Goal: Task Accomplishment & Management: Manage account settings

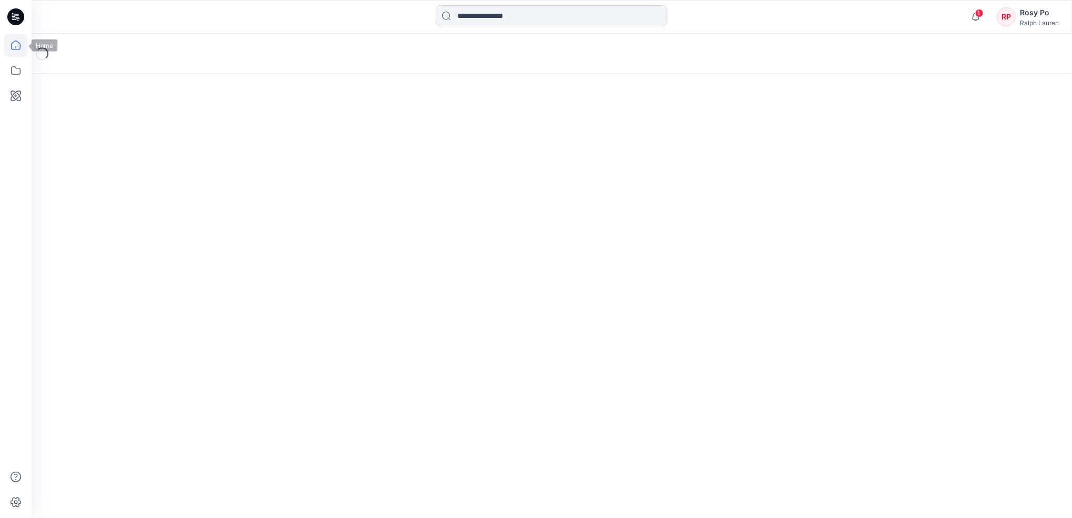
click at [21, 44] on icon at bounding box center [15, 45] width 23 height 23
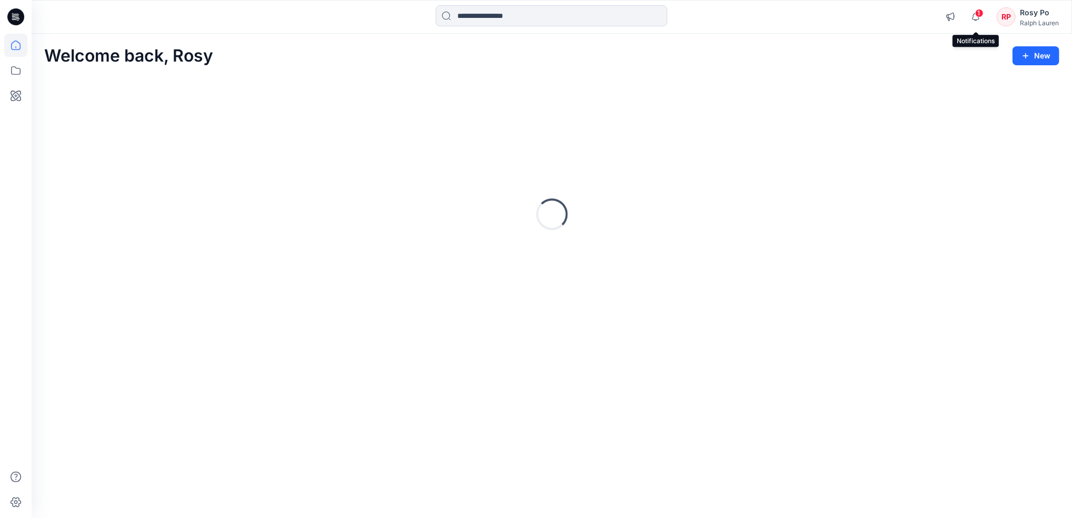
click at [975, 14] on button "button" at bounding box center [975, 16] width 21 height 21
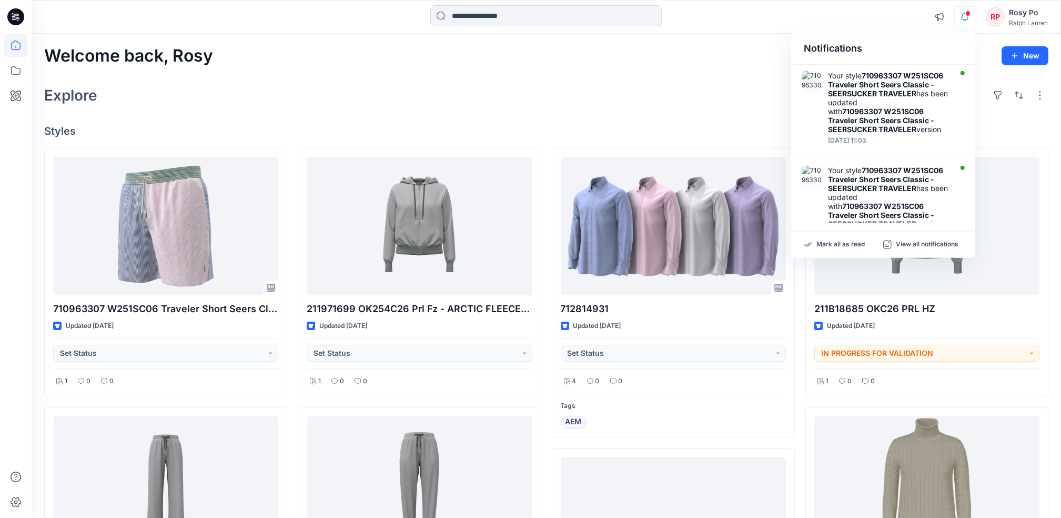
click at [287, 107] on div "Explore" at bounding box center [546, 95] width 1005 height 25
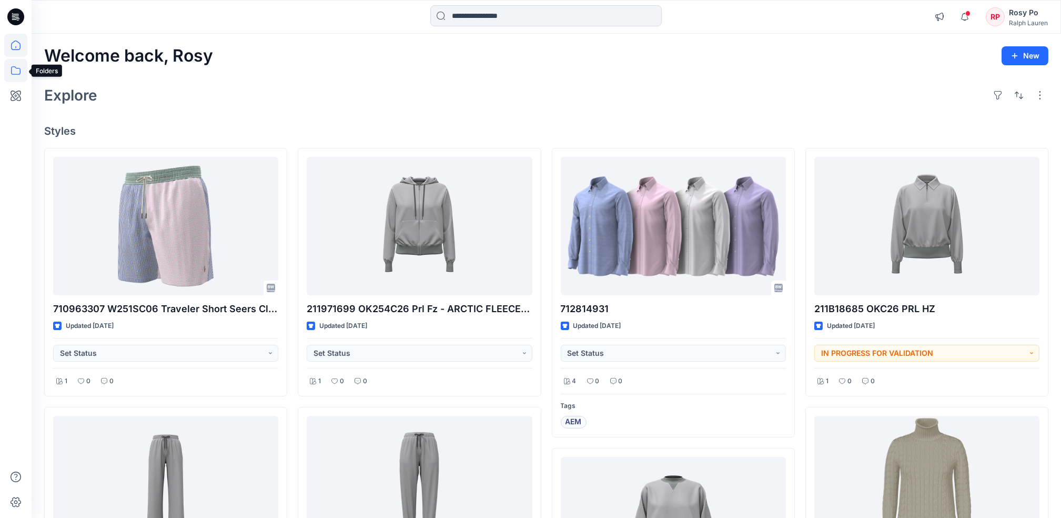
click at [24, 69] on icon at bounding box center [15, 70] width 23 height 23
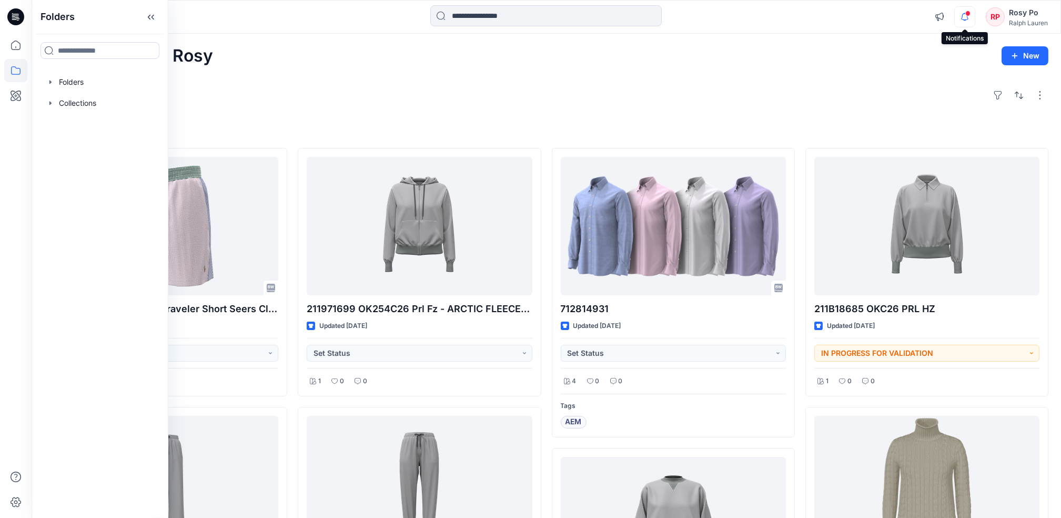
click at [963, 15] on icon "button" at bounding box center [964, 16] width 7 height 7
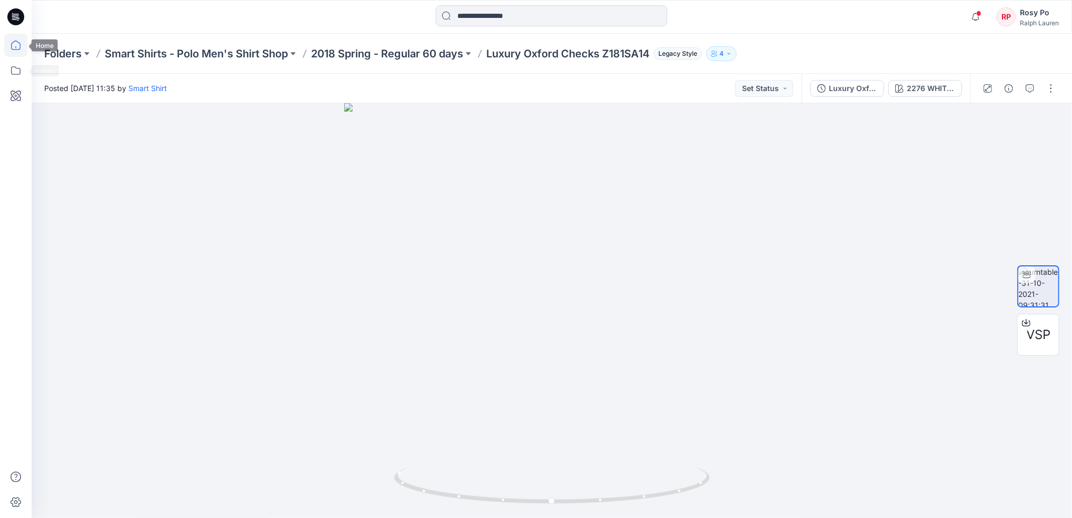
drag, startPoint x: 20, startPoint y: 54, endPoint x: 26, endPoint y: 54, distance: 5.8
click at [20, 54] on icon at bounding box center [15, 45] width 23 height 23
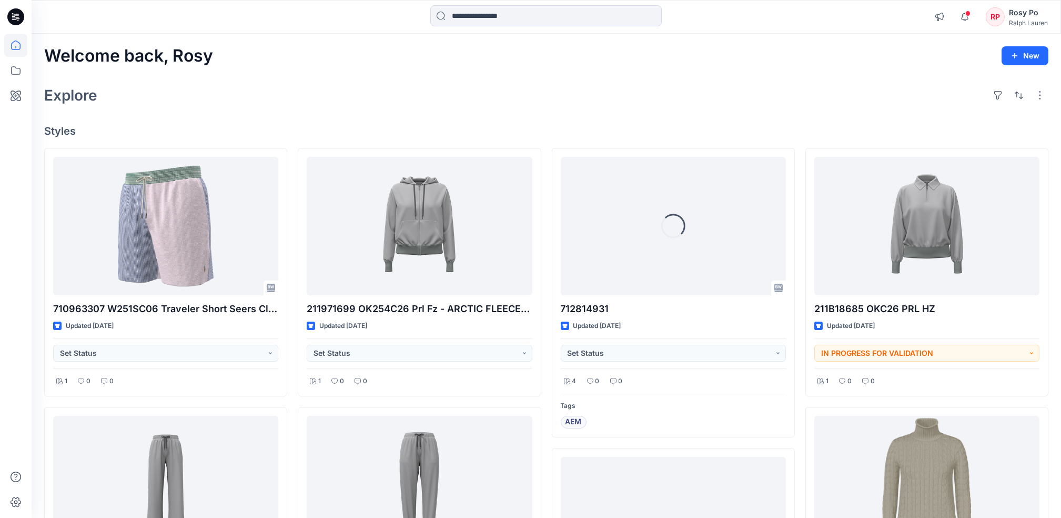
click at [1009, 16] on div "Rosy Po" at bounding box center [1028, 12] width 39 height 13
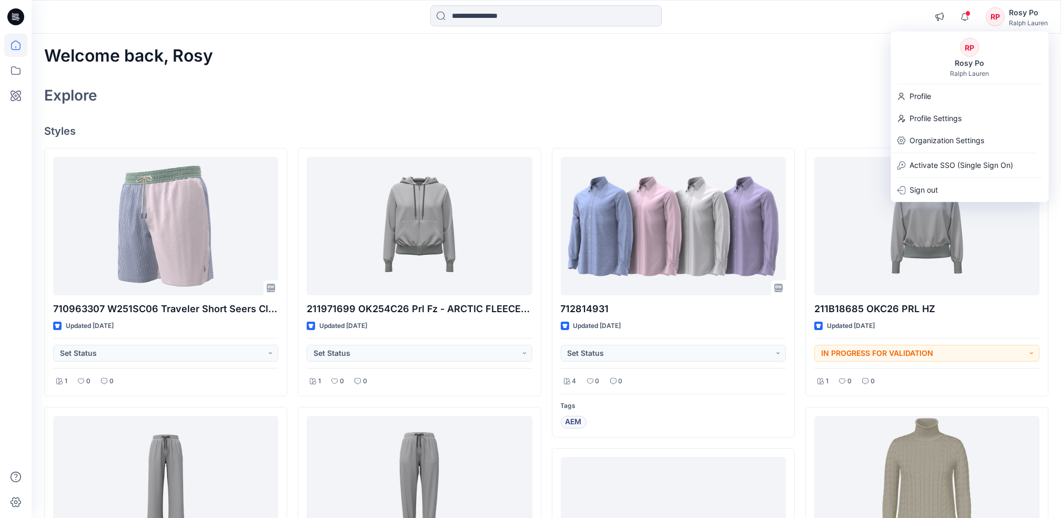
click at [815, 66] on div "Welcome back, Rosy New Explore Styles 710963307 W251SC06 Traveler Short Seers C…" at bounding box center [547, 520] width 1030 height 973
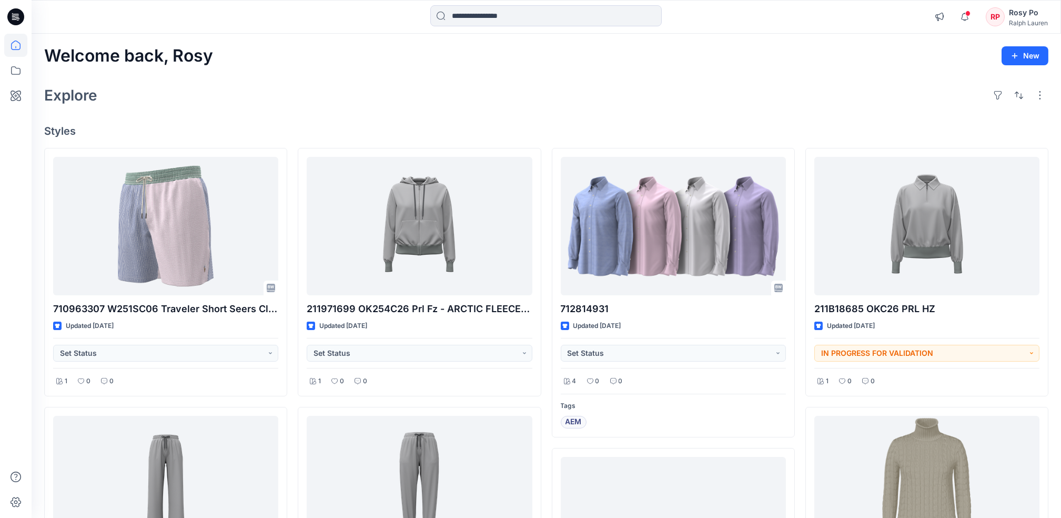
click at [1009, 11] on div "Rosy Po" at bounding box center [1028, 12] width 39 height 13
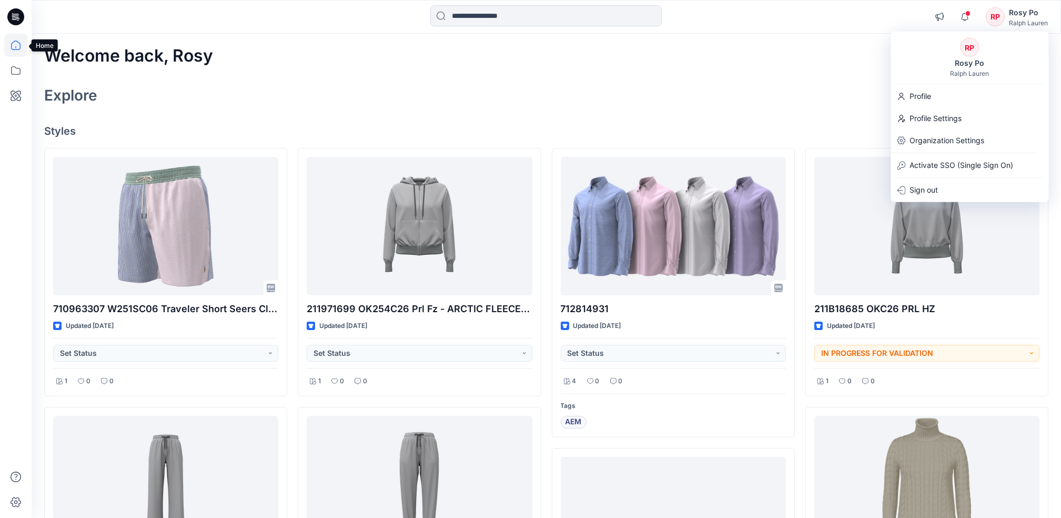
click at [24, 45] on icon at bounding box center [15, 45] width 23 height 23
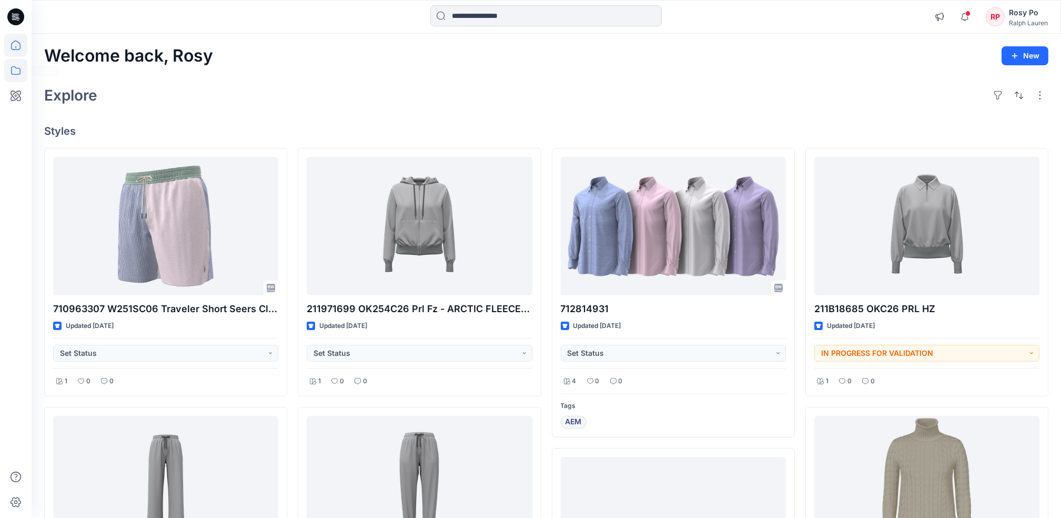
click at [21, 66] on icon at bounding box center [15, 70] width 23 height 23
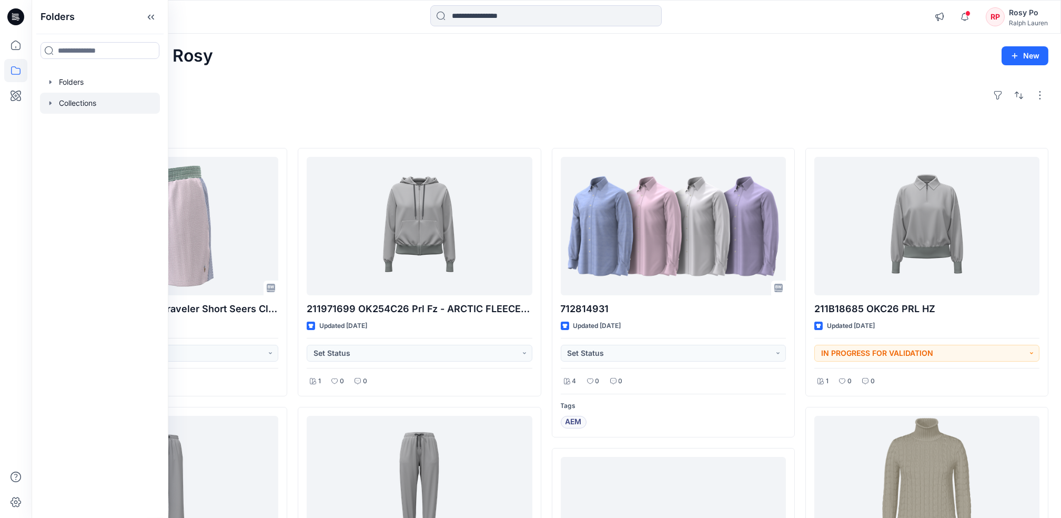
click at [84, 105] on div at bounding box center [100, 103] width 120 height 21
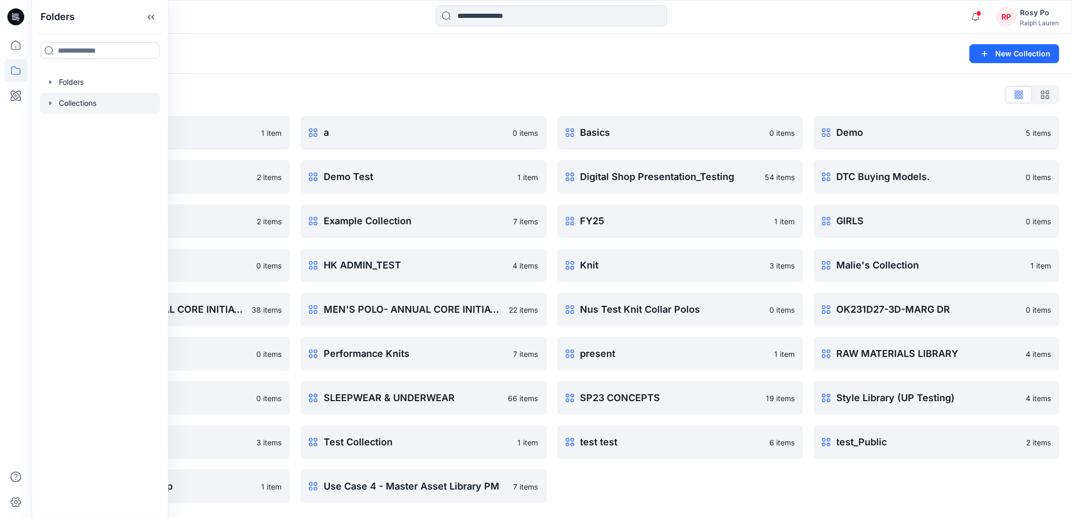
click at [228, 49] on div "Collections" at bounding box center [510, 53] width 933 height 15
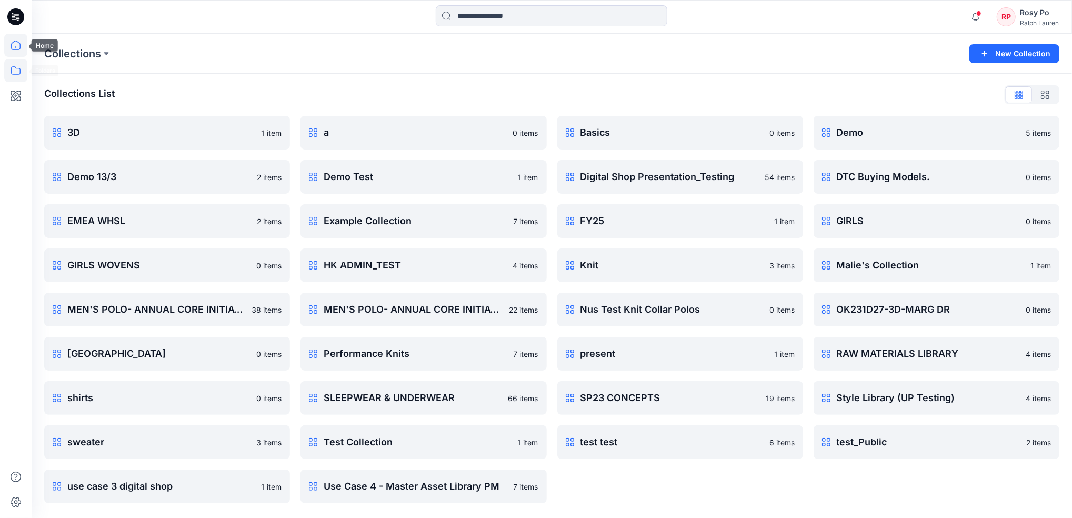
click at [19, 47] on icon at bounding box center [15, 45] width 23 height 23
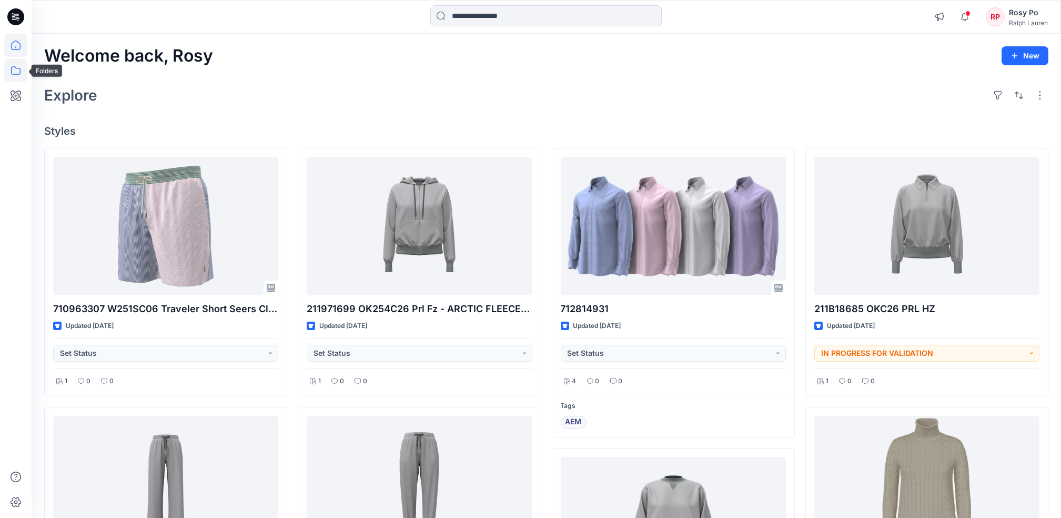
click at [22, 75] on icon at bounding box center [15, 70] width 23 height 23
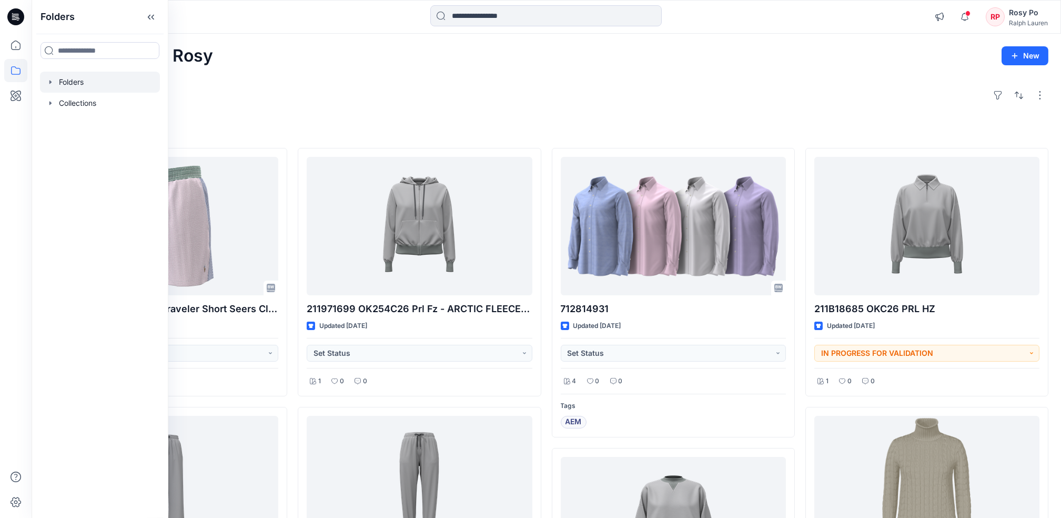
click at [108, 82] on div at bounding box center [100, 82] width 120 height 21
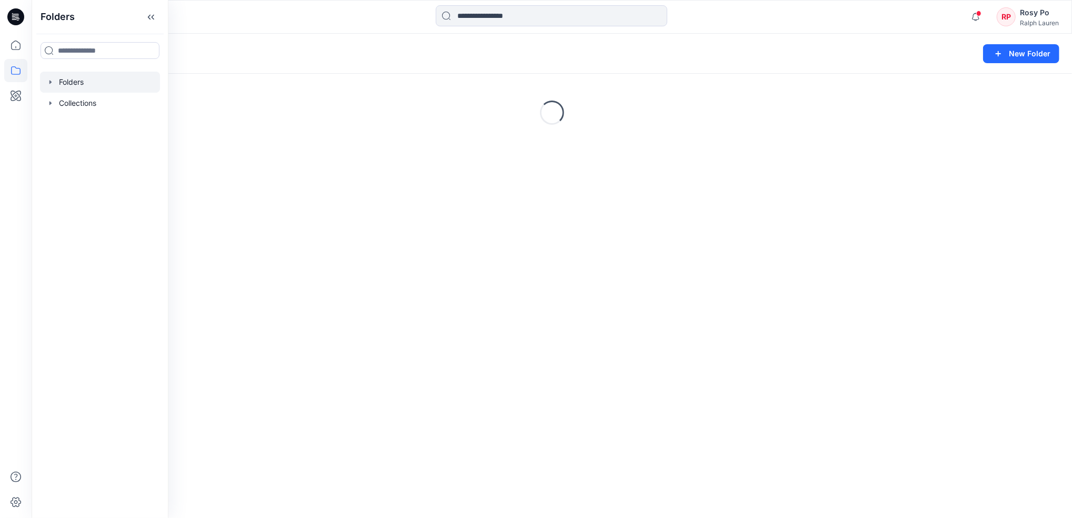
click at [316, 52] on div "Folders" at bounding box center [510, 53] width 933 height 15
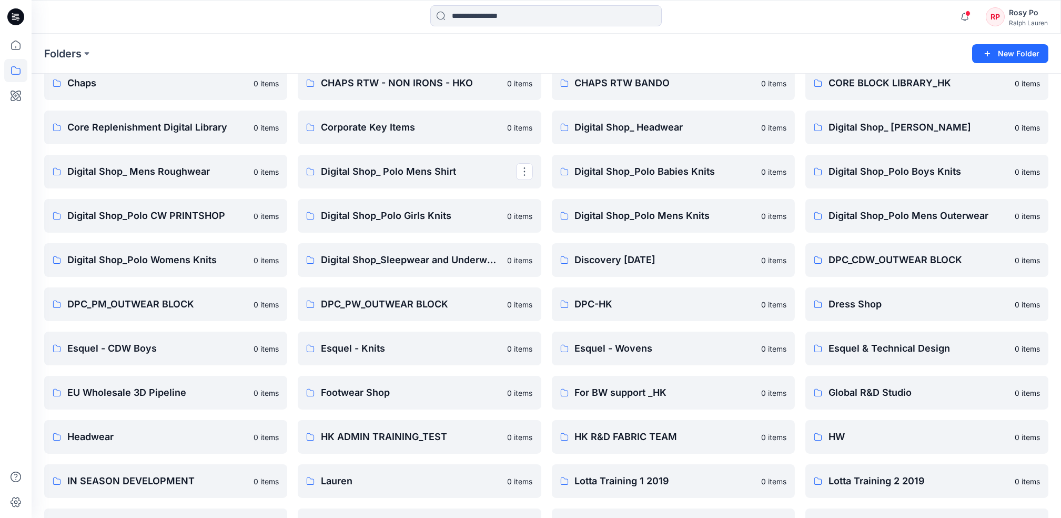
scroll to position [140, 0]
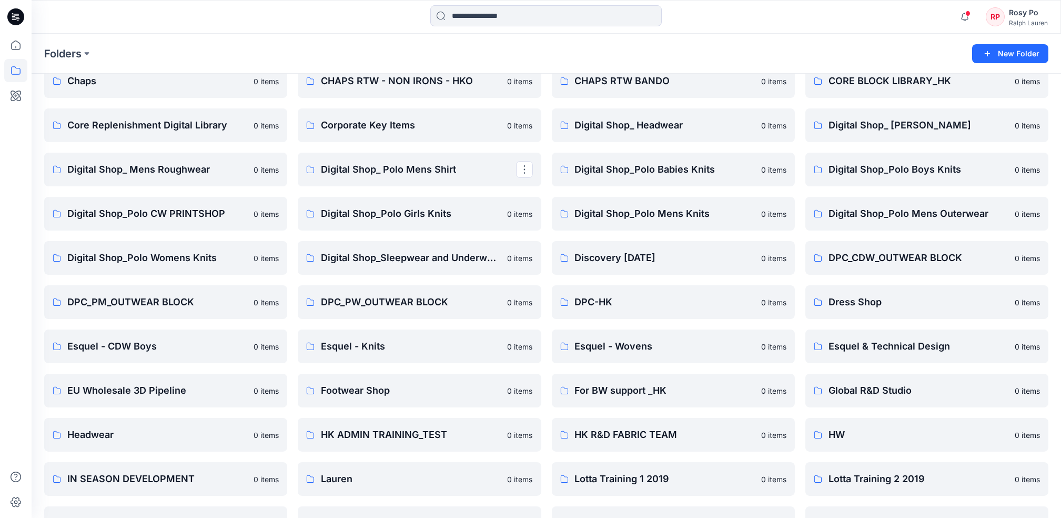
click at [1031, 15] on div "Rosy Po" at bounding box center [1028, 12] width 39 height 13
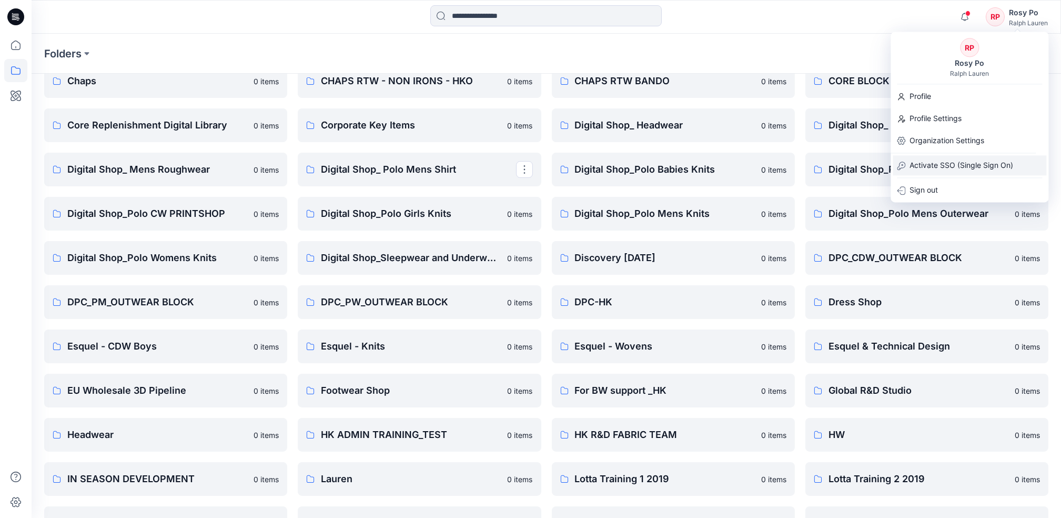
click at [938, 164] on p "Activate SSO (Single Sign On)" at bounding box center [962, 165] width 104 height 20
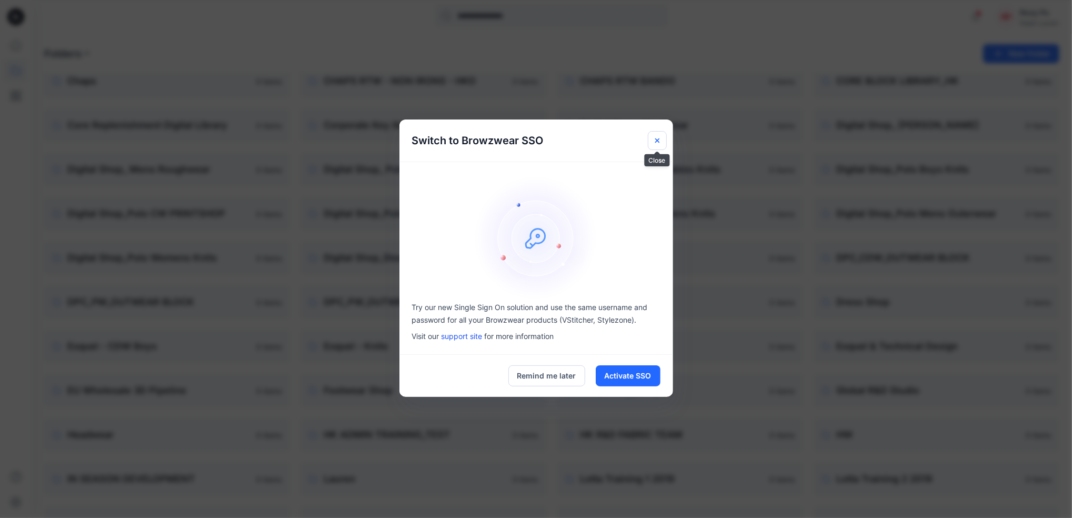
click at [660, 138] on icon "Close" at bounding box center [657, 140] width 8 height 8
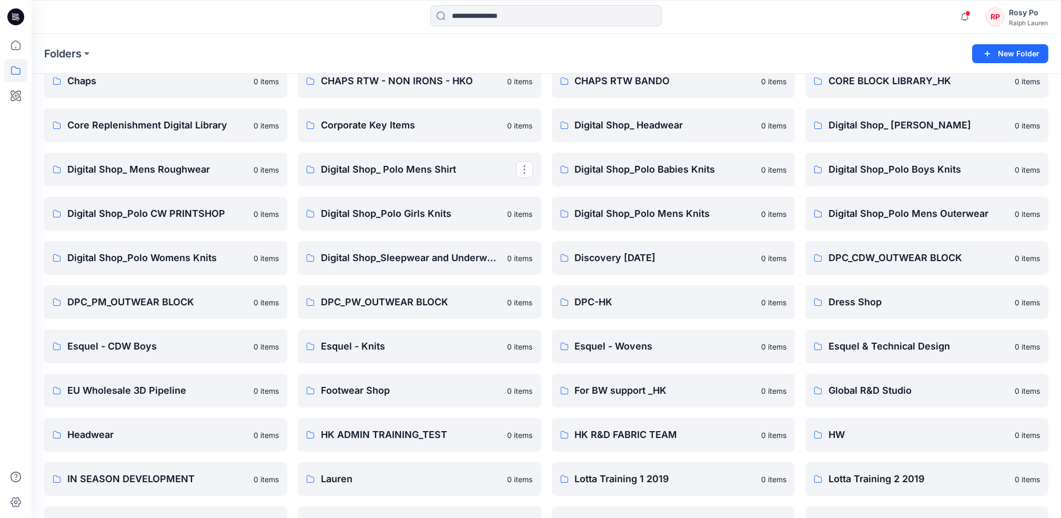
click at [1016, 25] on div "Ralph Lauren" at bounding box center [1028, 23] width 39 height 8
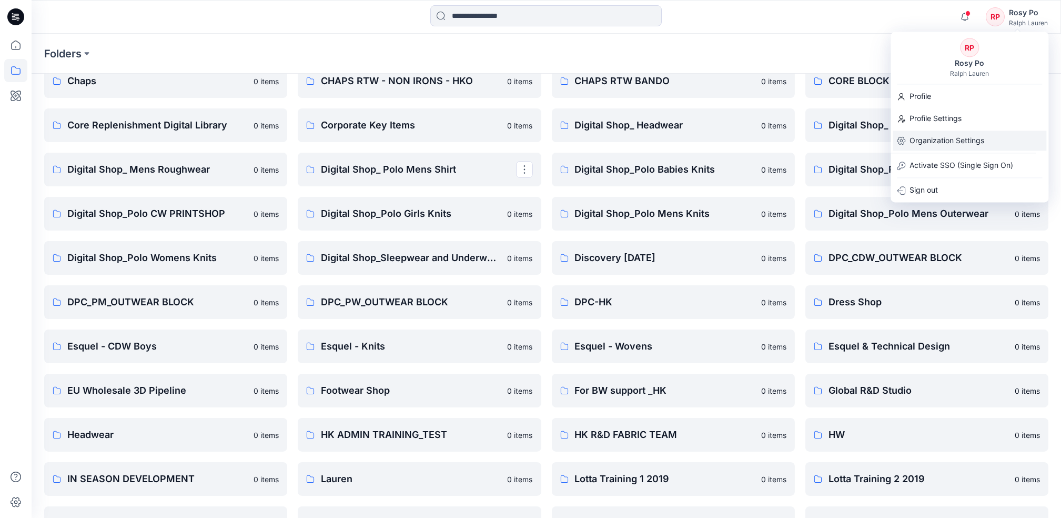
click at [956, 141] on p "Organization Settings" at bounding box center [947, 141] width 75 height 20
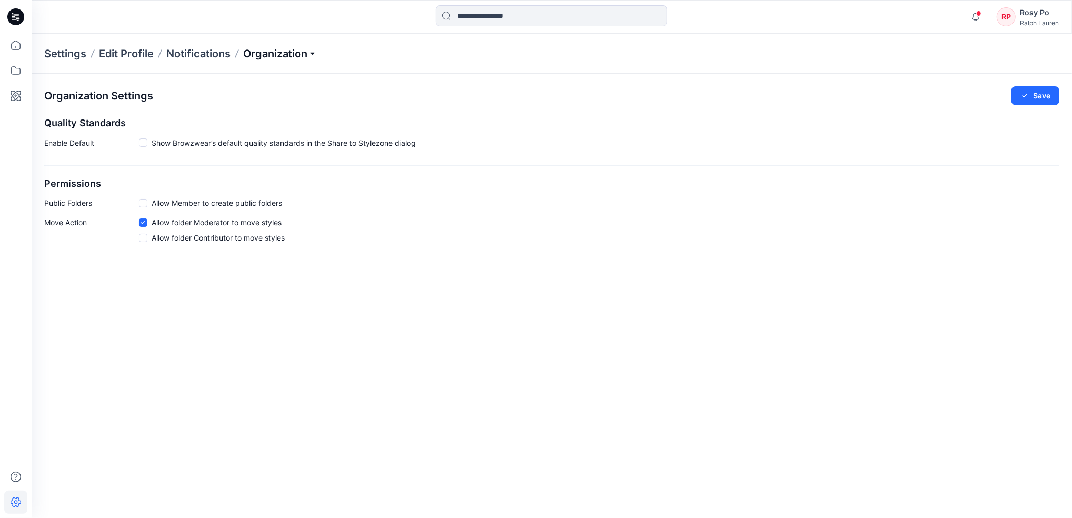
click at [293, 54] on p "Organization" at bounding box center [280, 53] width 74 height 15
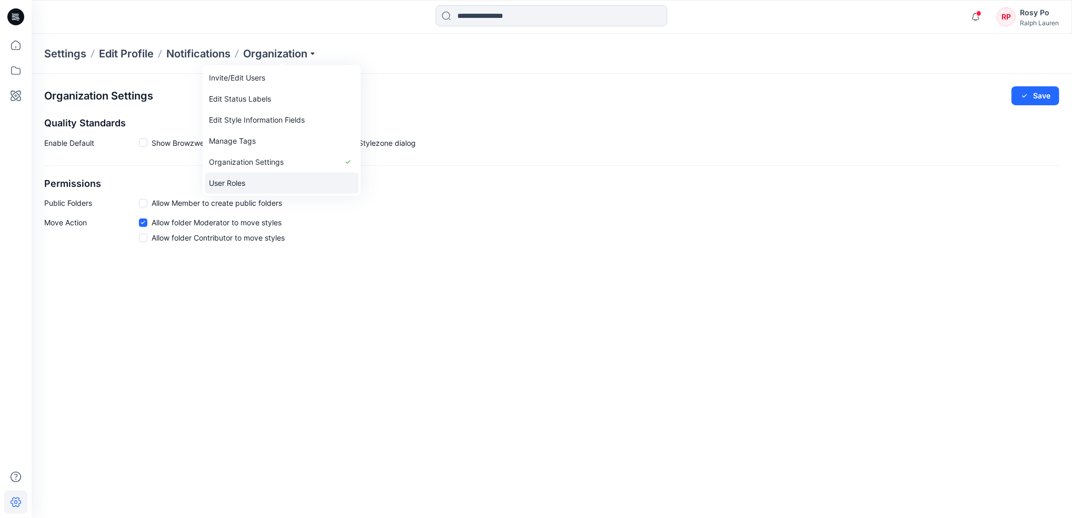
click at [274, 183] on link "User Roles" at bounding box center [282, 183] width 154 height 21
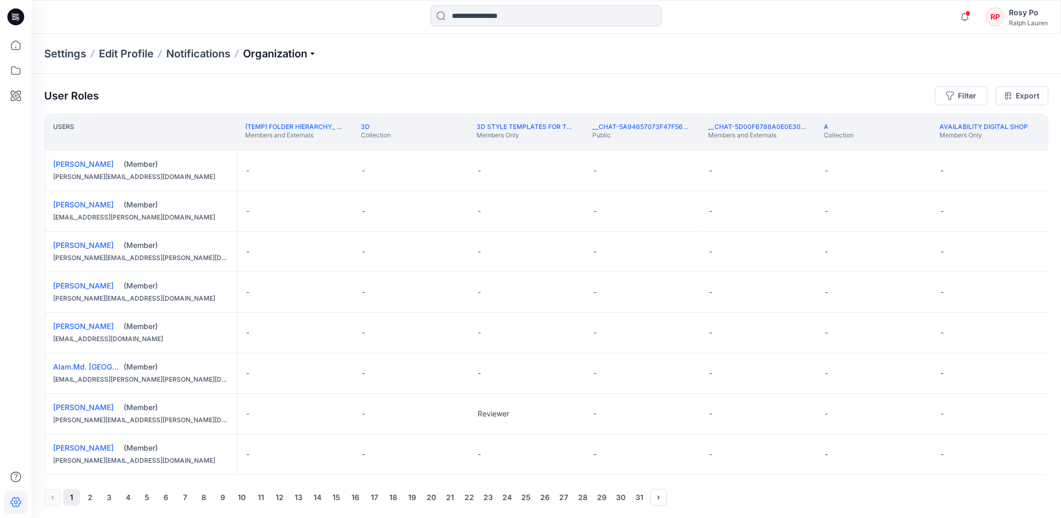
click at [291, 54] on p "Organization" at bounding box center [280, 53] width 74 height 15
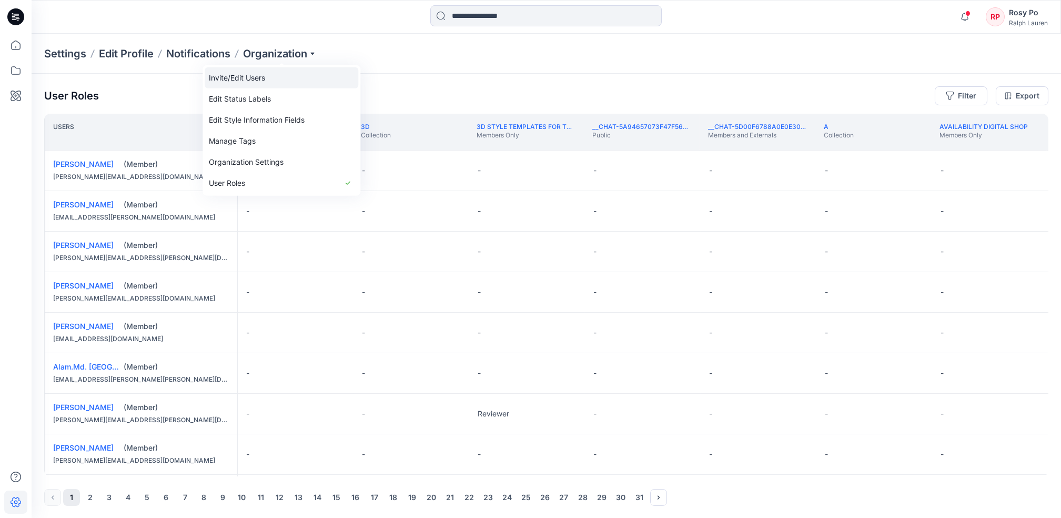
click at [291, 73] on link "Invite/Edit Users" at bounding box center [282, 77] width 154 height 21
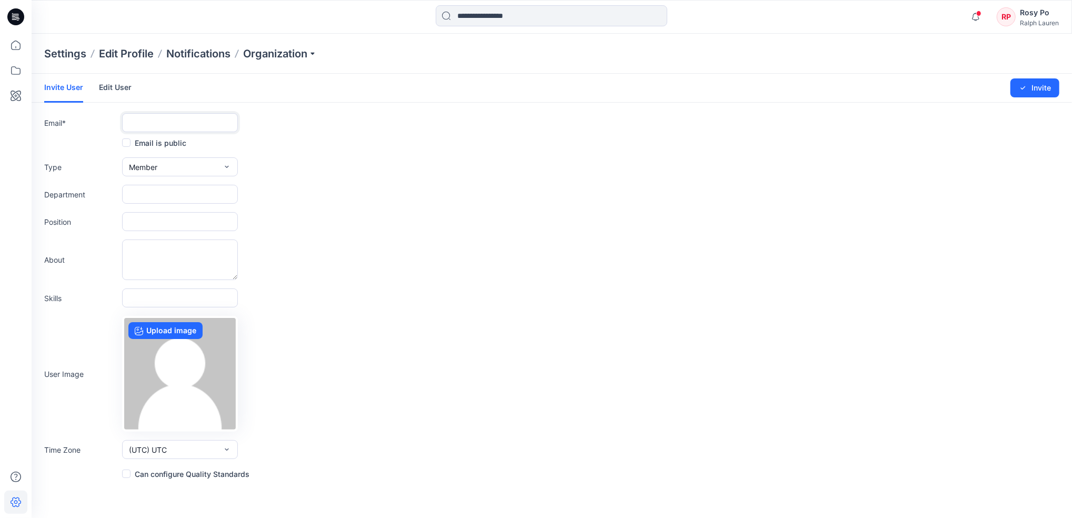
click at [148, 124] on input "text" at bounding box center [180, 122] width 116 height 19
paste input "**********"
type input "**********"
click at [357, 121] on div "**********" at bounding box center [551, 122] width 1015 height 19
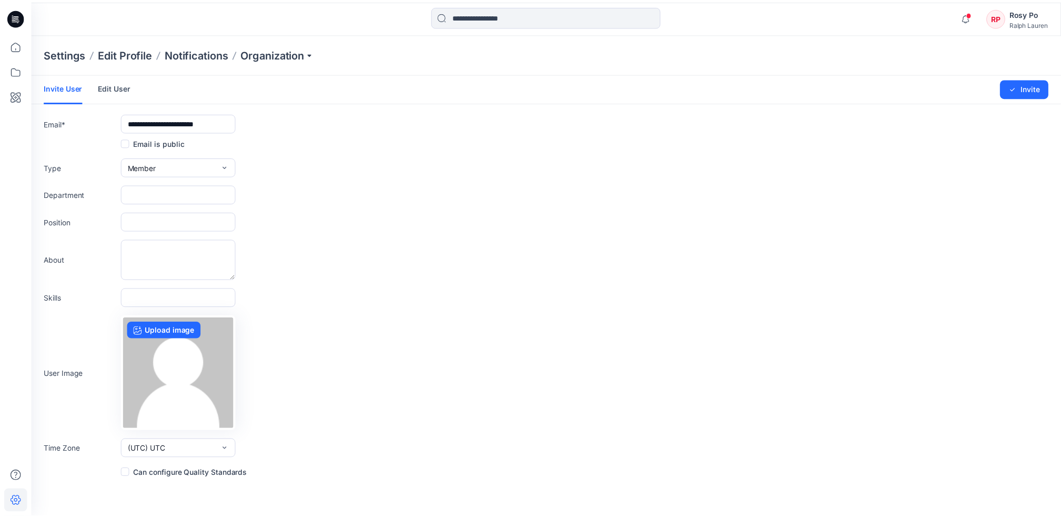
scroll to position [0, 0]
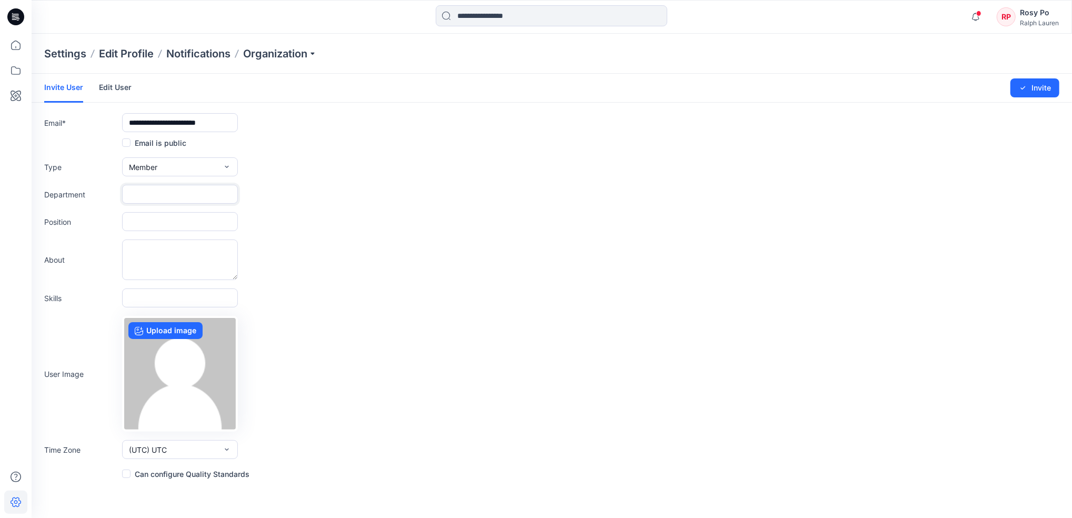
click at [183, 192] on input "text" at bounding box center [180, 194] width 116 height 19
click at [138, 217] on input "text" at bounding box center [180, 221] width 116 height 19
click at [145, 197] on input "text" at bounding box center [180, 194] width 116 height 19
click at [135, 220] on input "text" at bounding box center [180, 221] width 116 height 19
click at [136, 257] on textarea at bounding box center [180, 259] width 116 height 41
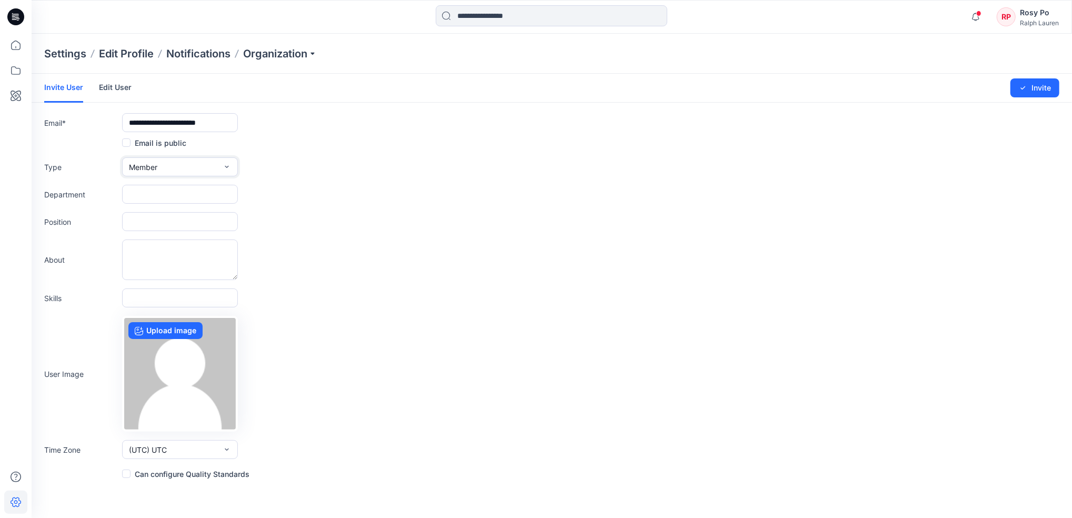
click at [152, 169] on span "Member" at bounding box center [143, 167] width 28 height 11
click at [456, 184] on form "**********" at bounding box center [552, 277] width 1040 height 406
click at [1040, 93] on button "Invite" at bounding box center [1034, 87] width 49 height 19
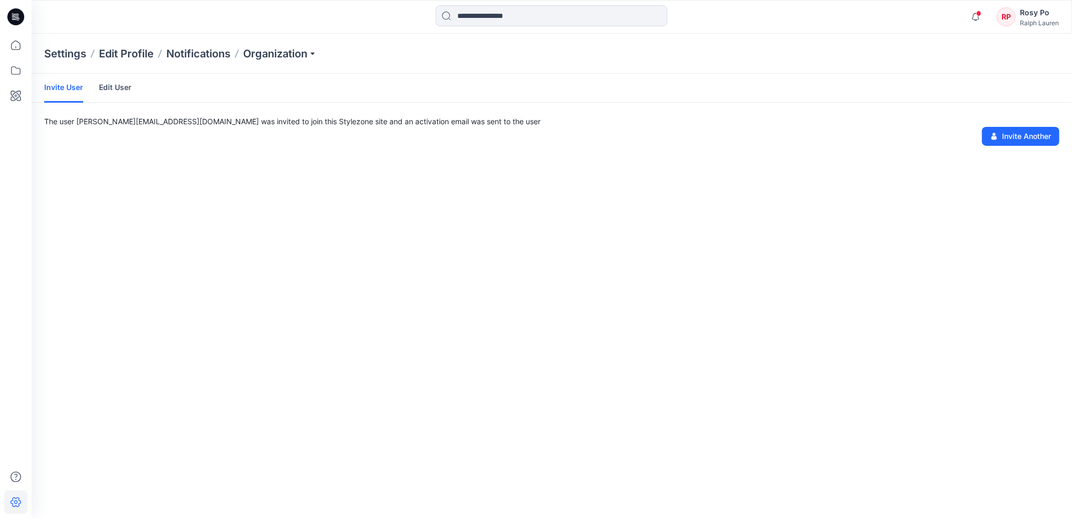
click at [113, 87] on link "Edit User" at bounding box center [115, 87] width 33 height 27
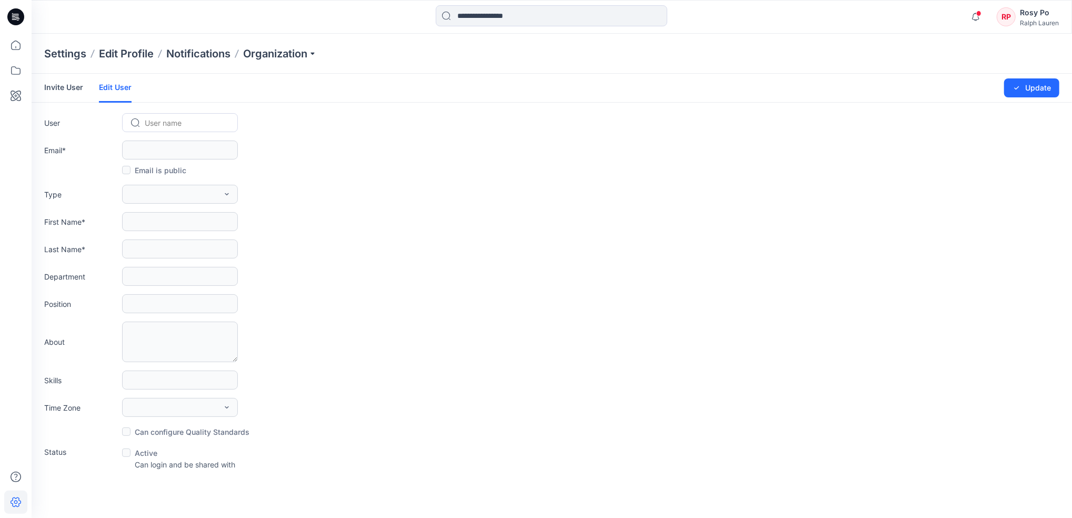
click at [145, 112] on form "Invite User Edit User Changes Saved Update User User name Email * Email is publ…" at bounding box center [552, 272] width 1040 height 396
click at [161, 124] on div at bounding box center [186, 122] width 83 height 13
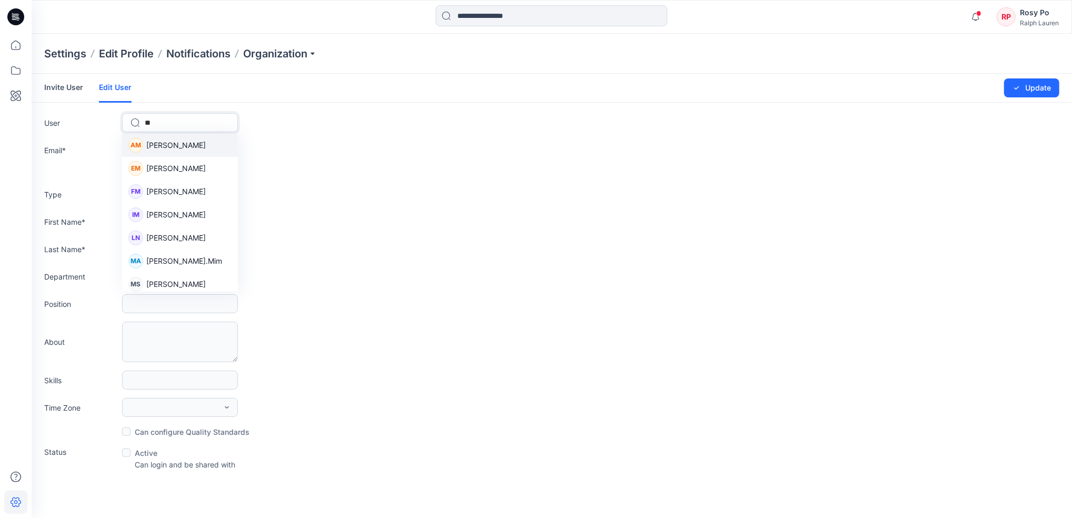
type input "***"
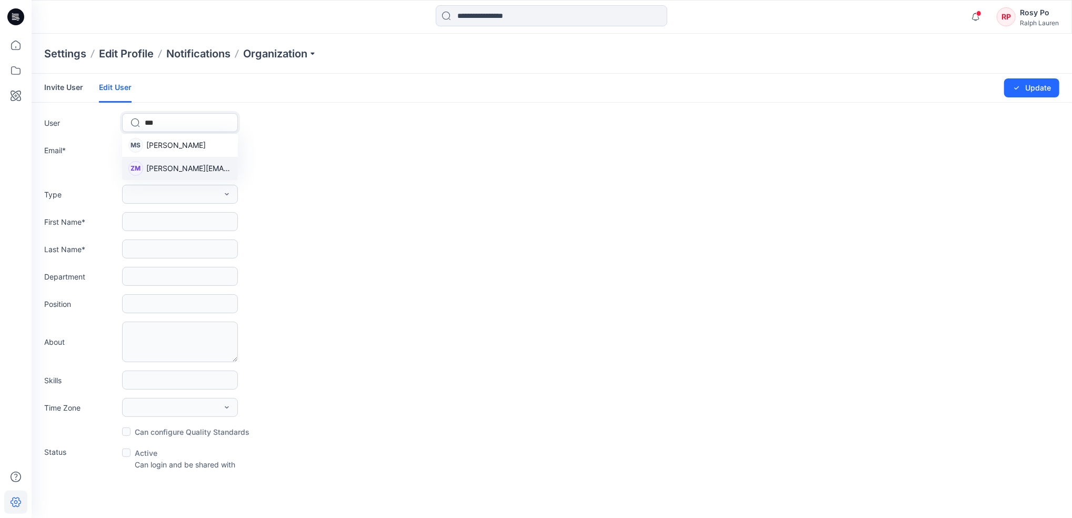
click at [201, 172] on span "zhang.mia@ralphlauren.com" at bounding box center [188, 168] width 85 height 11
type input "**********"
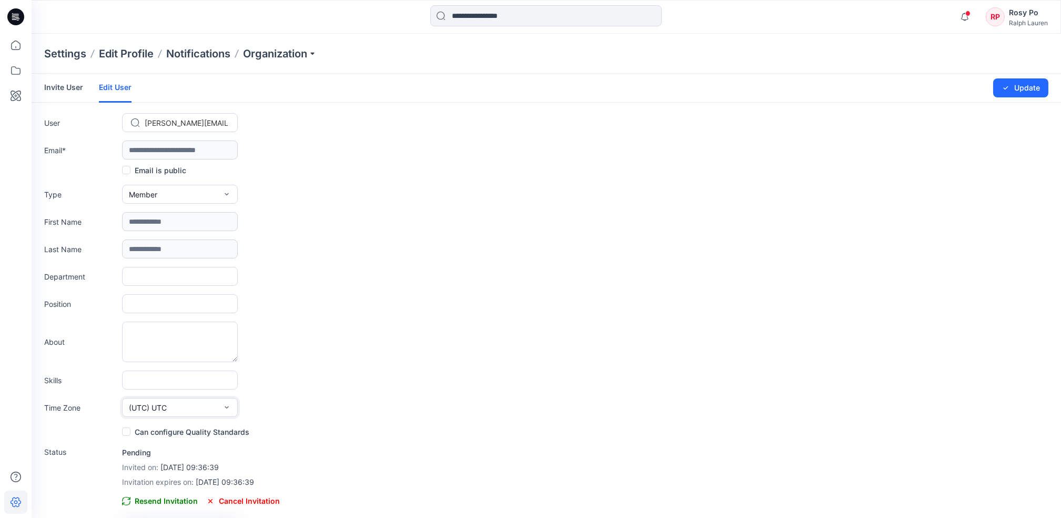
click at [175, 407] on button "(UTC) UTC" at bounding box center [180, 407] width 116 height 19
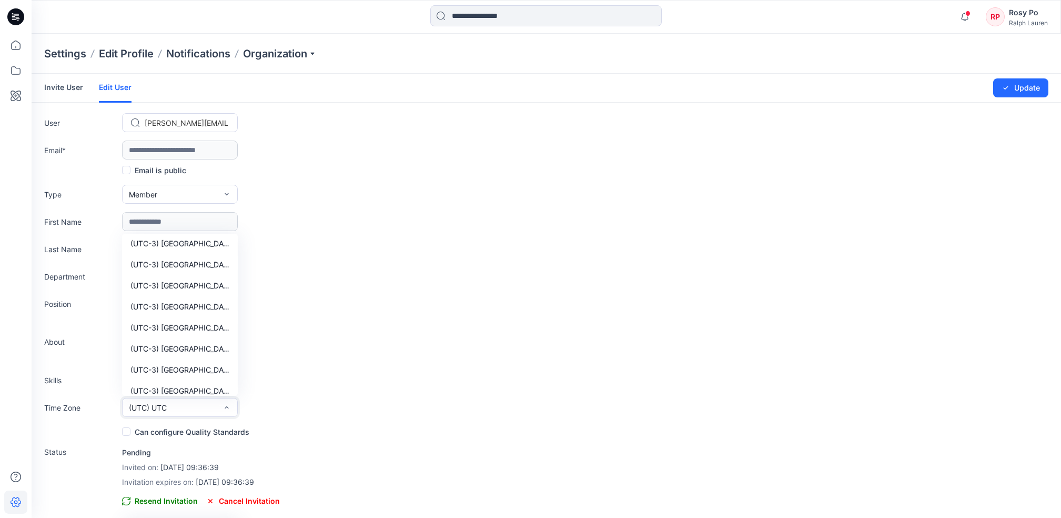
scroll to position [3017, 0]
drag, startPoint x: 236, startPoint y: 291, endPoint x: 237, endPoint y: 278, distance: 13.3
click at [237, 278] on div "(UTC-11) Pacific (Midway) (UTC-11) Pacific (Niue) (UTC-11) Pacific (Pago Pago) …" at bounding box center [180, 315] width 116 height 162
click at [187, 274] on button "(UTC+8) Asia (Hong Kong)" at bounding box center [180, 267] width 112 height 21
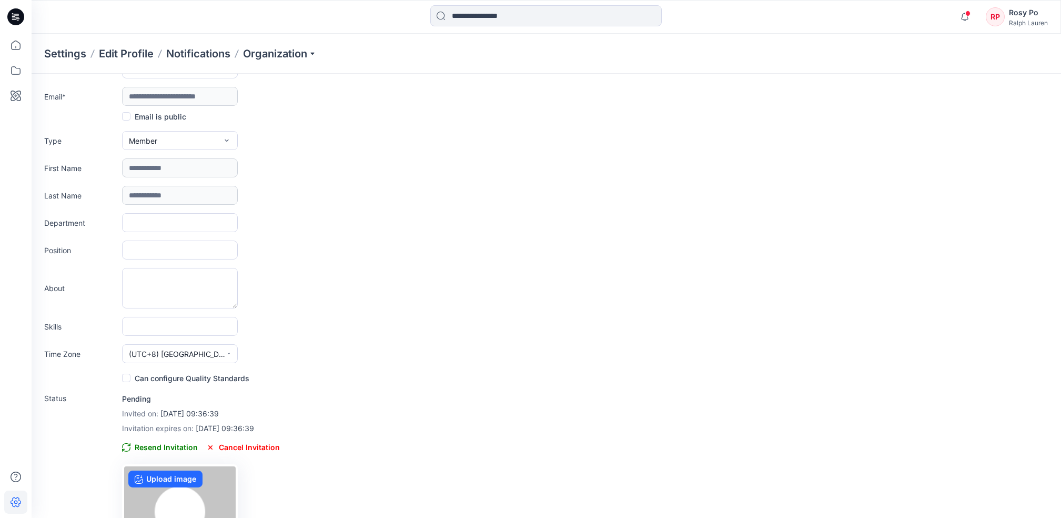
scroll to position [0, 0]
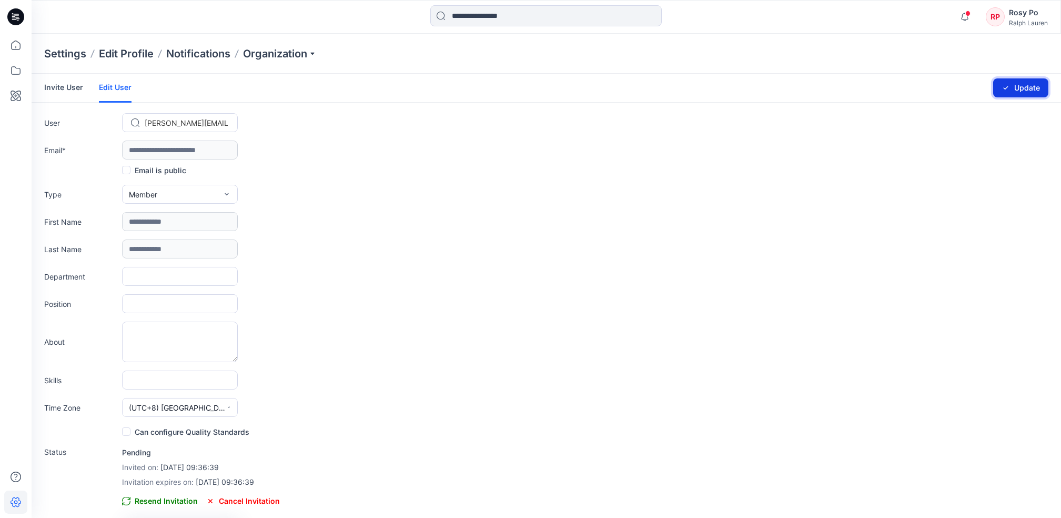
click at [1010, 91] on icon "submit" at bounding box center [1006, 88] width 8 height 8
click at [1034, 90] on button "Update" at bounding box center [1021, 87] width 55 height 19
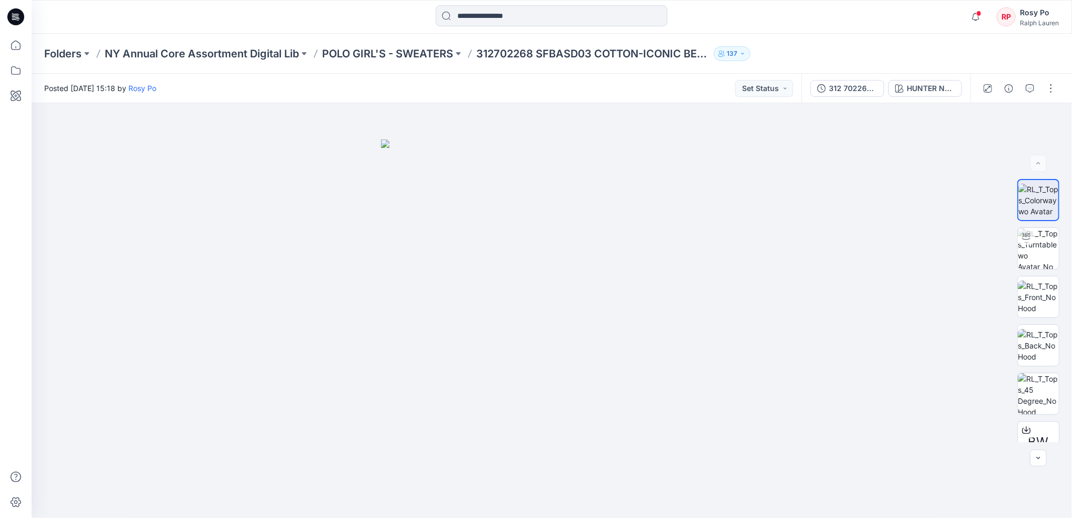
click at [254, 55] on p "NY Annual Core Assortment Digital Lib" at bounding box center [202, 53] width 194 height 15
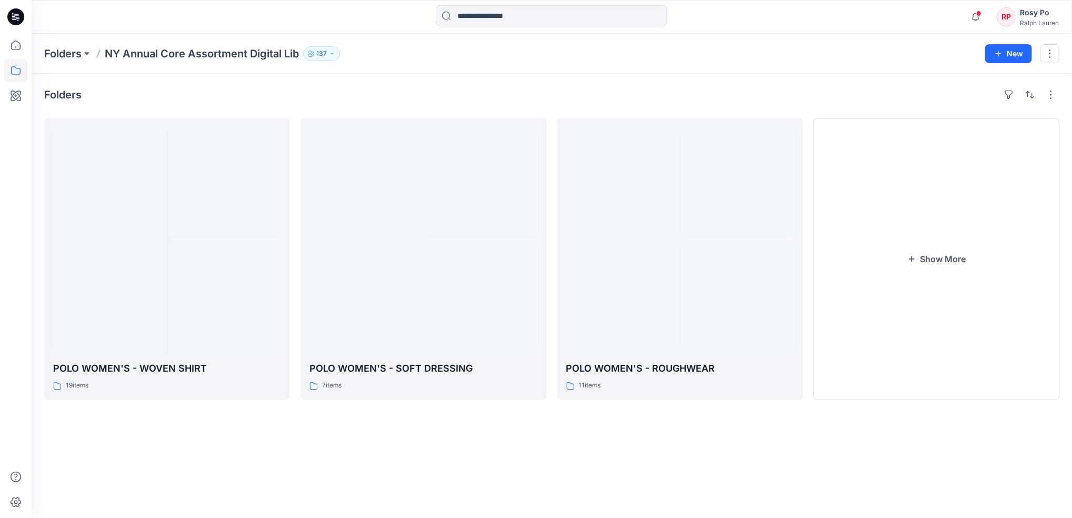
click at [318, 48] on p "137" at bounding box center [321, 54] width 11 height 12
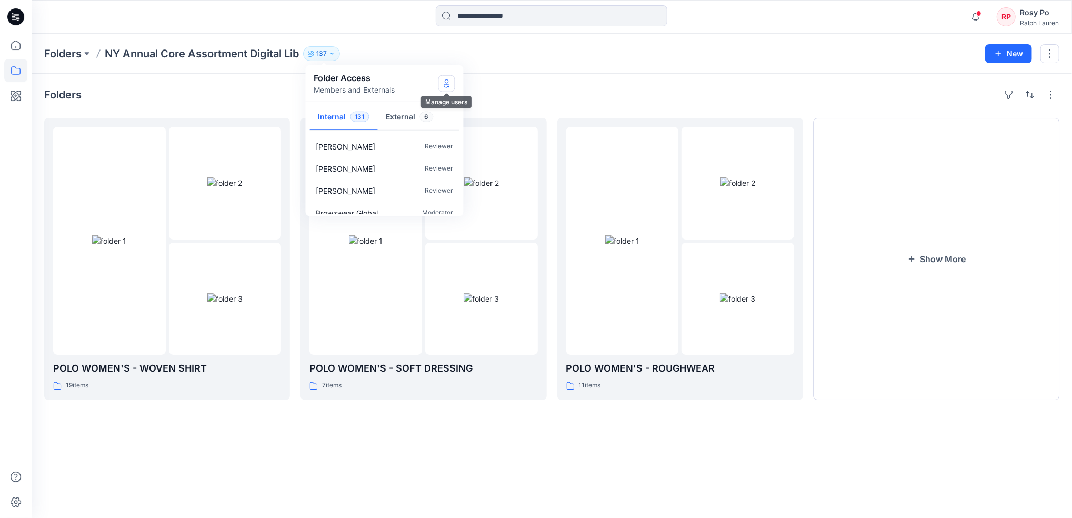
click at [447, 81] on icon "Manage Users" at bounding box center [447, 83] width 8 height 8
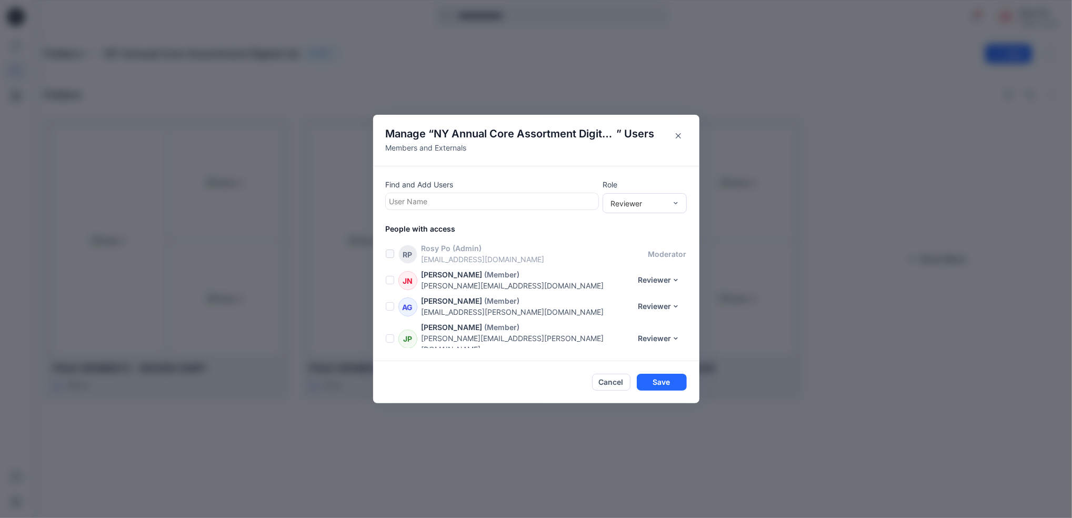
scroll to position [3495, 0]
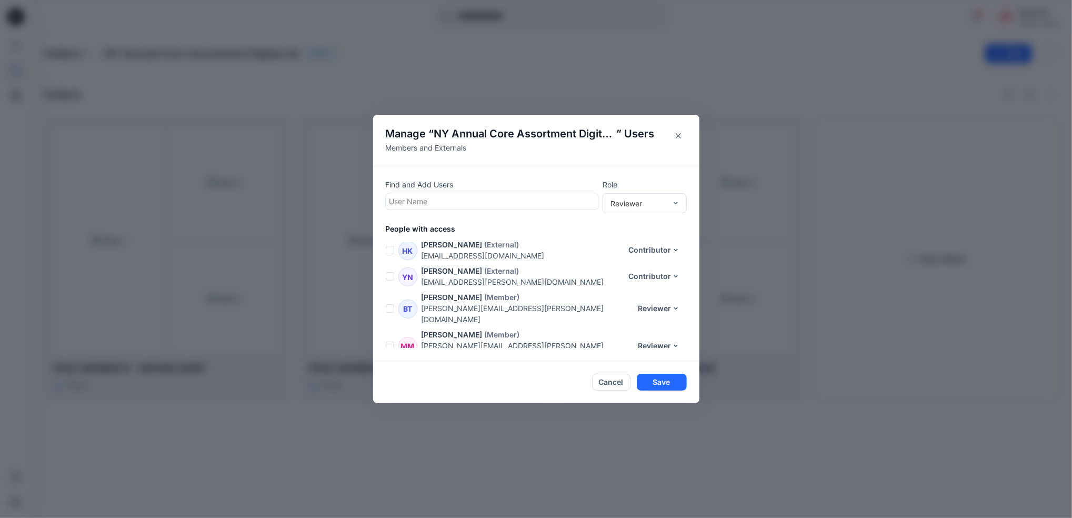
click at [517, 200] on div at bounding box center [491, 201] width 205 height 13
type input "***"
click at [490, 254] on div "MZ Mia Zhang" at bounding box center [492, 250] width 200 height 15
click at [658, 199] on div "Reviewer" at bounding box center [638, 202] width 56 height 11
click at [650, 243] on div "Contributor" at bounding box center [645, 242] width 80 height 18
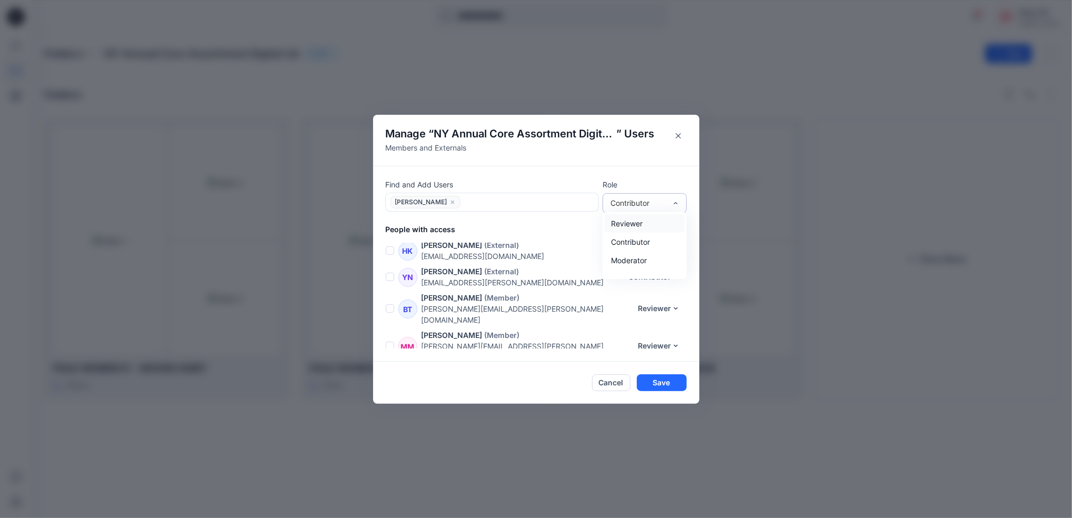
click at [650, 207] on div "Contributor" at bounding box center [638, 202] width 56 height 11
click at [652, 258] on div "Moderator" at bounding box center [645, 260] width 80 height 18
click at [642, 203] on div "Moderator" at bounding box center [638, 202] width 56 height 11
click at [643, 224] on div "Reviewer" at bounding box center [645, 223] width 80 height 18
click at [666, 382] on button "Save" at bounding box center [662, 382] width 50 height 17
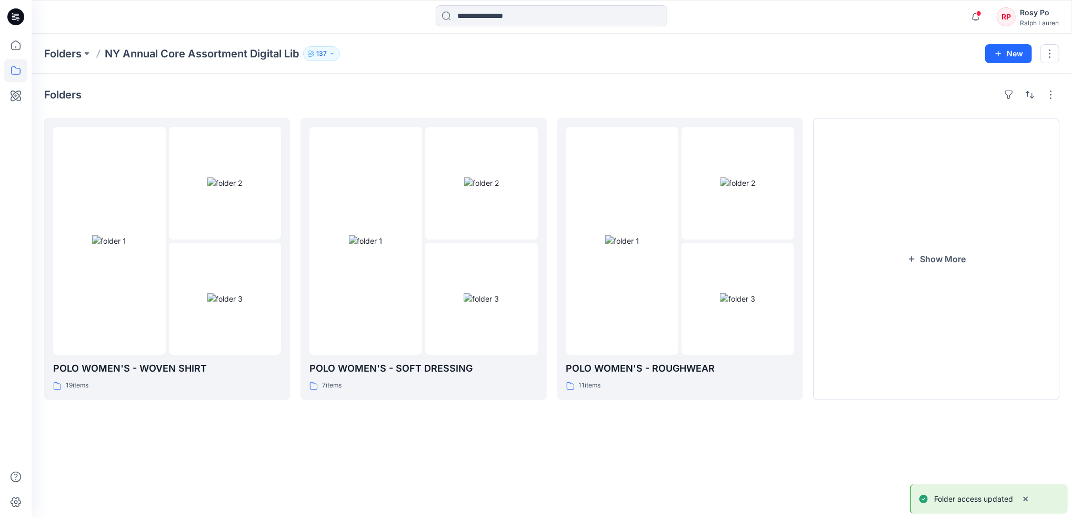
click at [537, 439] on div "Folders POLO WOMEN'S - WOVEN SHIRT 19 items POLO WOMEN'S - SOFT DRESSING 7 item…" at bounding box center [552, 296] width 1040 height 444
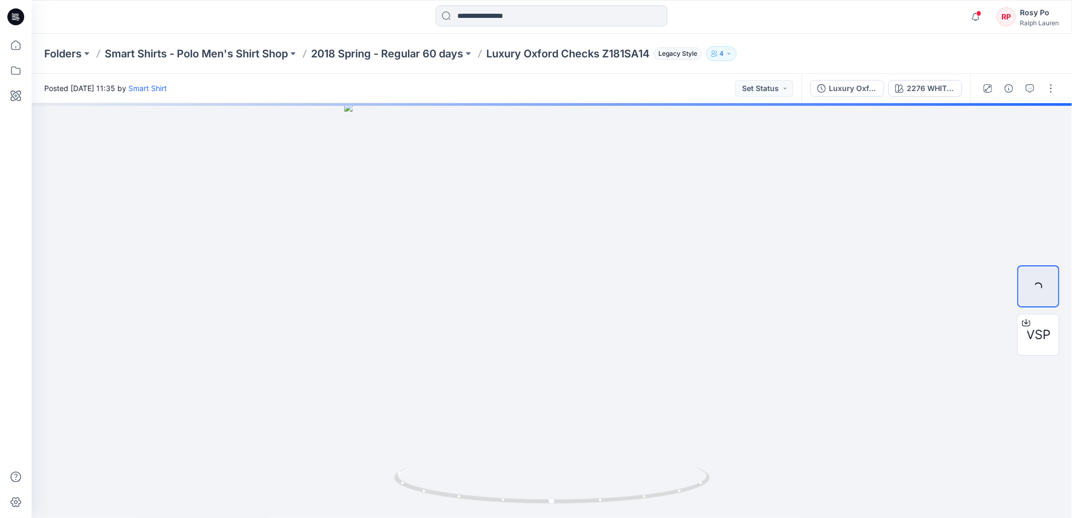
click at [1029, 16] on div "Rosy Po" at bounding box center [1039, 12] width 39 height 13
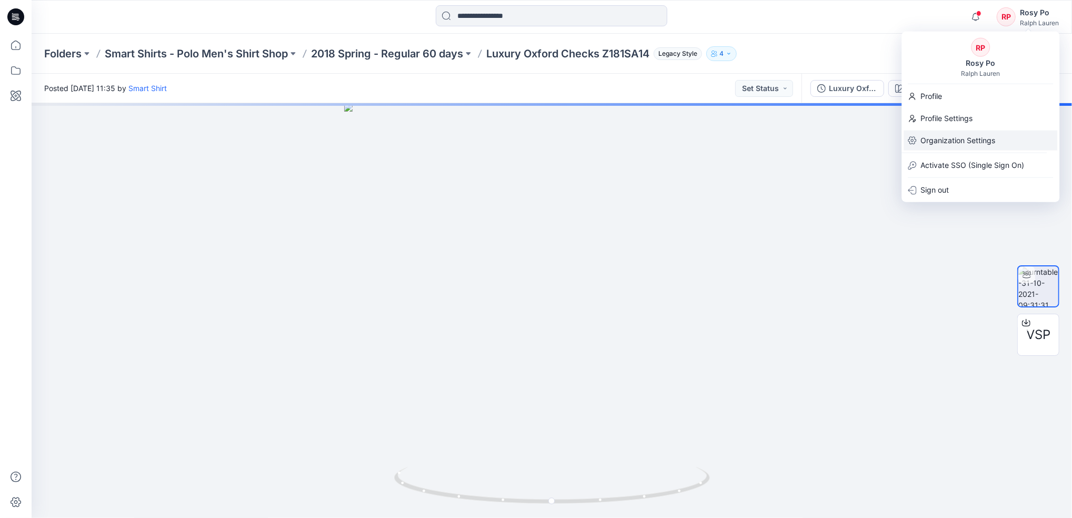
click at [972, 142] on p "Organization Settings" at bounding box center [957, 141] width 75 height 20
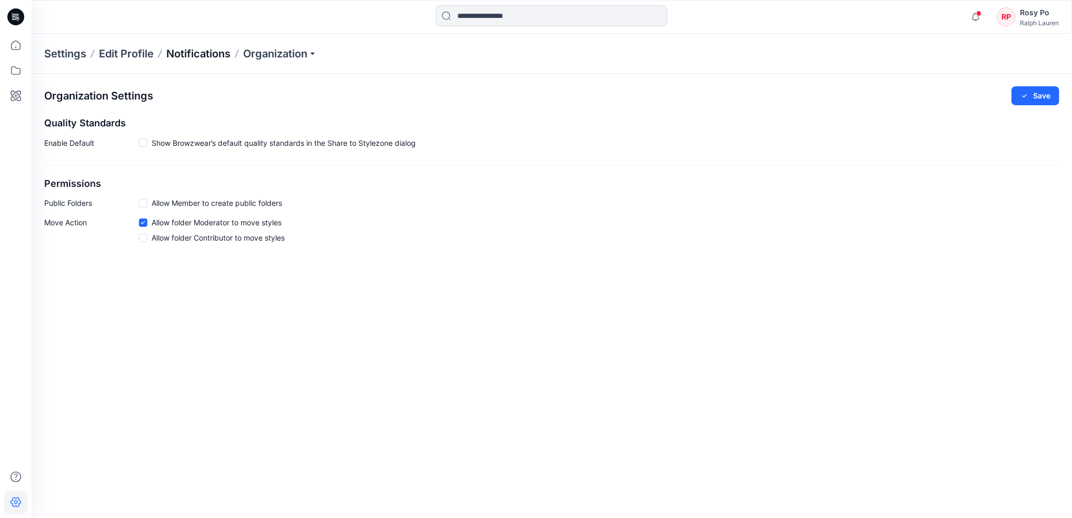
click at [186, 53] on p "Notifications" at bounding box center [198, 53] width 64 height 15
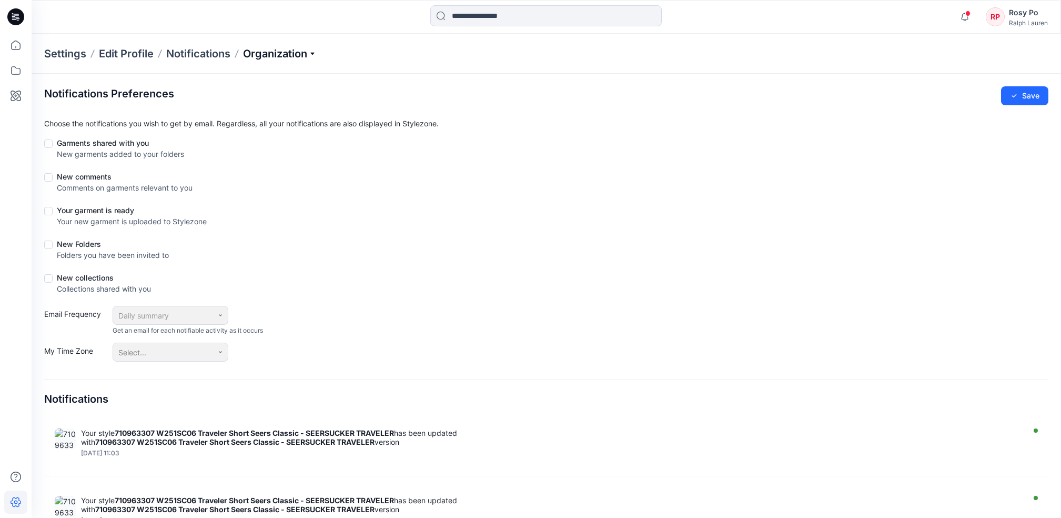
click at [290, 55] on p "Organization" at bounding box center [280, 53] width 74 height 15
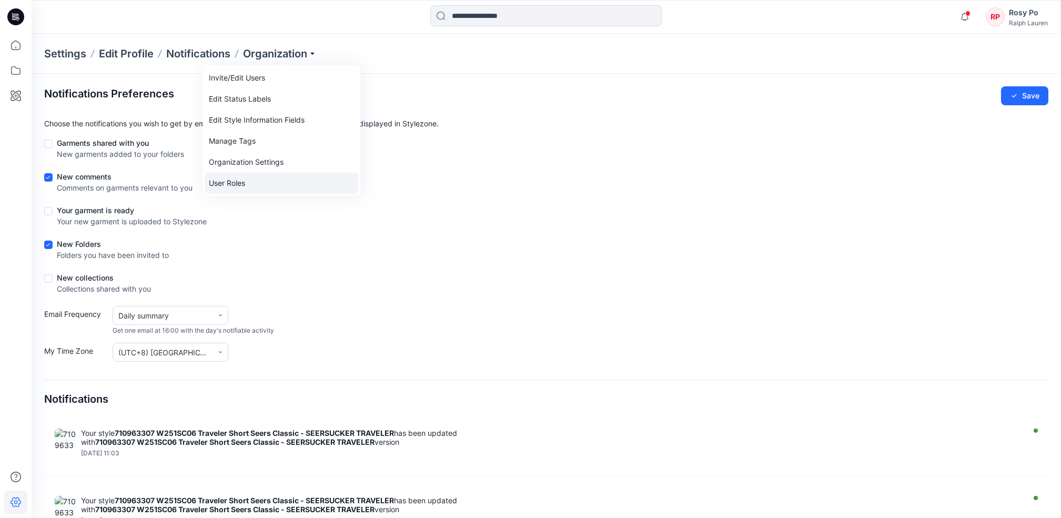
click at [249, 178] on link "User Roles" at bounding box center [282, 183] width 154 height 21
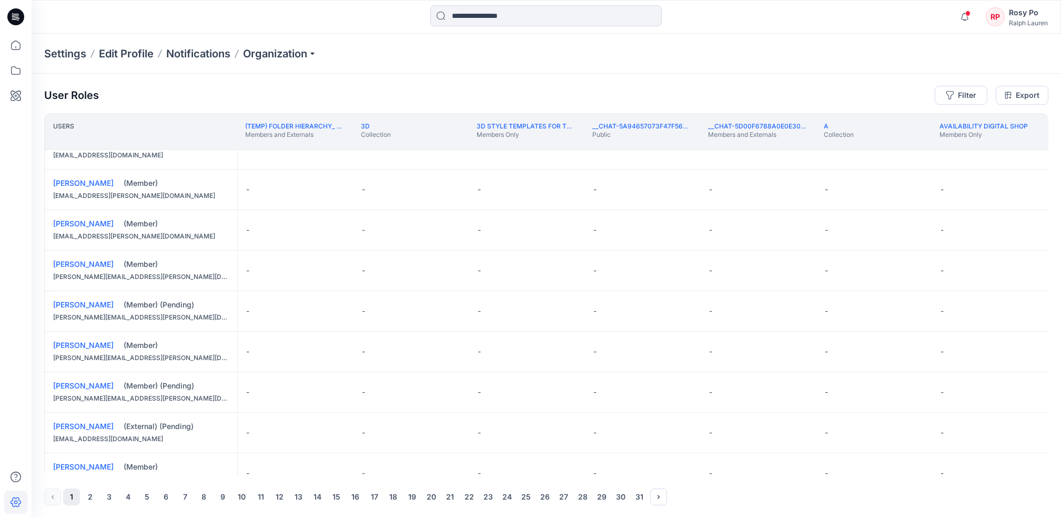
scroll to position [281, 0]
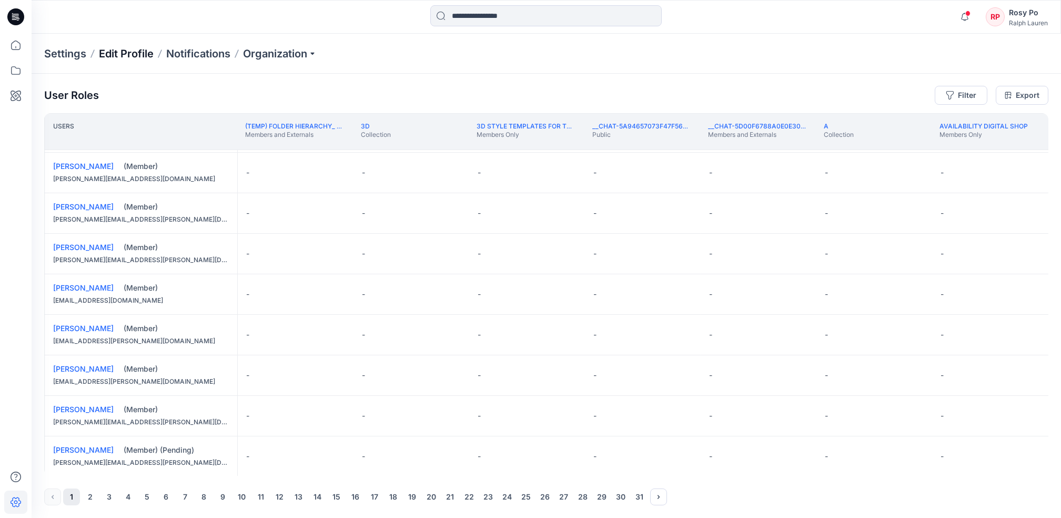
click at [144, 55] on p "Edit Profile" at bounding box center [126, 53] width 55 height 15
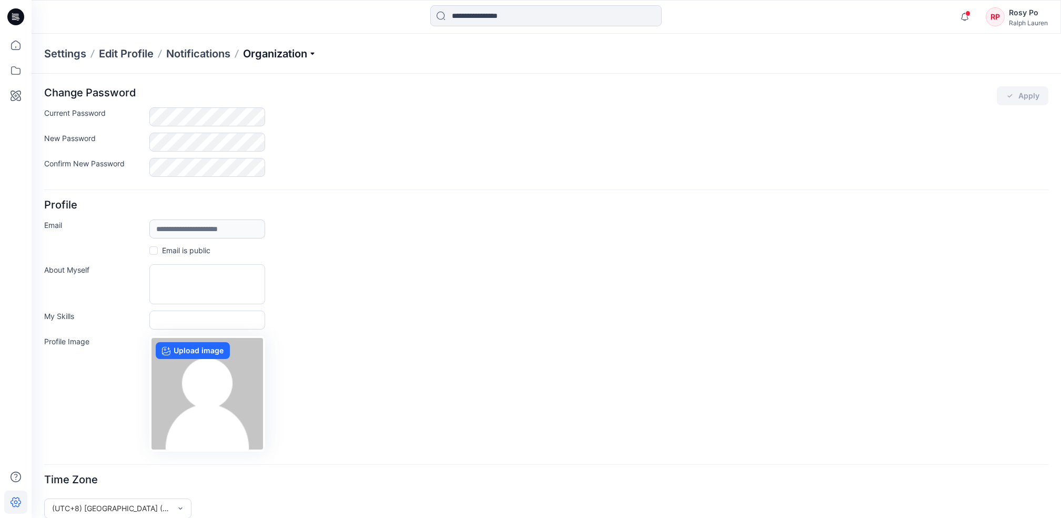
click at [283, 54] on p "Organization" at bounding box center [280, 53] width 74 height 15
click at [254, 76] on link "Invite/Edit Users" at bounding box center [282, 77] width 154 height 21
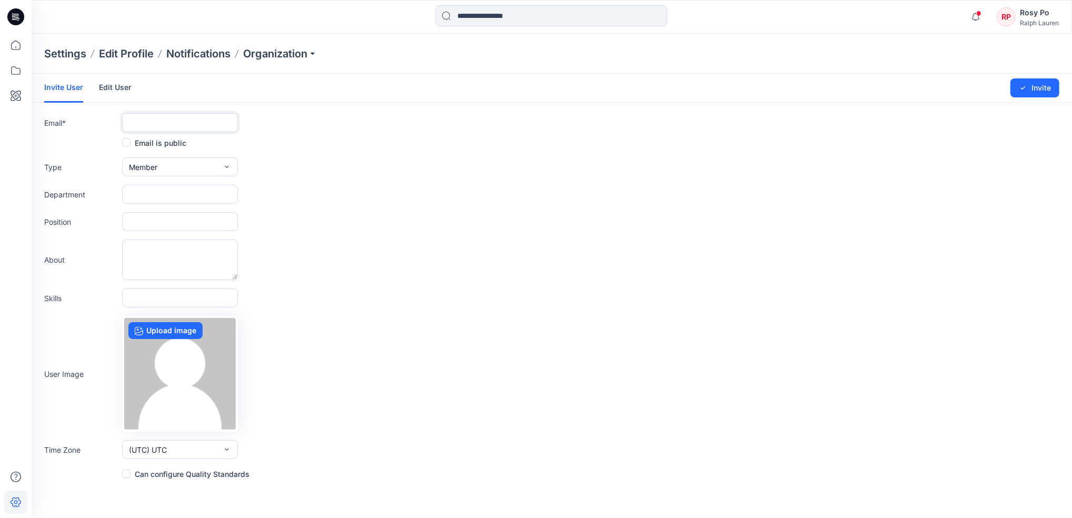
click at [155, 123] on input "text" at bounding box center [180, 122] width 116 height 19
type input "**********"
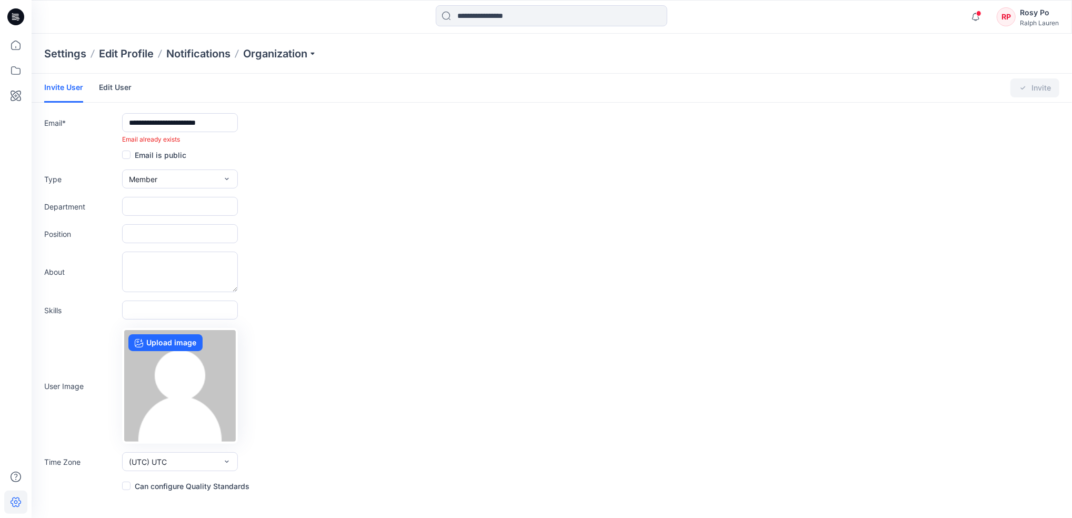
click at [121, 93] on link "Edit User" at bounding box center [115, 87] width 33 height 27
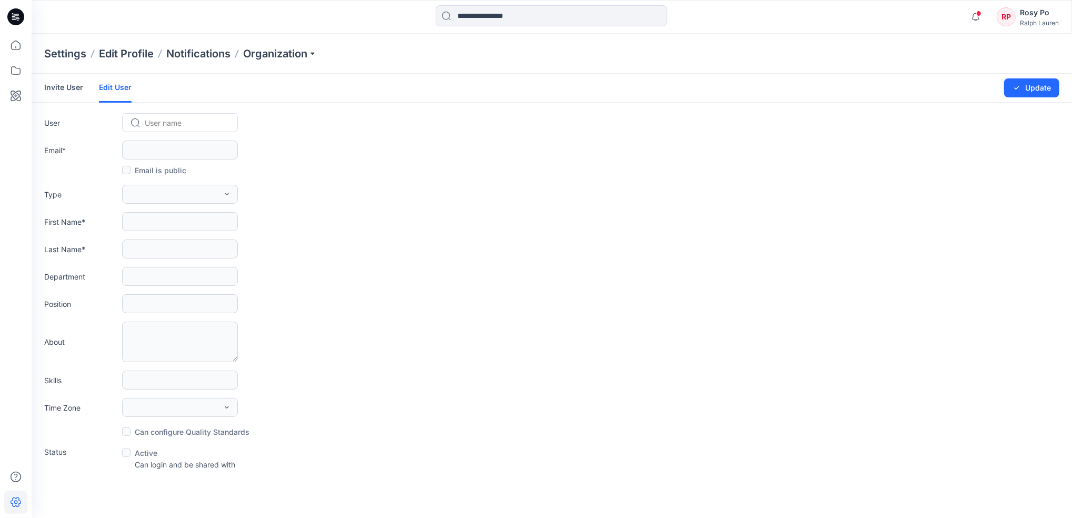
click at [158, 118] on div at bounding box center [186, 122] width 83 height 13
paste input "**********"
type input "*"
type input "**"
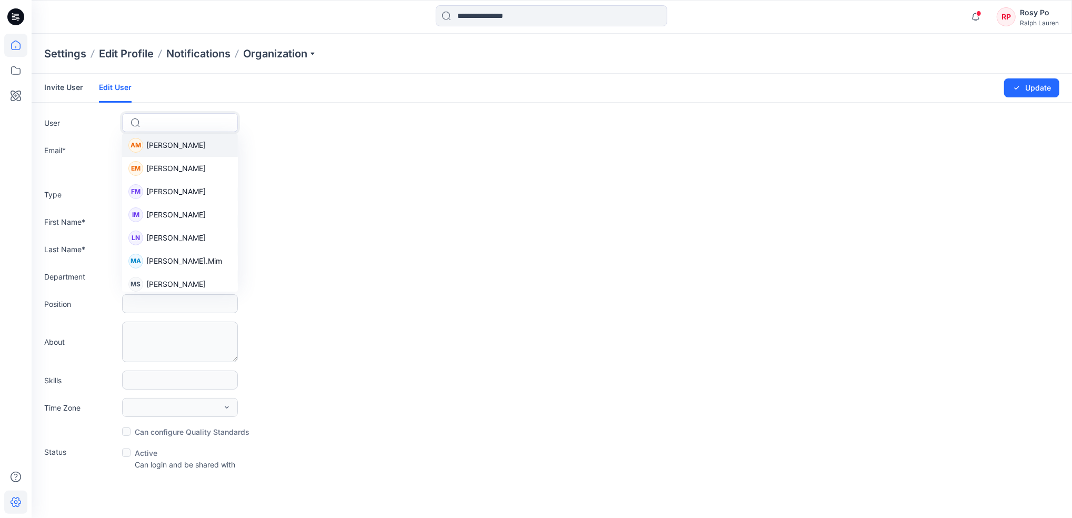
drag, startPoint x: 160, startPoint y: 118, endPoint x: 22, endPoint y: 56, distance: 151.5
click at [0, 53] on html "Notifications Your style 710963307 W251SC06 Traveler Short Seers Classic - SEER…" at bounding box center [536, 259] width 1072 height 518
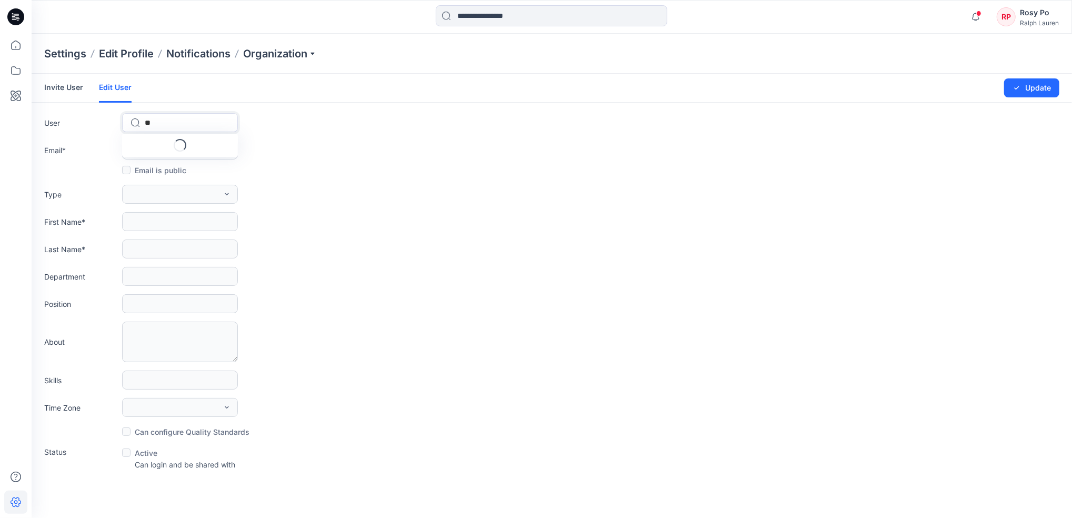
type input "*"
type input "****"
click at [396, 164] on div "Email is public" at bounding box center [551, 170] width 1015 height 13
click at [286, 170] on div "Email is public" at bounding box center [551, 170] width 1015 height 13
click at [205, 126] on div at bounding box center [186, 122] width 83 height 13
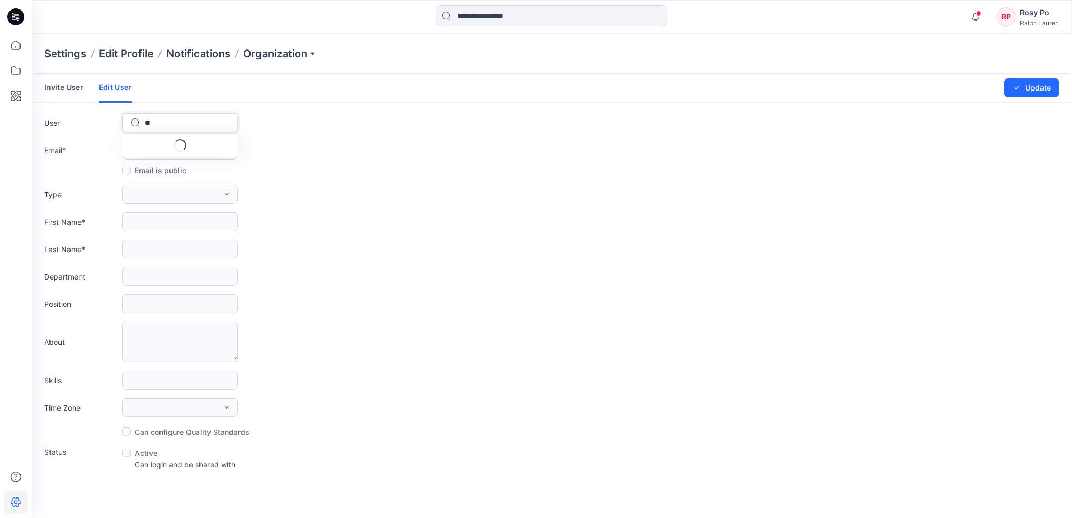
type input "***"
click at [205, 165] on div "MZ Mia Zhang" at bounding box center [180, 168] width 116 height 23
type input "**********"
type input "***"
type input "*****"
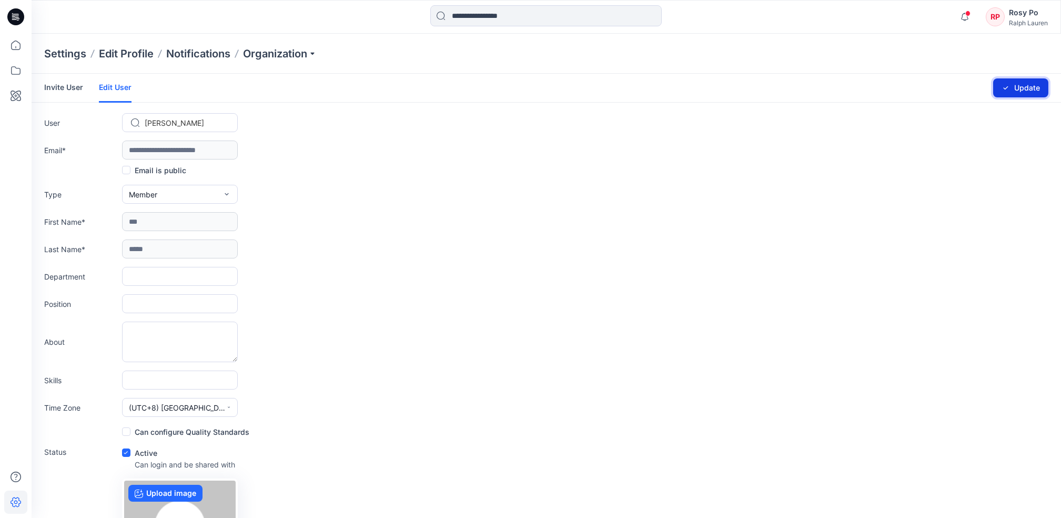
click at [1017, 84] on button "Update" at bounding box center [1021, 87] width 55 height 19
click at [310, 53] on p "Organization" at bounding box center [280, 53] width 74 height 15
click at [53, 54] on p "Settings" at bounding box center [65, 53] width 42 height 15
click at [9, 42] on icon at bounding box center [15, 45] width 23 height 23
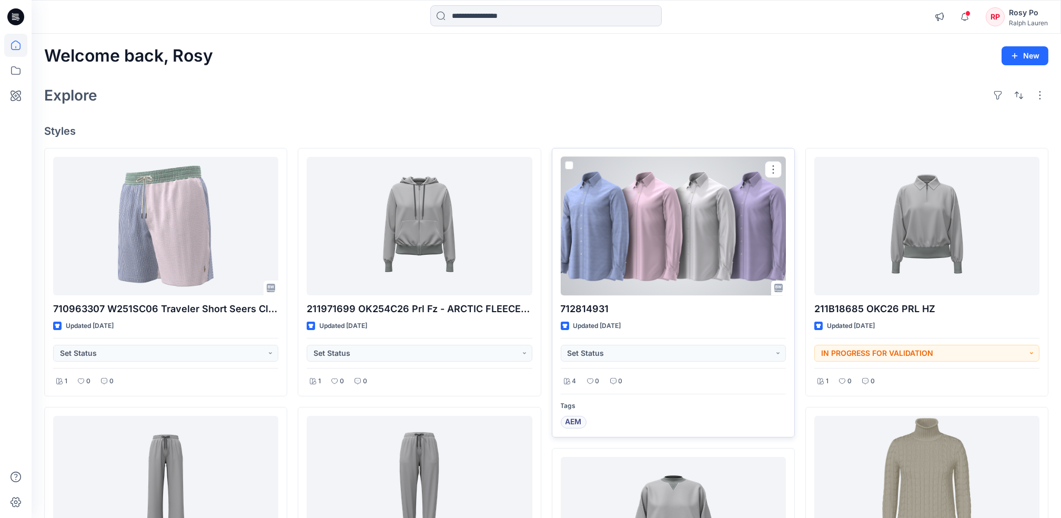
click at [689, 253] on div at bounding box center [673, 226] width 225 height 138
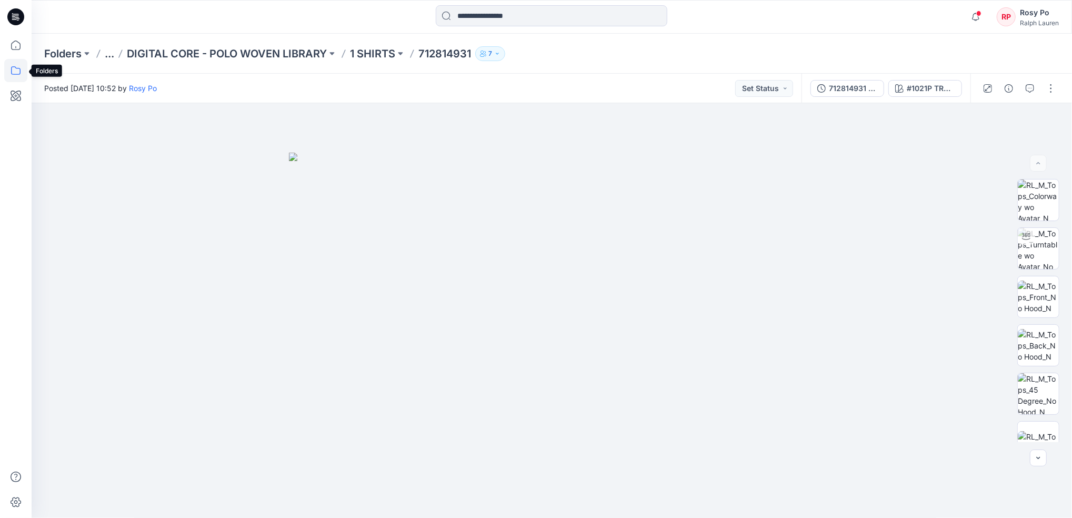
click at [22, 71] on icon at bounding box center [15, 70] width 23 height 23
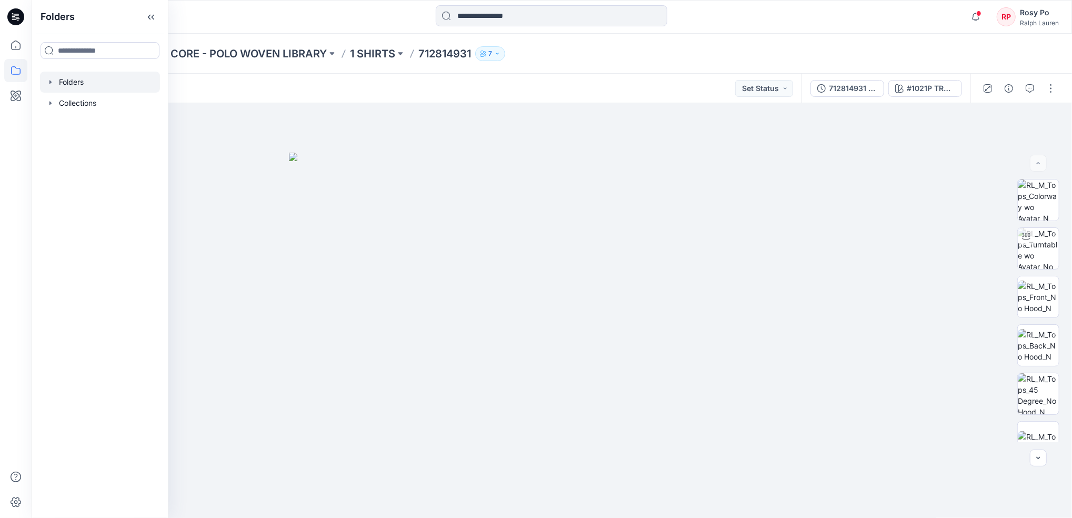
click at [91, 79] on div at bounding box center [100, 82] width 120 height 21
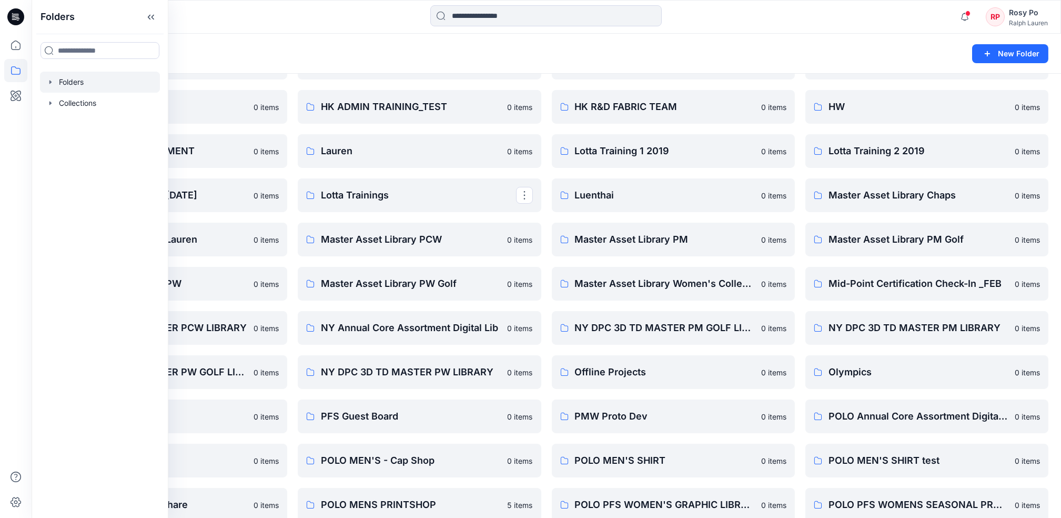
scroll to position [491, 0]
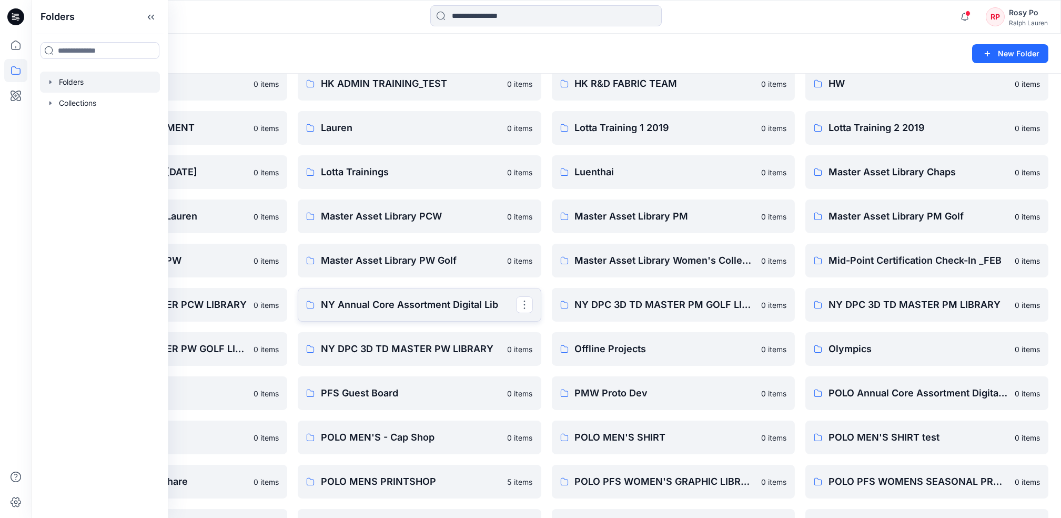
click at [456, 314] on link "NY Annual Core Assortment Digital Lib" at bounding box center [419, 305] width 243 height 34
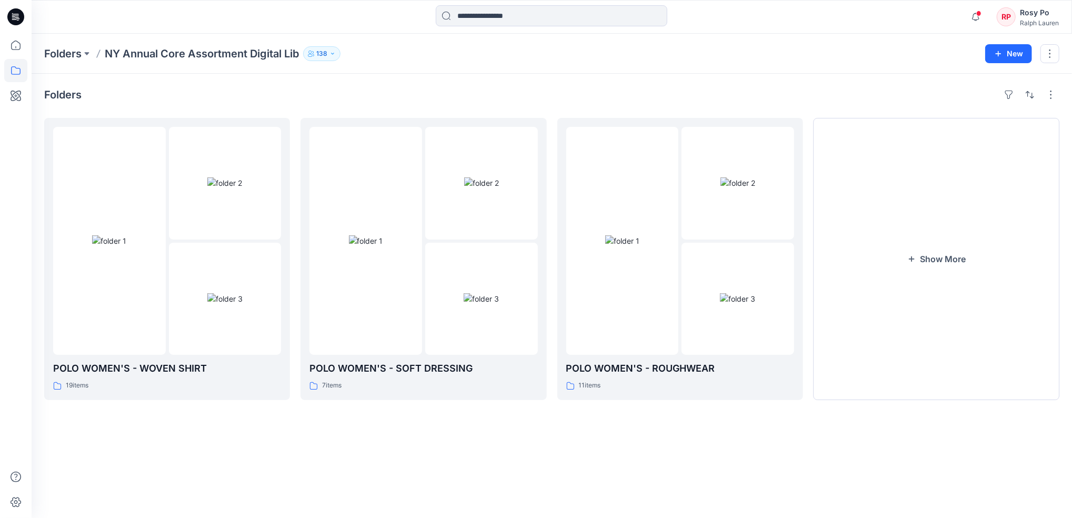
click at [332, 56] on icon "button" at bounding box center [332, 54] width 6 height 6
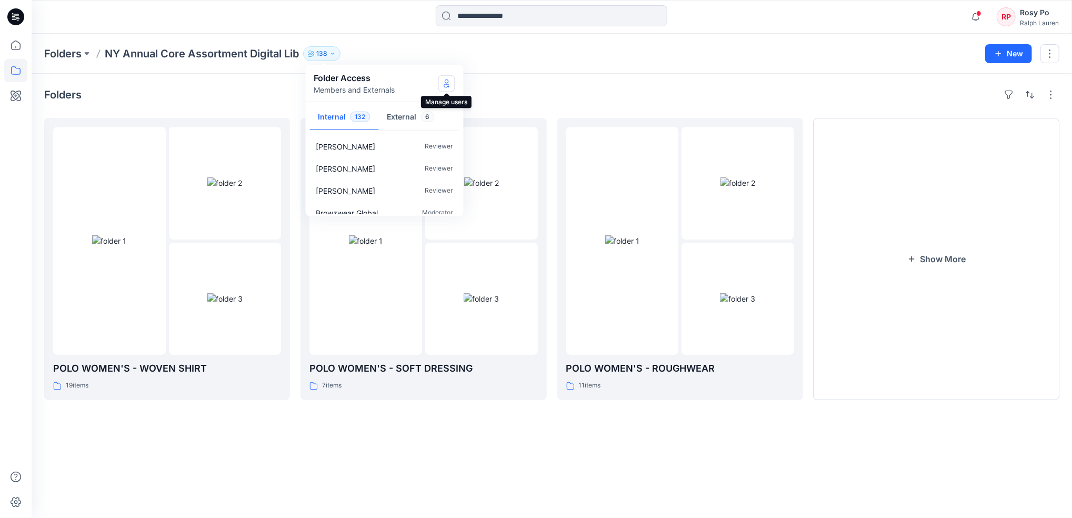
click at [447, 82] on icon "Manage Users" at bounding box center [447, 83] width 8 height 8
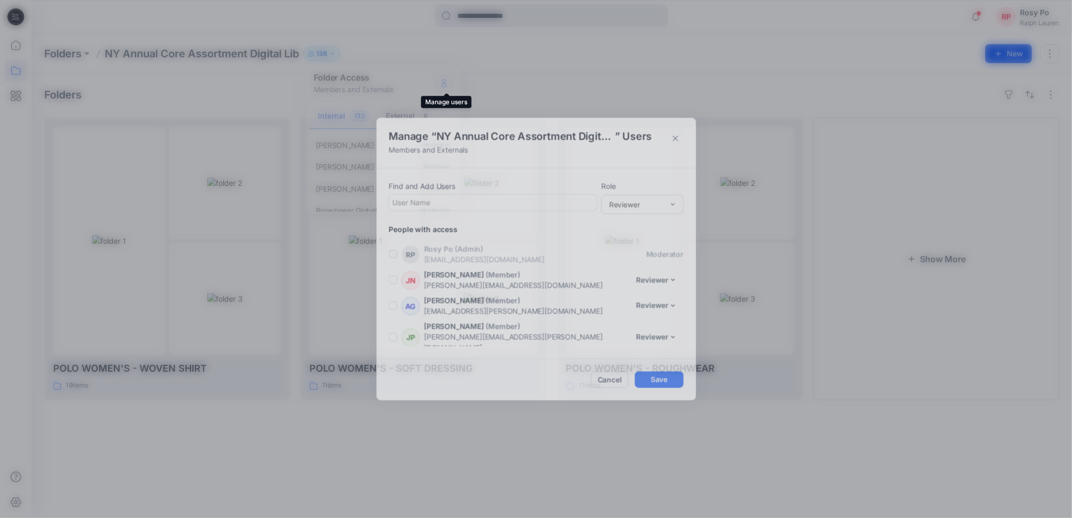
scroll to position [3521, 0]
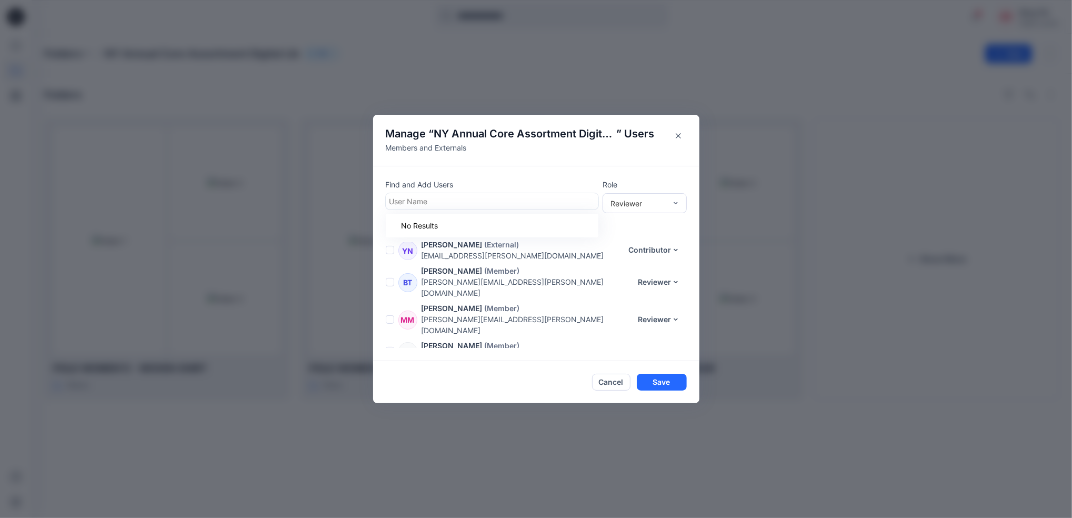
click at [469, 202] on div at bounding box center [491, 201] width 205 height 13
type input "*****"
click at [384, 335] on div "Find and Add Users Use Up and Down to choose options, press Enter to select the…" at bounding box center [536, 263] width 326 height 195
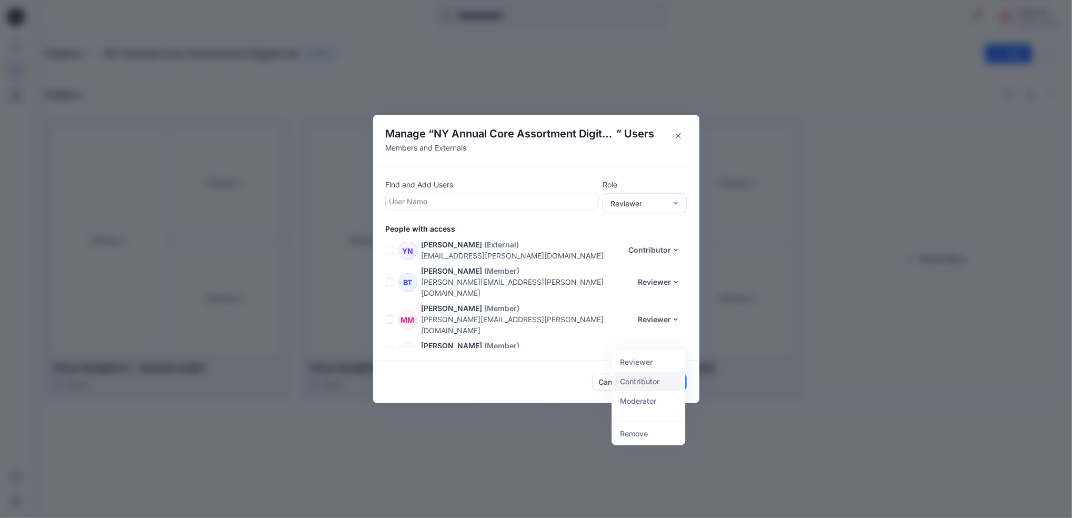
click at [657, 381] on button "Contributor" at bounding box center [648, 381] width 69 height 19
click at [657, 383] on button "Save" at bounding box center [662, 382] width 50 height 17
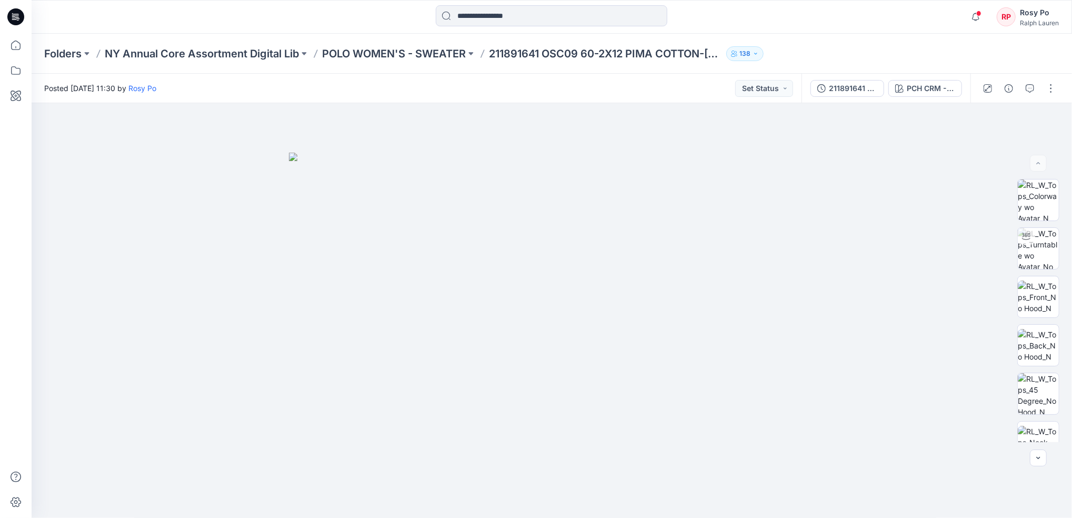
click at [249, 55] on p "NY Annual Core Assortment Digital Lib" at bounding box center [202, 53] width 194 height 15
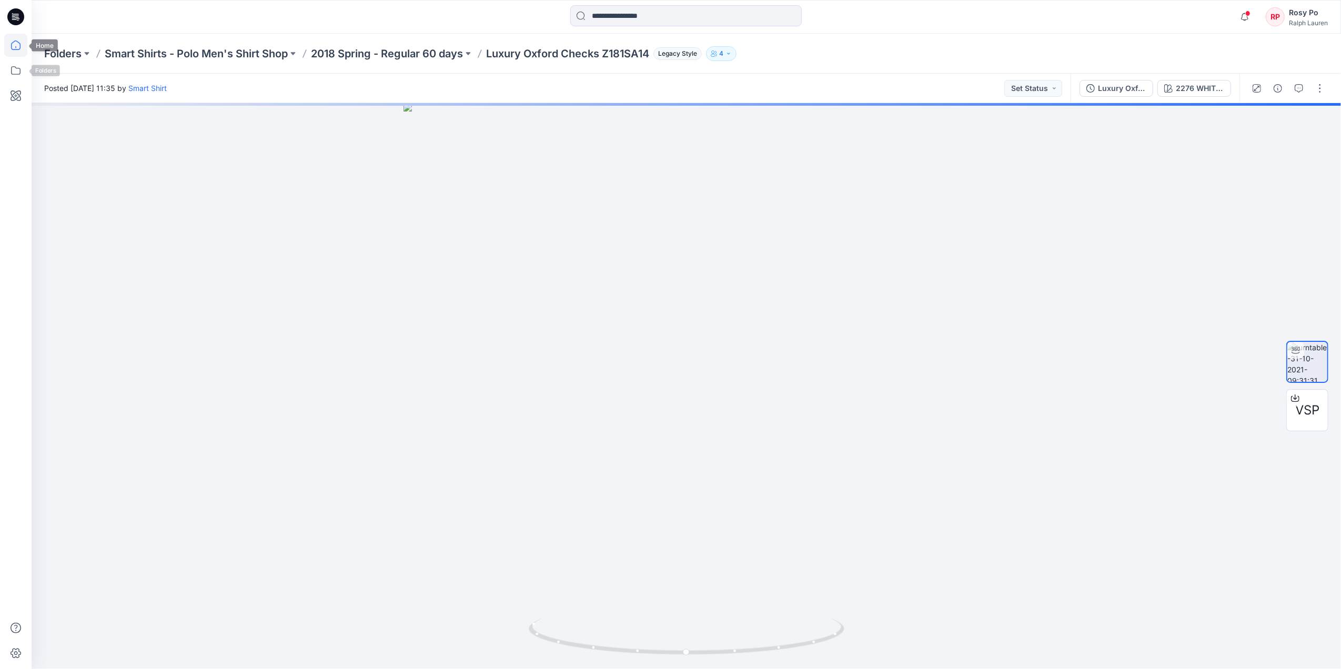
click at [17, 49] on icon at bounding box center [15, 45] width 9 height 9
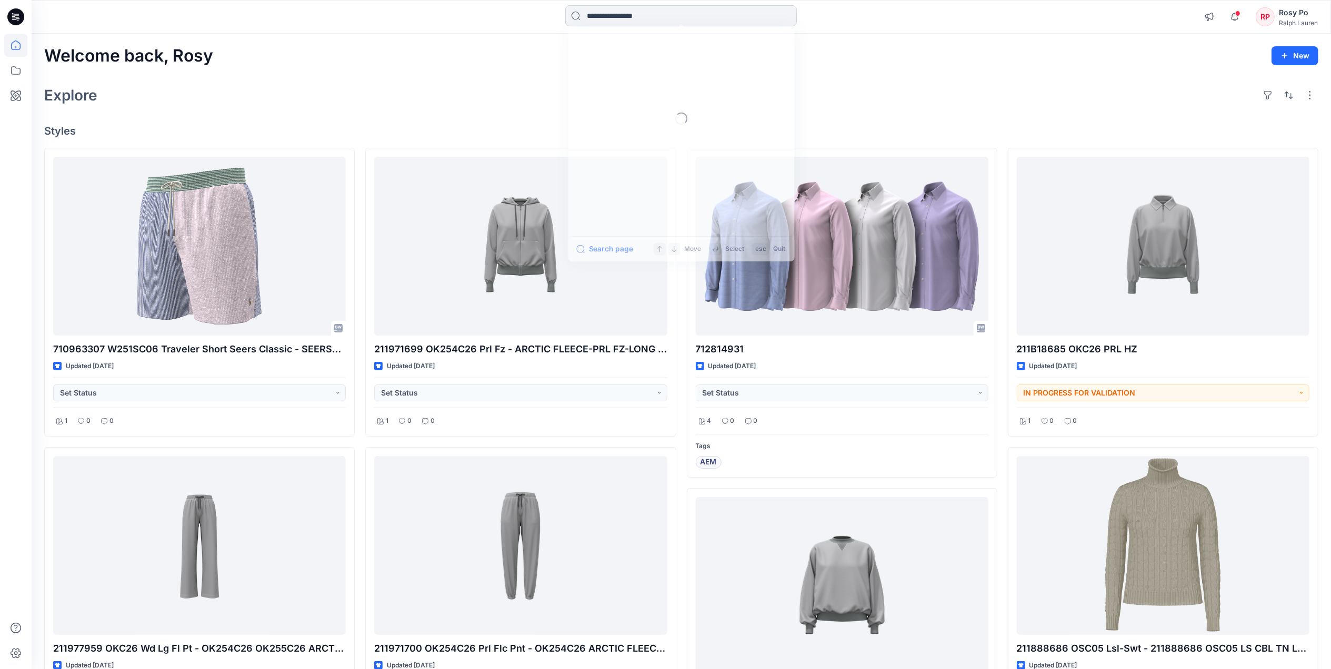
click at [590, 19] on input at bounding box center [681, 15] width 232 height 21
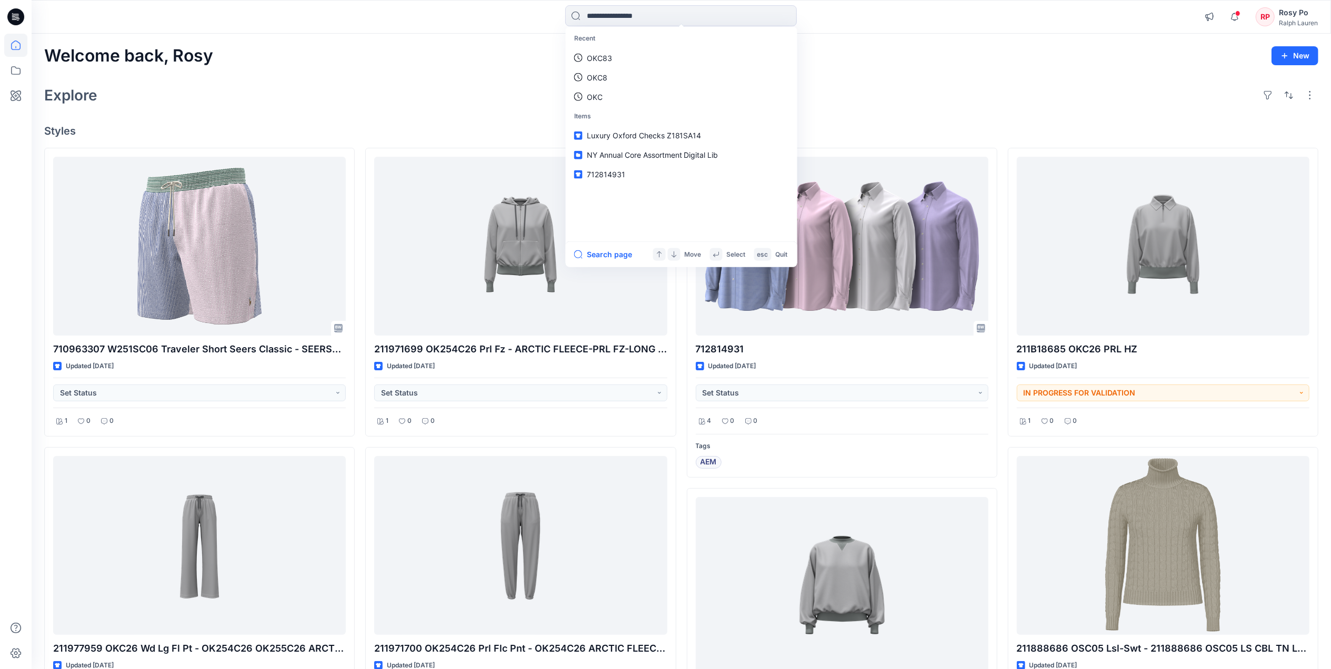
click at [342, 81] on div "Welcome back, Rosy New Explore Styles 710963307 W251SC06 Traveler Short Seers C…" at bounding box center [681, 581] width 1299 height 1094
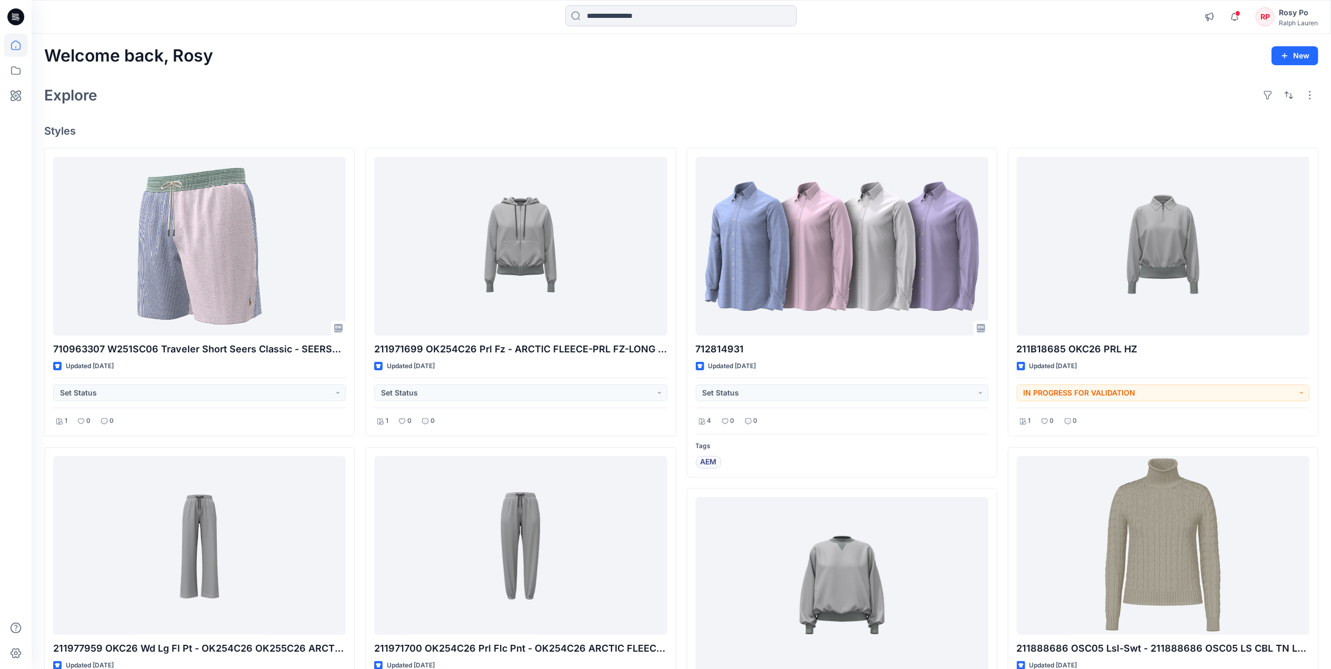
click at [651, 11] on input at bounding box center [681, 15] width 232 height 21
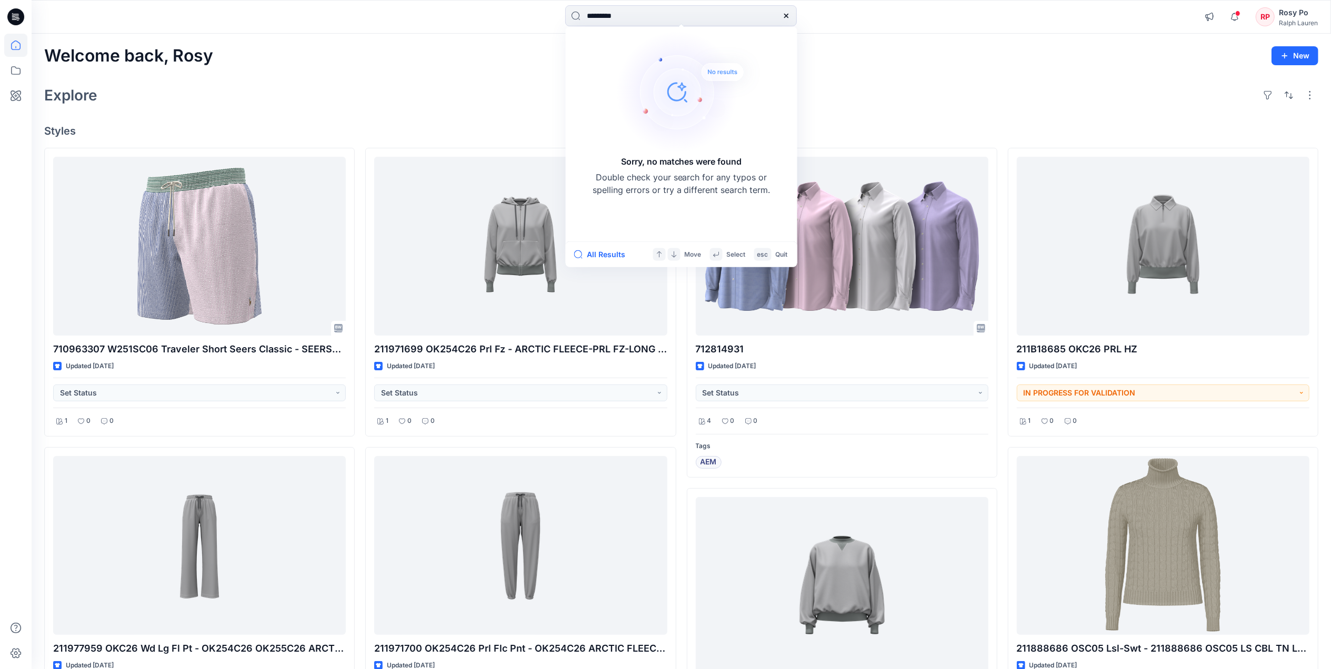
drag, startPoint x: 654, startPoint y: 23, endPoint x: 405, endPoint y: 20, distance: 248.9
click at [405, 20] on div "********* Sorry, no matches were found Double check your search for any typos o…" at bounding box center [680, 16] width 649 height 23
type input "***"
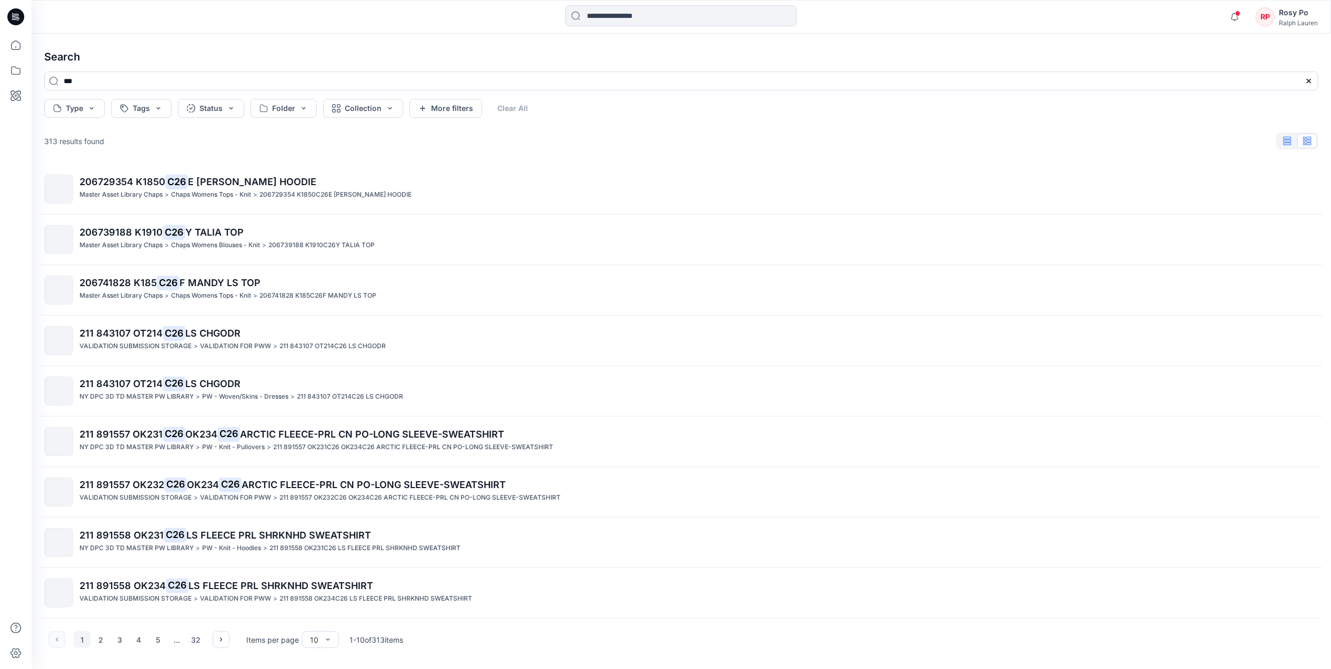
click at [1280, 143] on button "button" at bounding box center [1287, 141] width 20 height 15
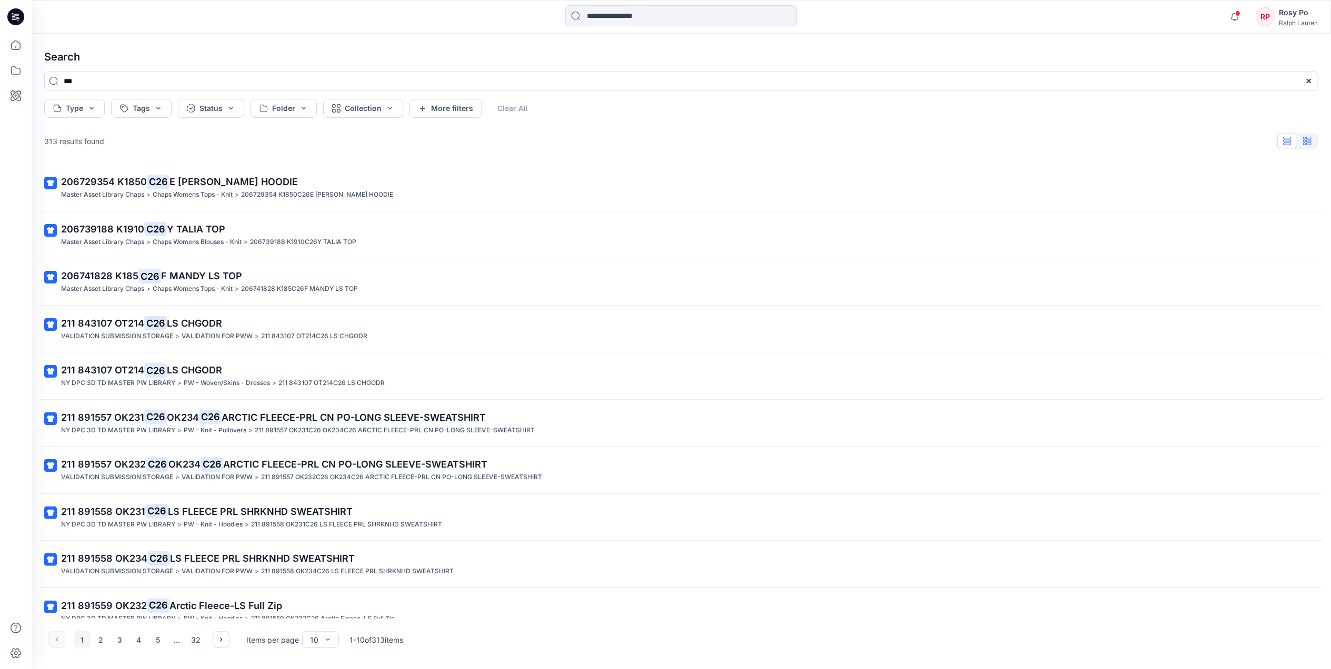
click at [1312, 144] on button "button" at bounding box center [1307, 141] width 20 height 15
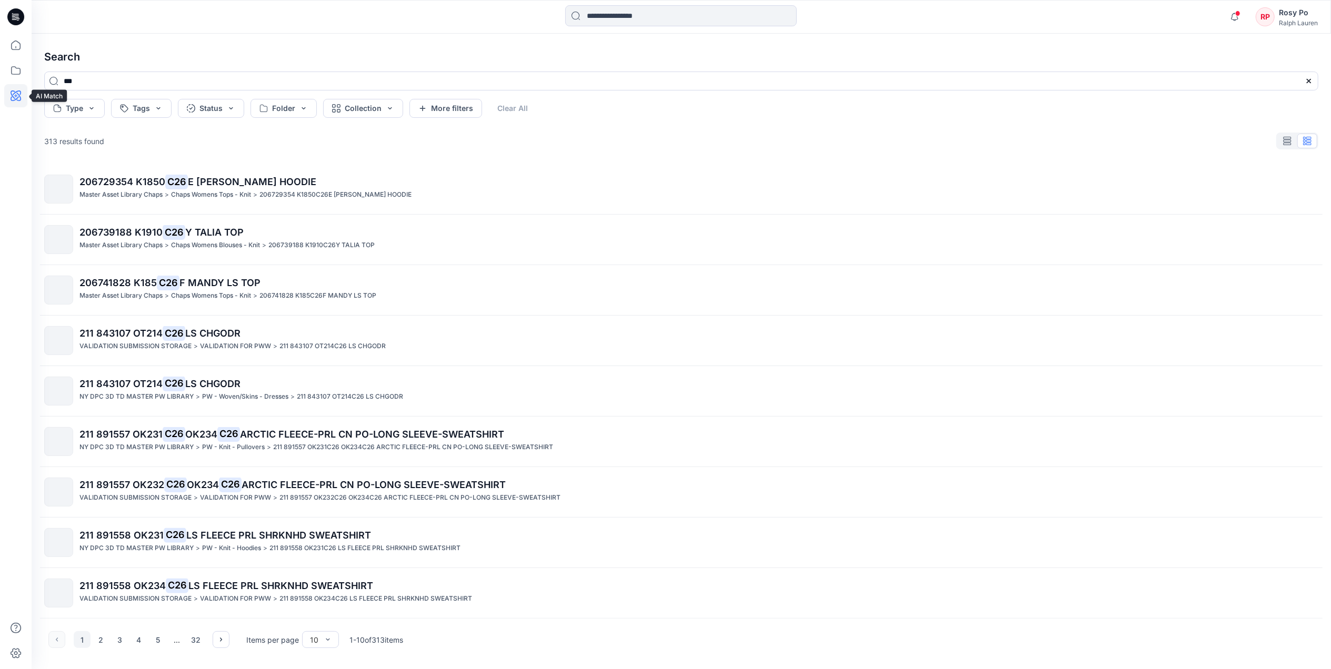
click at [13, 97] on icon at bounding box center [16, 96] width 11 height 11
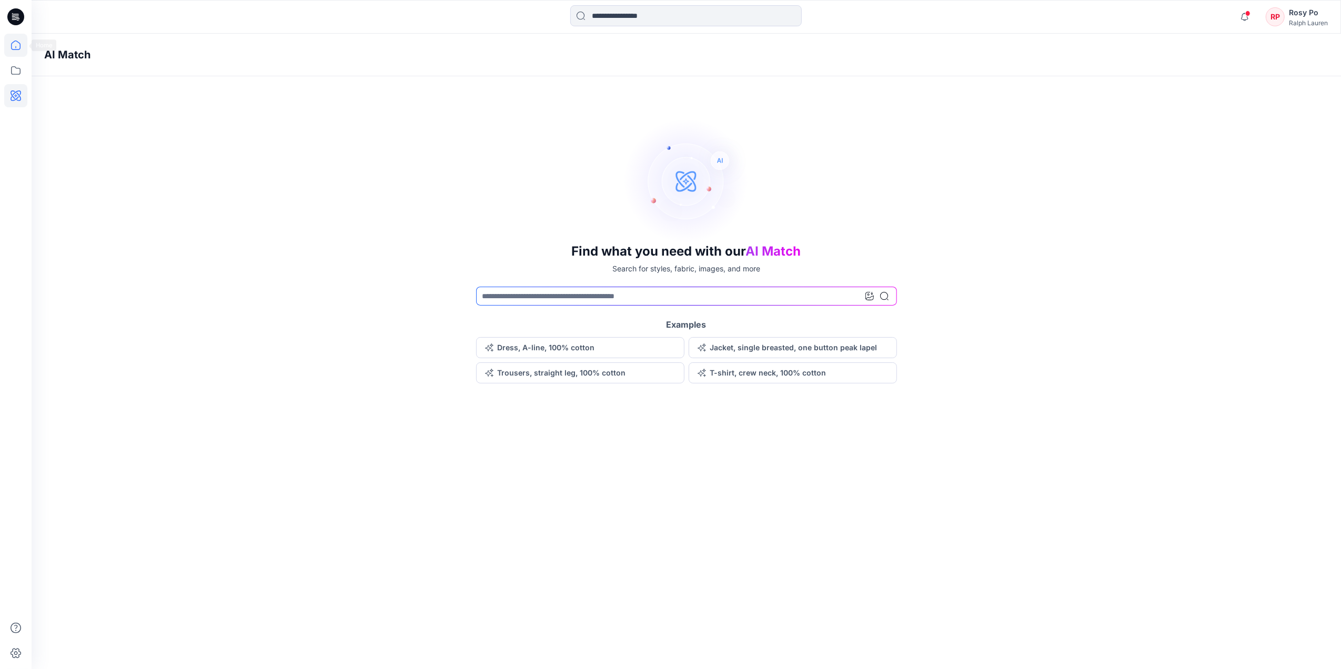
click at [7, 45] on icon at bounding box center [15, 45] width 23 height 23
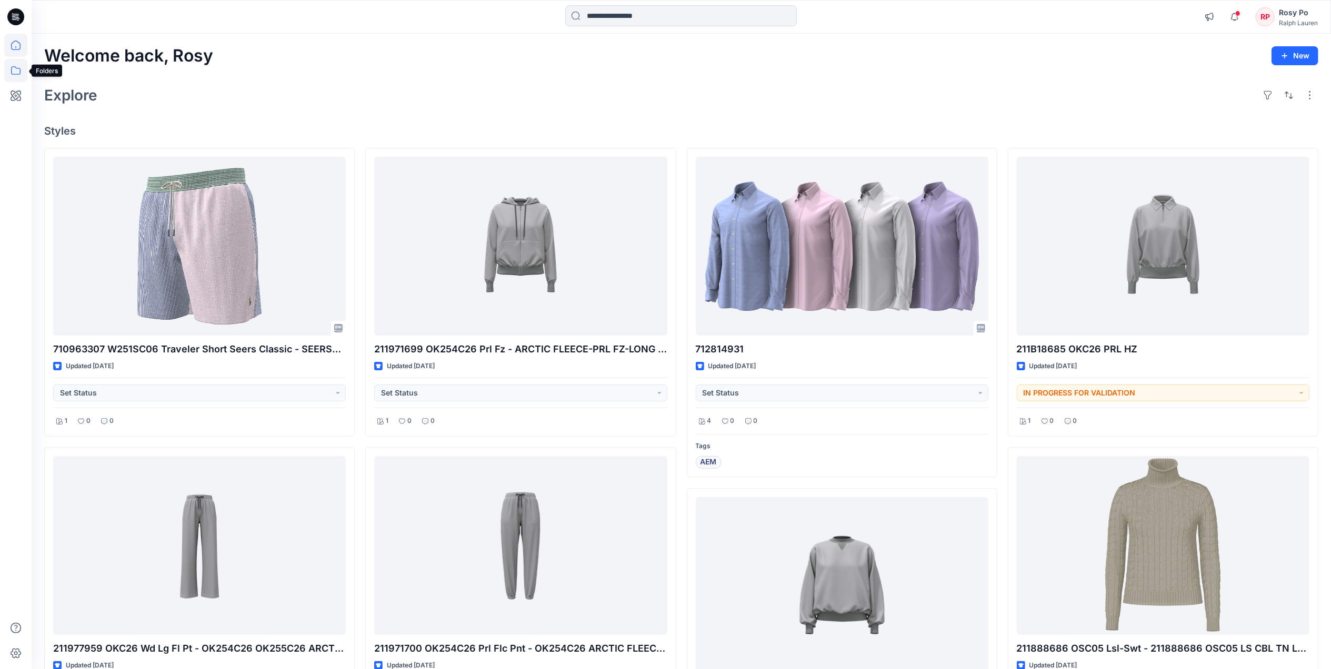
click at [22, 66] on icon at bounding box center [15, 70] width 23 height 23
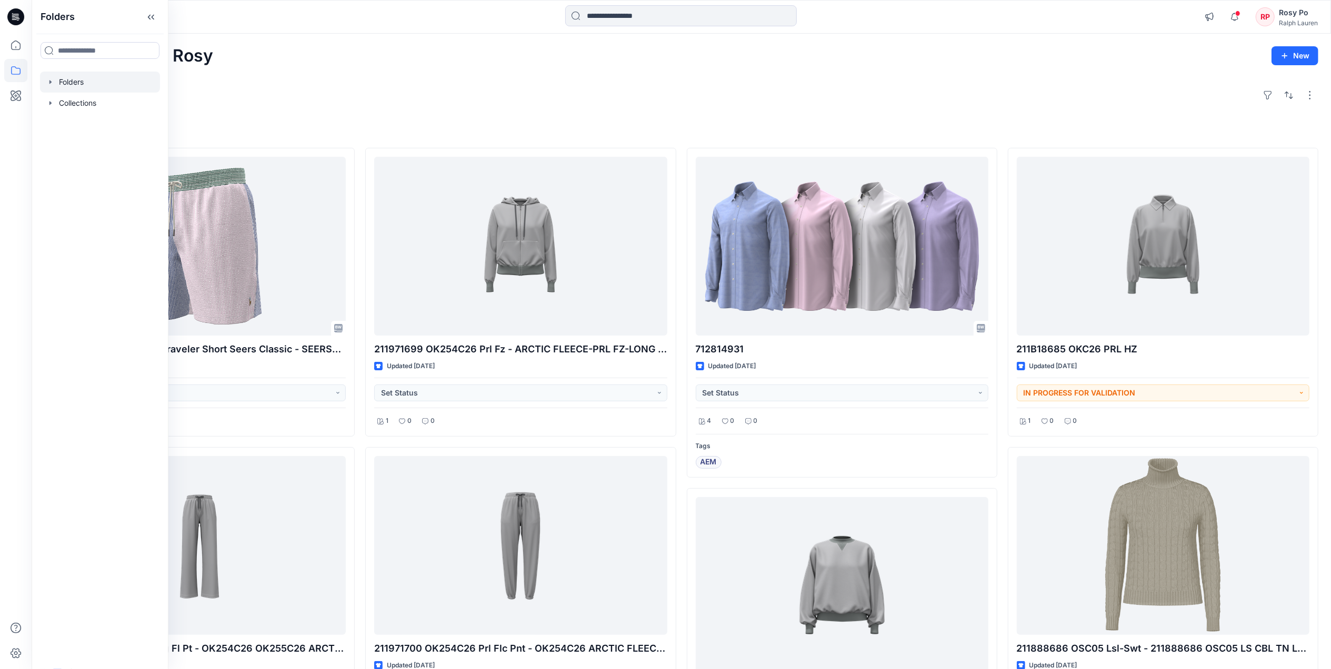
click at [82, 82] on div at bounding box center [100, 82] width 120 height 21
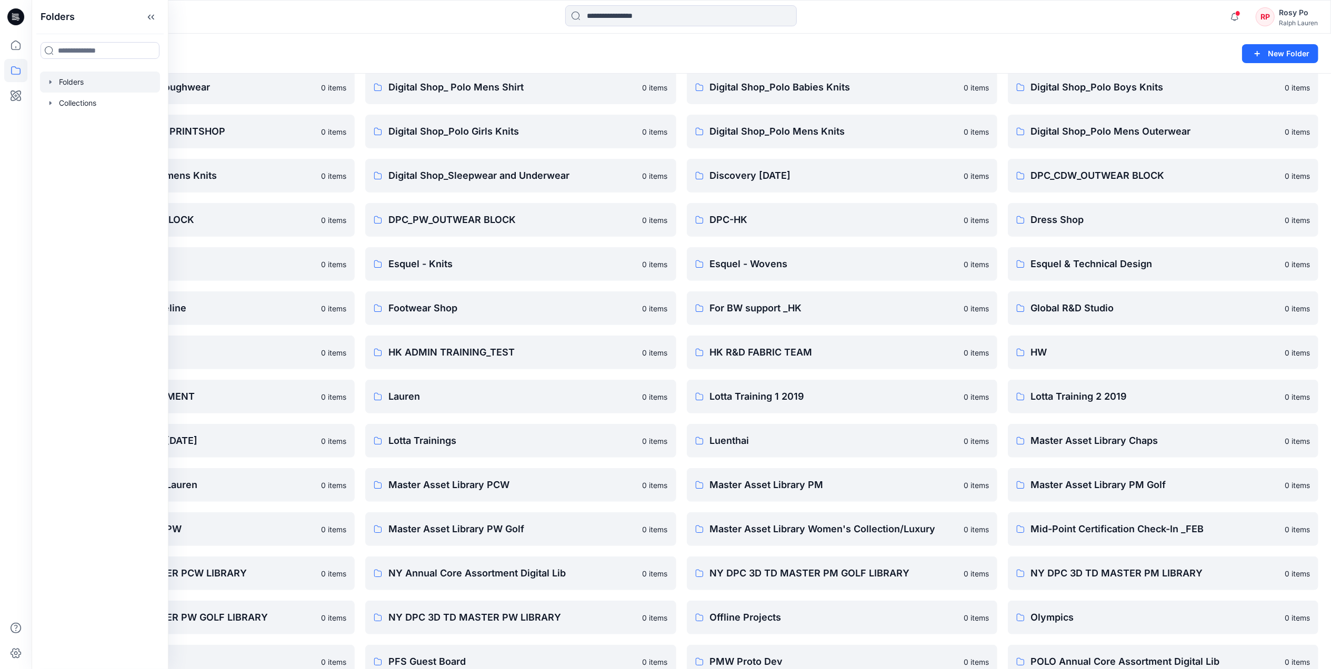
scroll to position [280, 0]
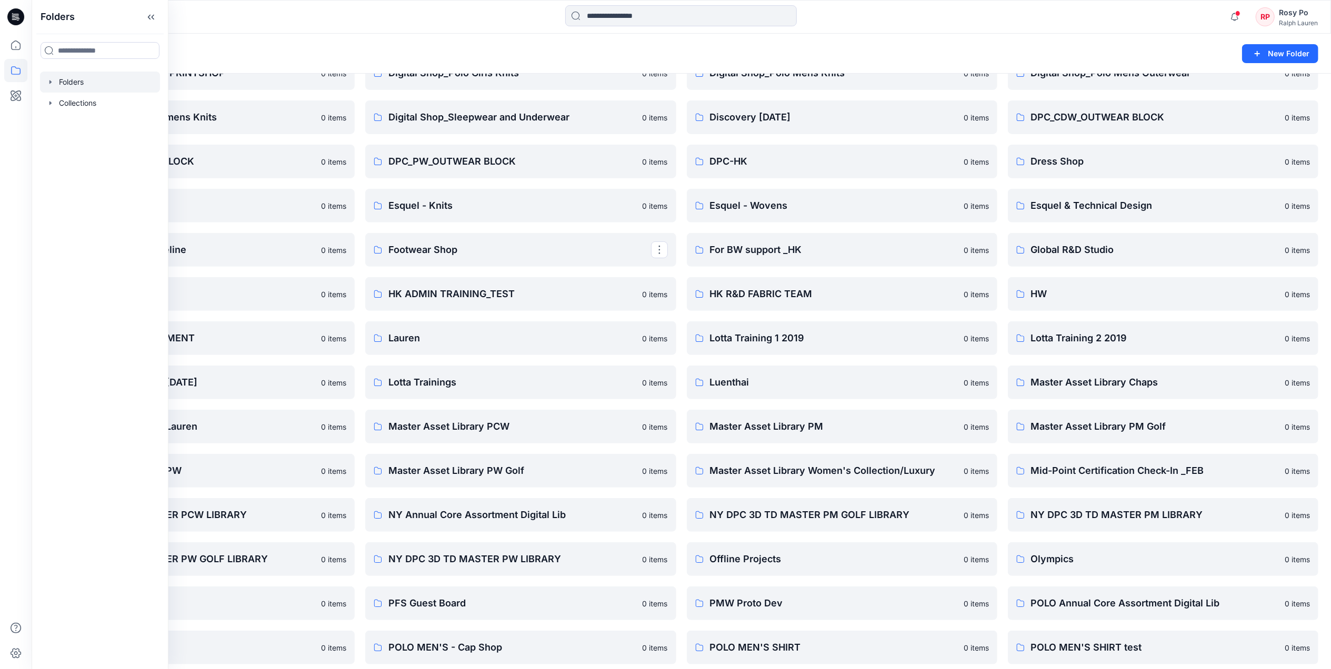
drag, startPoint x: 849, startPoint y: 47, endPoint x: 794, endPoint y: 95, distance: 73.9
click at [849, 47] on div "Folders" at bounding box center [640, 53] width 1192 height 15
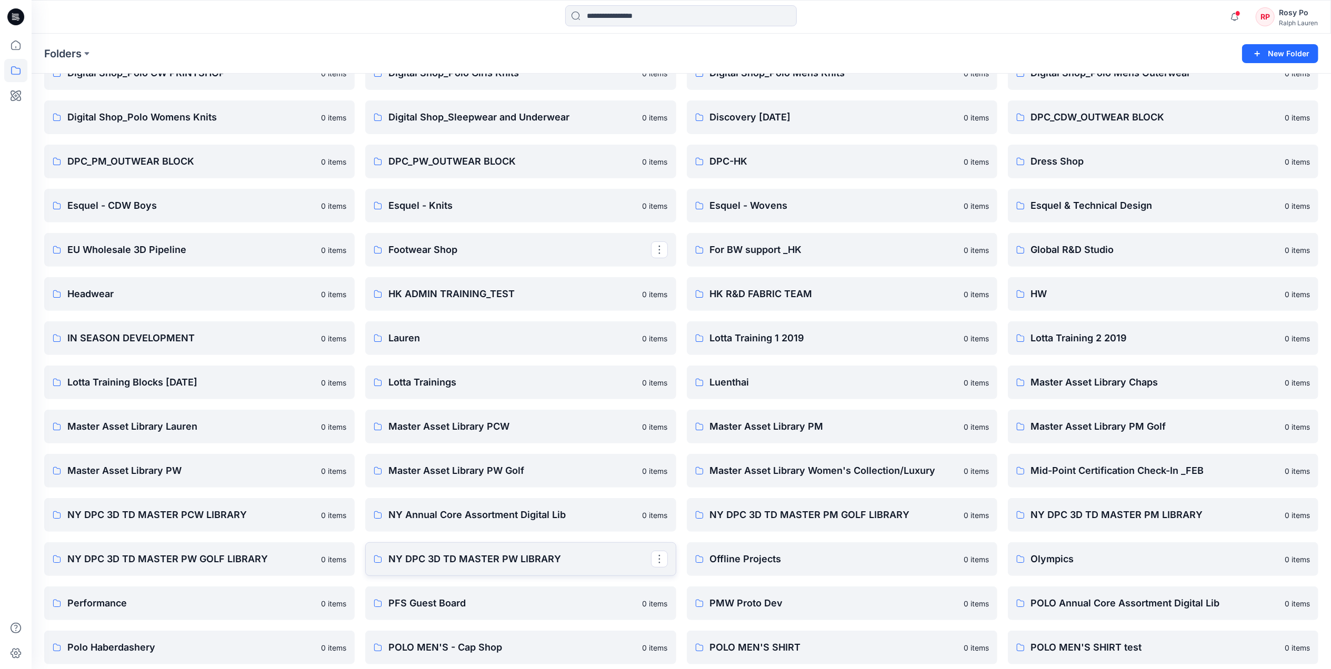
click at [476, 566] on p "NY DPC 3D TD MASTER PW LIBRARY" at bounding box center [519, 559] width 262 height 15
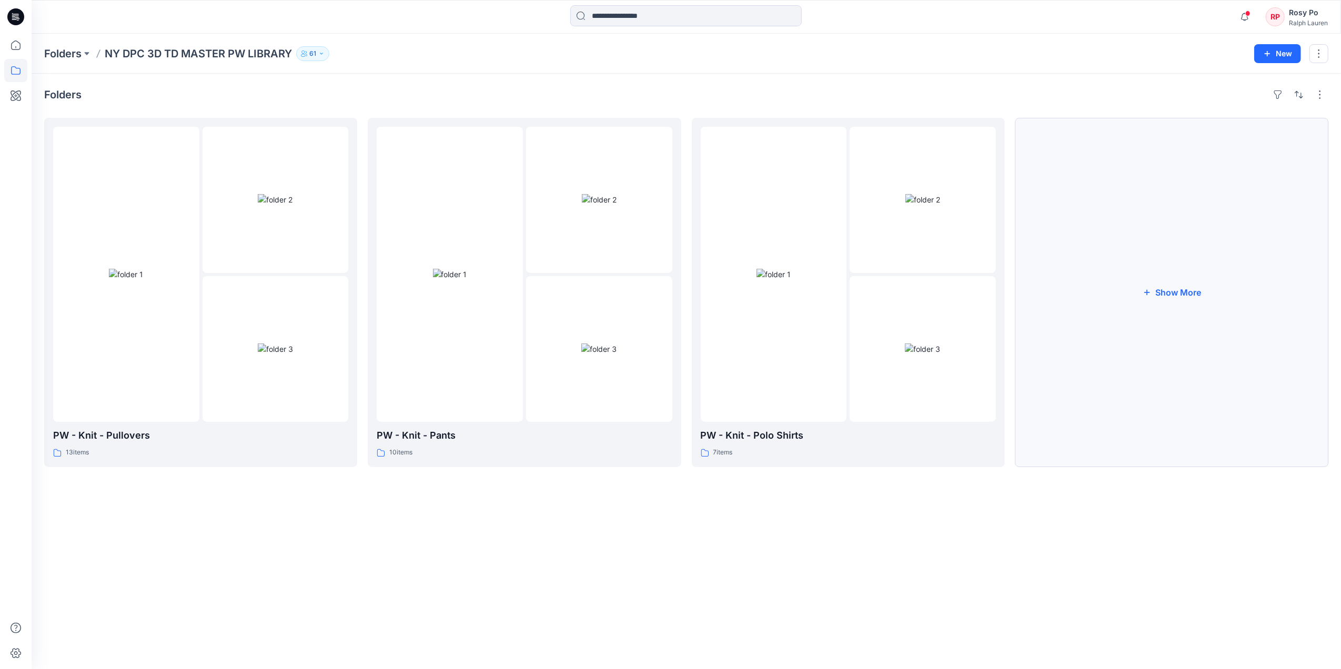
click at [1178, 308] on button "Show More" at bounding box center [1172, 292] width 313 height 349
click at [272, 443] on div "PW - Knit - Pullovers 13 items" at bounding box center [199, 441] width 293 height 30
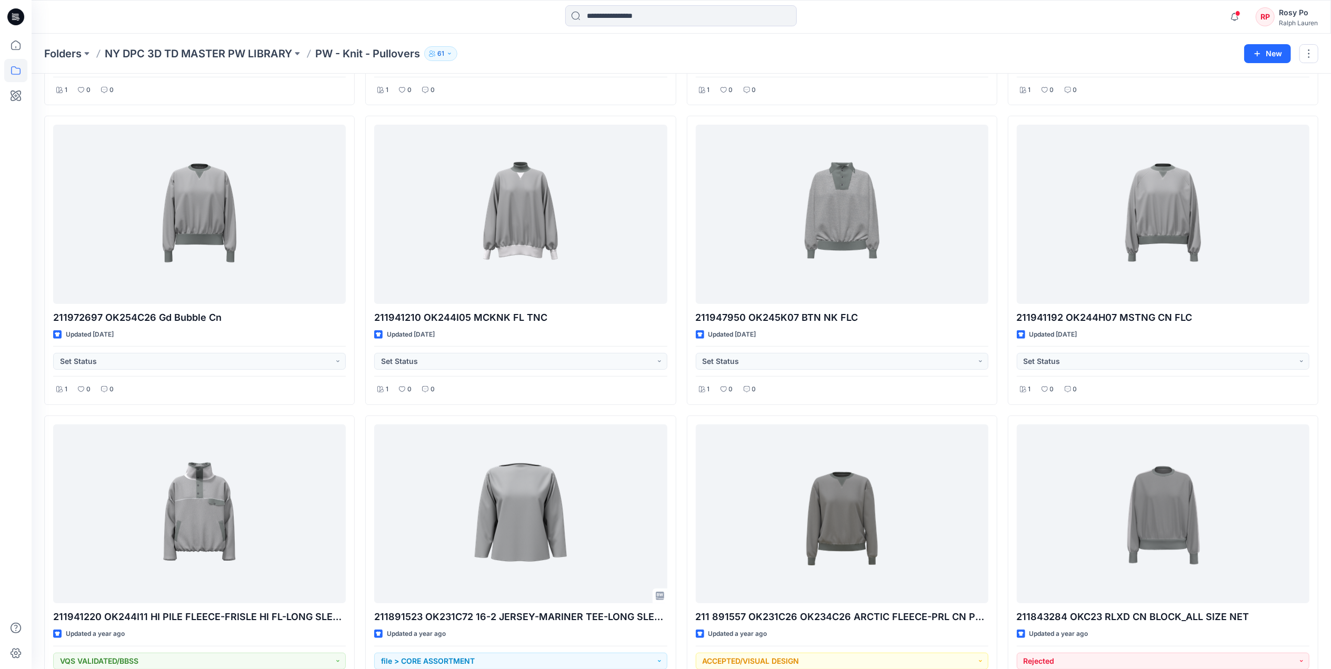
scroll to position [301, 0]
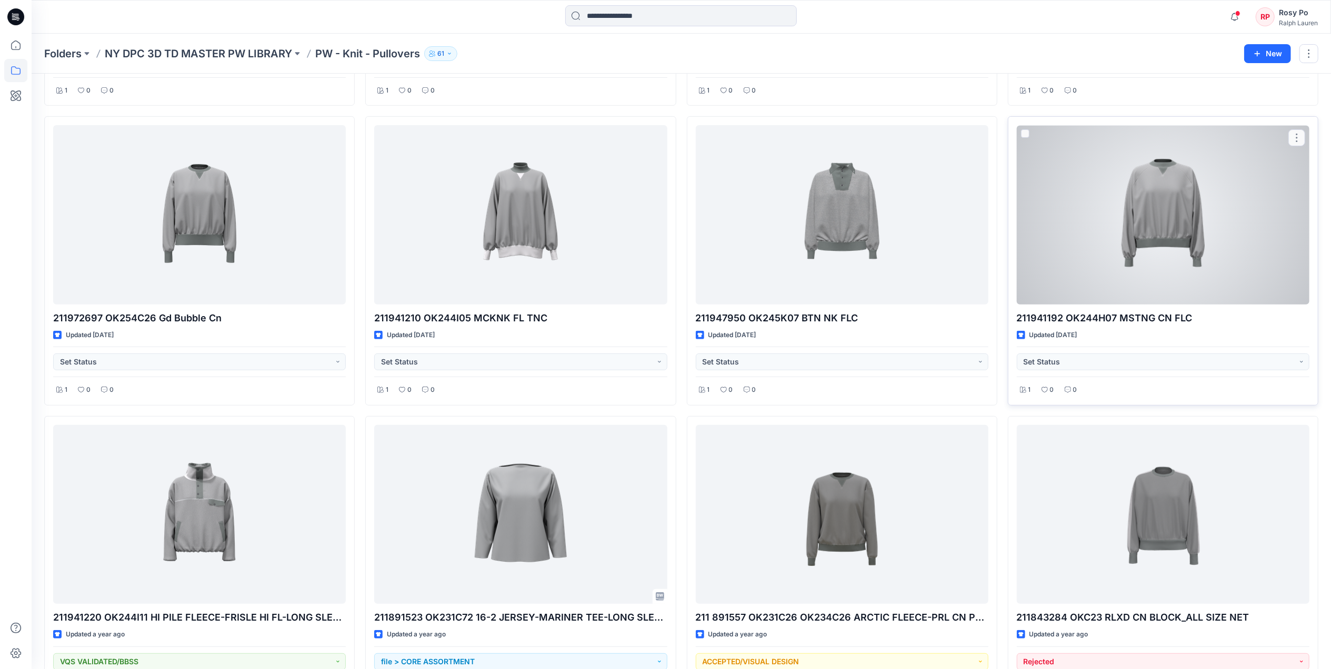
click at [1245, 204] on div at bounding box center [1163, 214] width 293 height 179
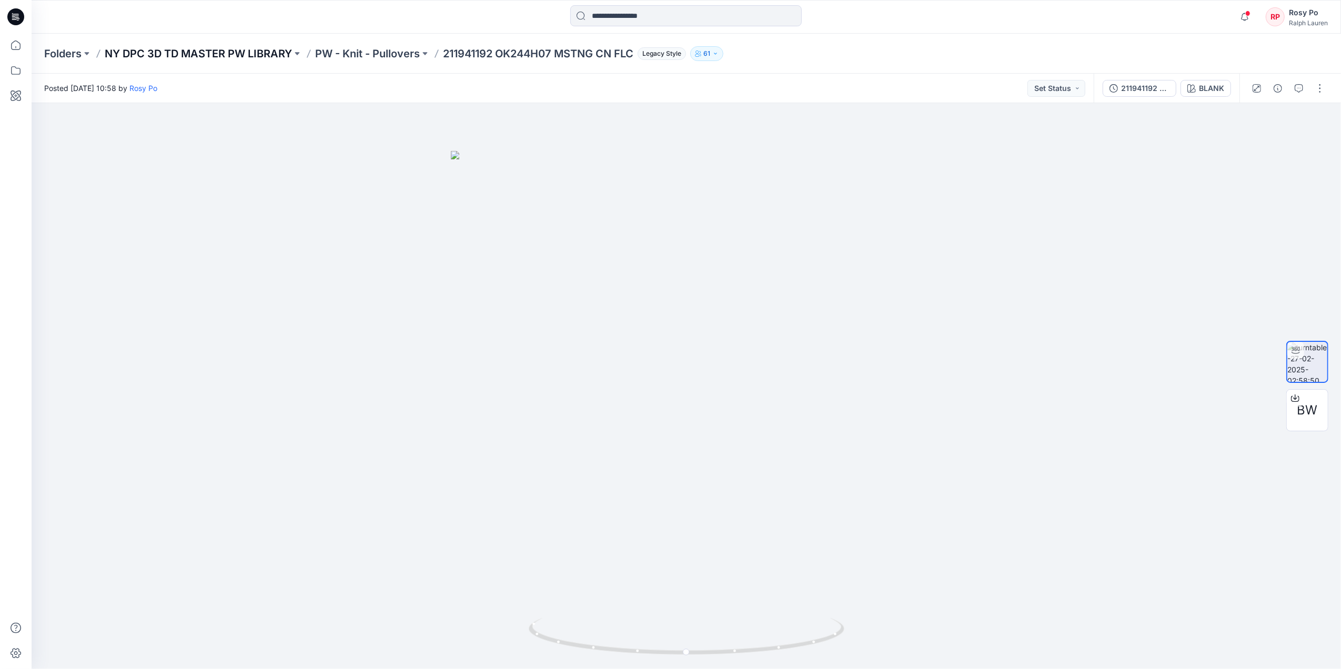
click at [275, 51] on p "NY DPC 3D TD MASTER PW LIBRARY" at bounding box center [198, 53] width 187 height 15
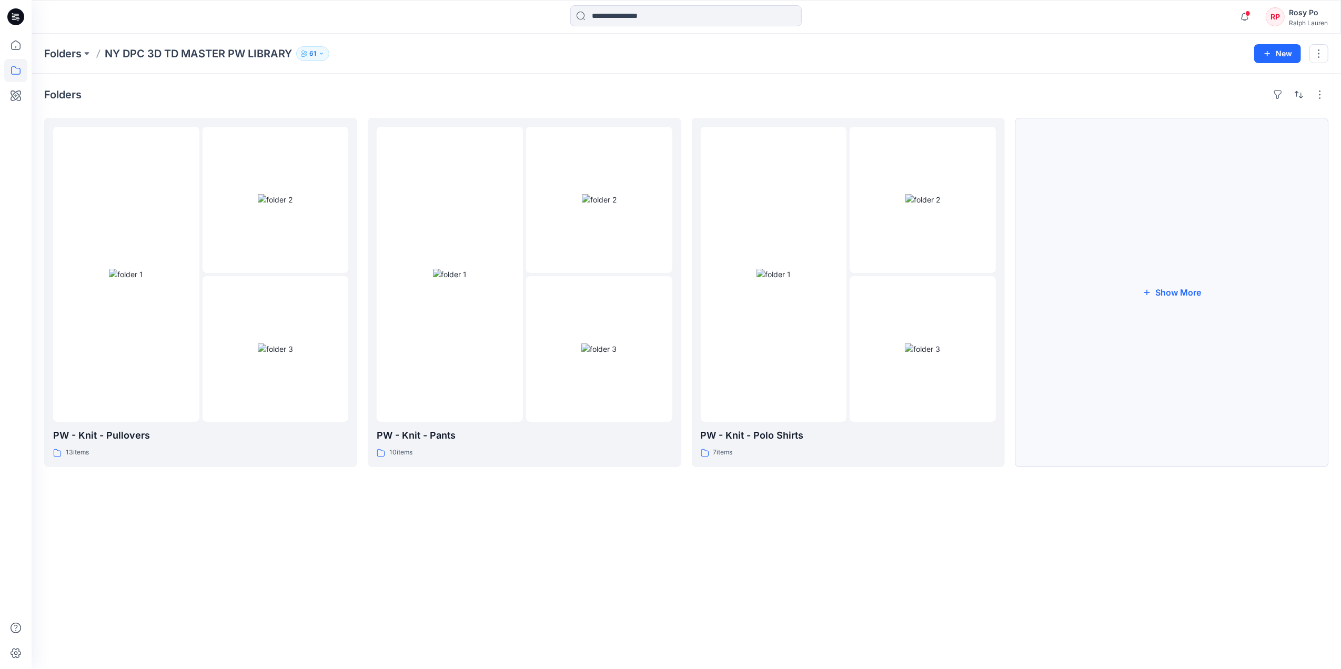
click at [1079, 316] on button "Show More" at bounding box center [1172, 292] width 313 height 349
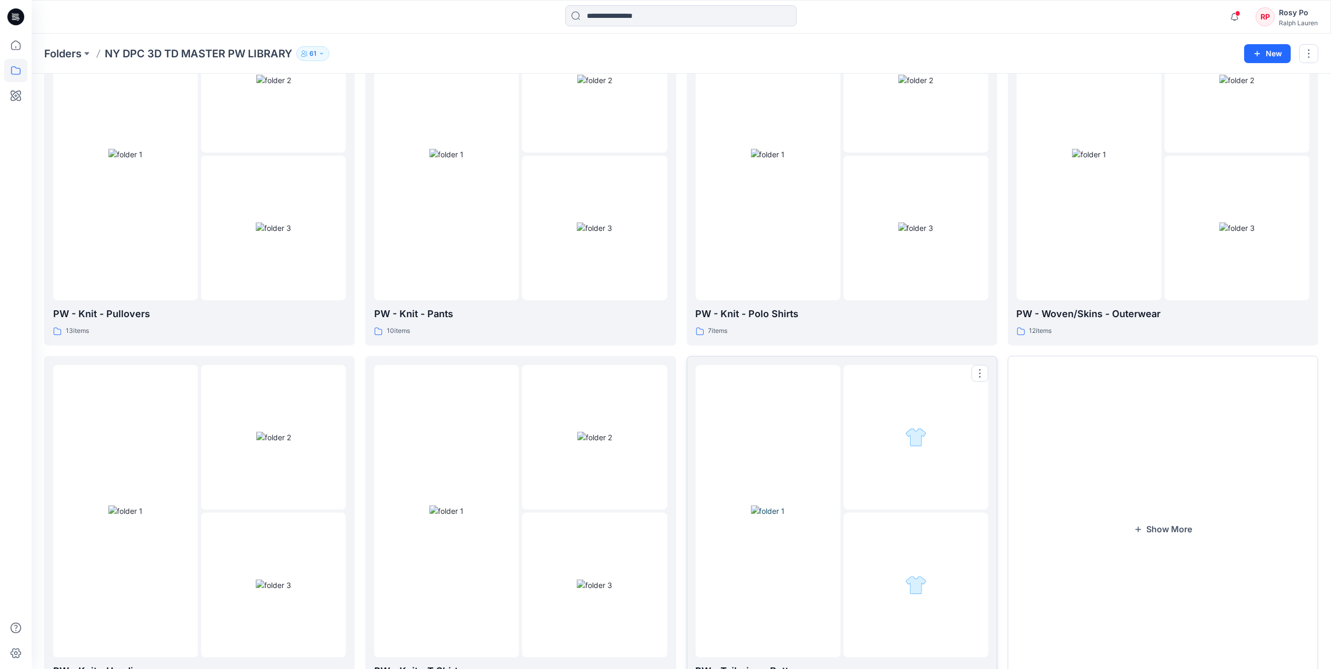
scroll to position [182, 0]
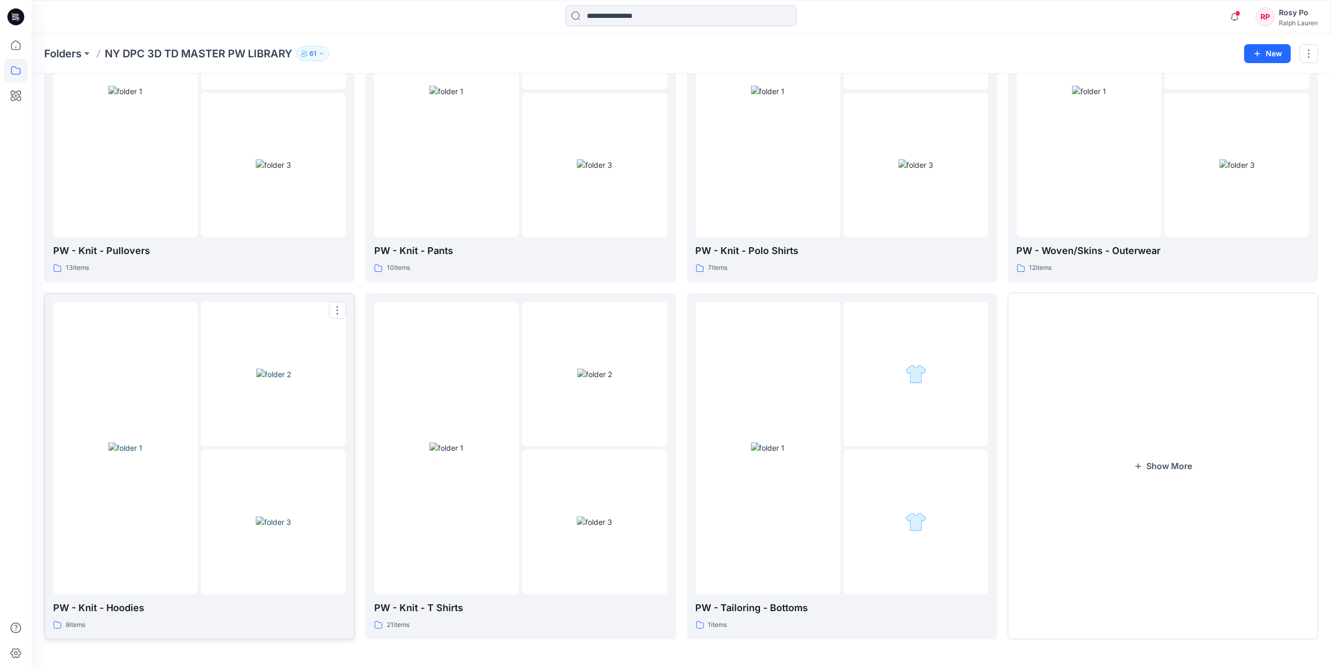
click at [219, 601] on p "PW - Knit - Hoodies" at bounding box center [199, 608] width 293 height 15
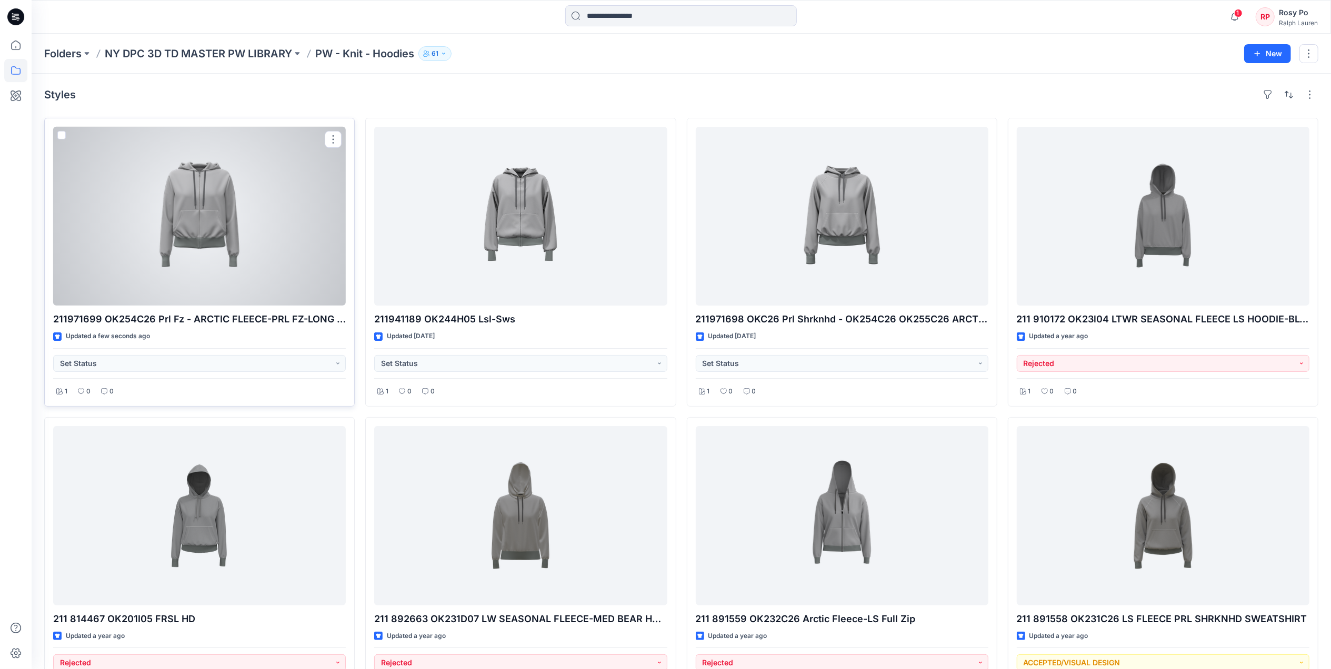
click at [225, 224] on div at bounding box center [199, 216] width 293 height 179
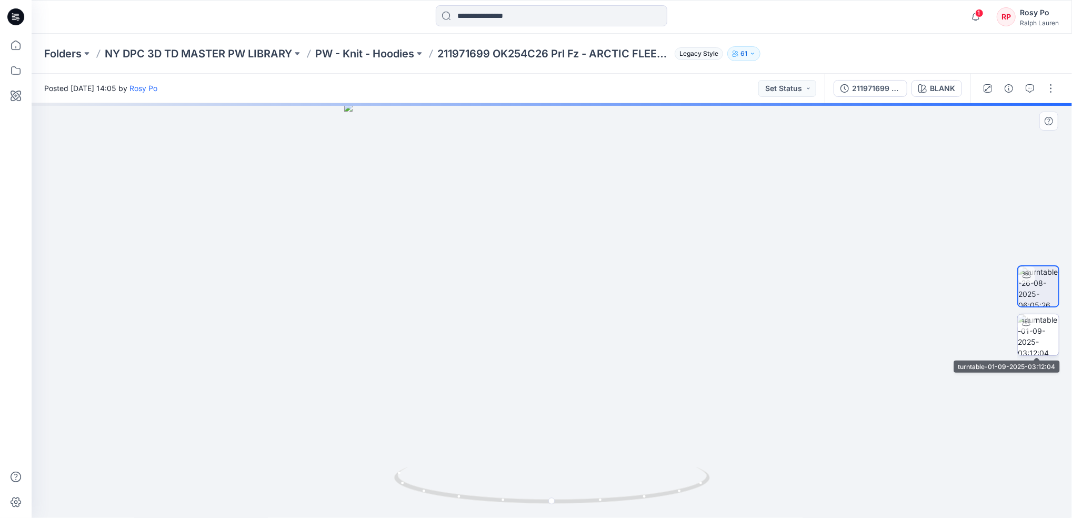
click at [1028, 341] on img at bounding box center [1038, 334] width 41 height 41
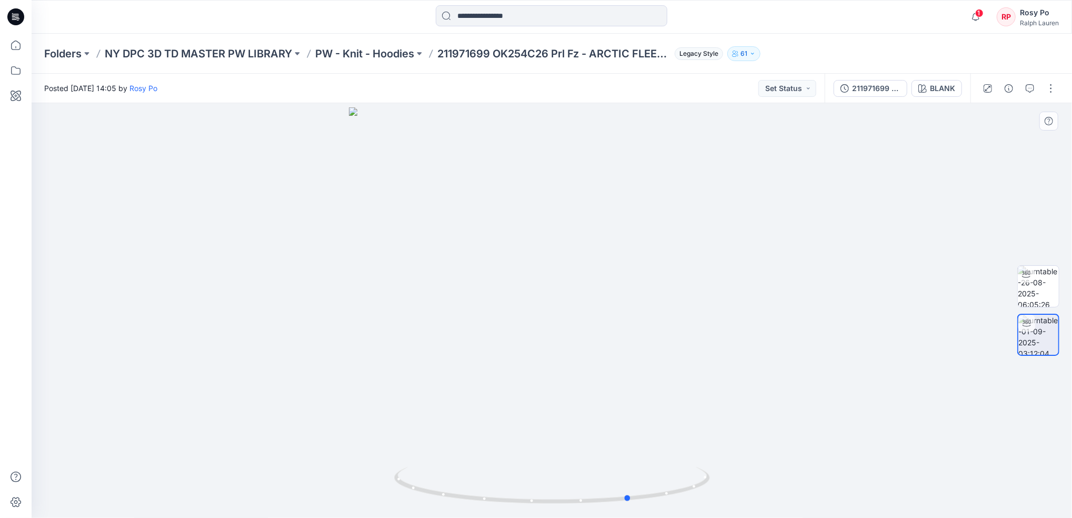
drag, startPoint x: 658, startPoint y: 460, endPoint x: 421, endPoint y: 446, distance: 237.7
click at [421, 446] on div at bounding box center [552, 310] width 1040 height 415
click at [1051, 89] on button "button" at bounding box center [1051, 88] width 17 height 17
click at [1004, 107] on button "Edit" at bounding box center [996, 112] width 97 height 19
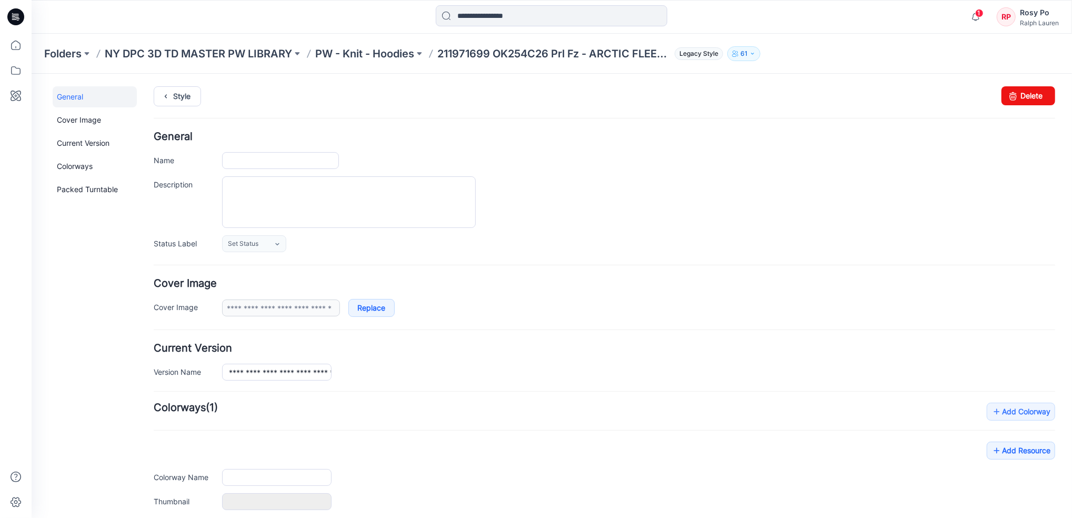
type input "**********"
type input "*****"
type input "**********"
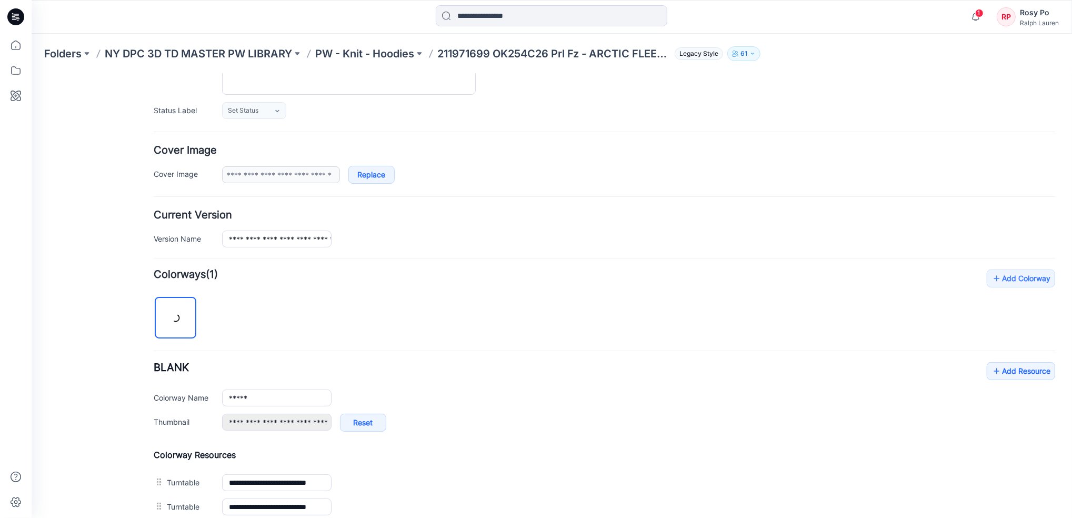
scroll to position [256, 0]
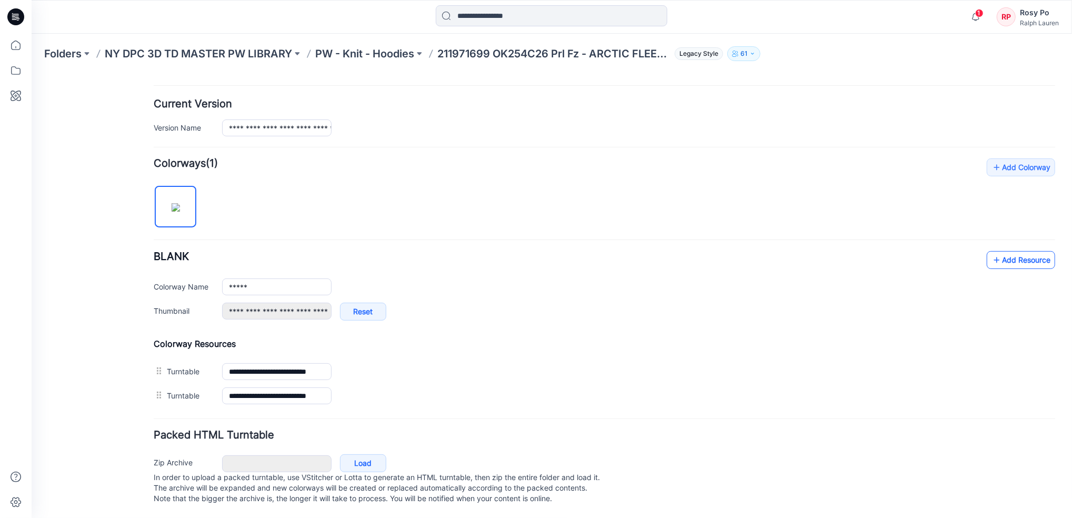
click at [1010, 250] on link "Add Resource" at bounding box center [1020, 259] width 68 height 18
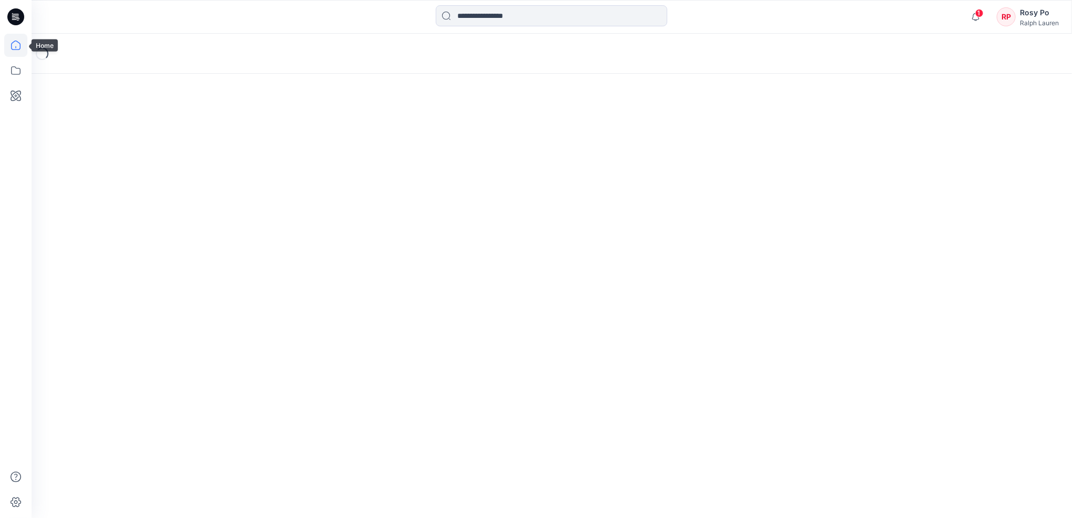
click at [13, 41] on icon at bounding box center [15, 45] width 23 height 23
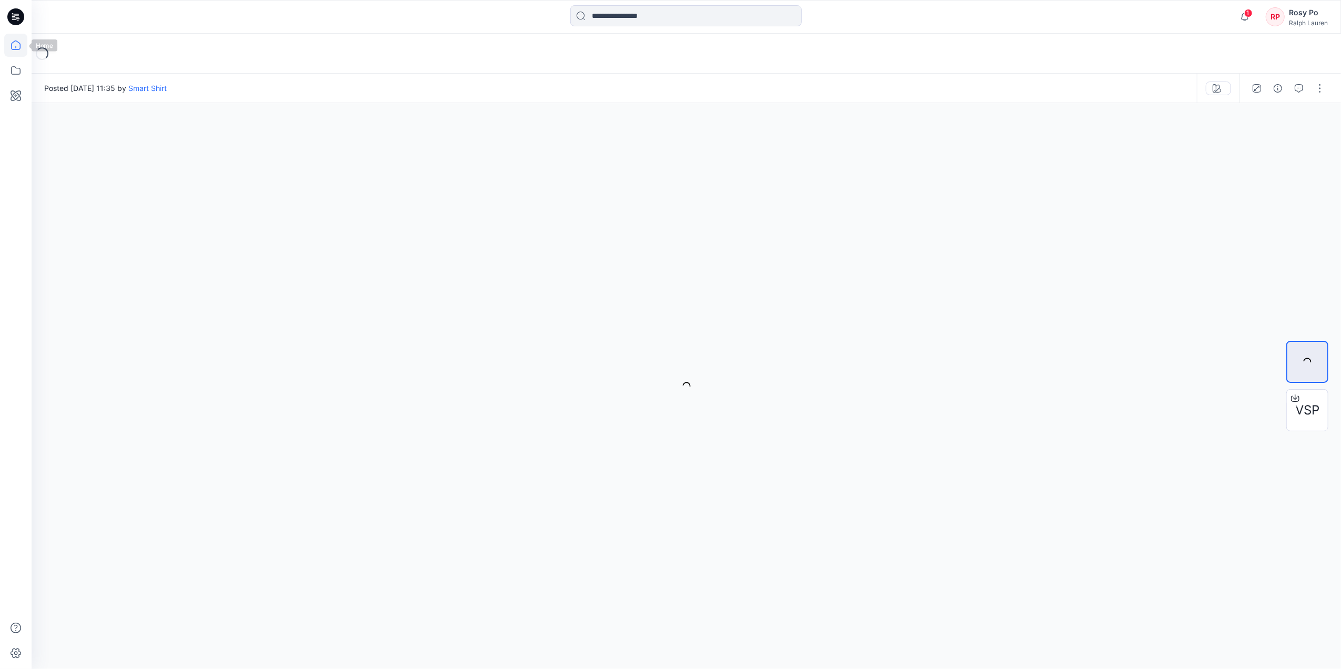
click at [14, 48] on icon at bounding box center [15, 45] width 23 height 23
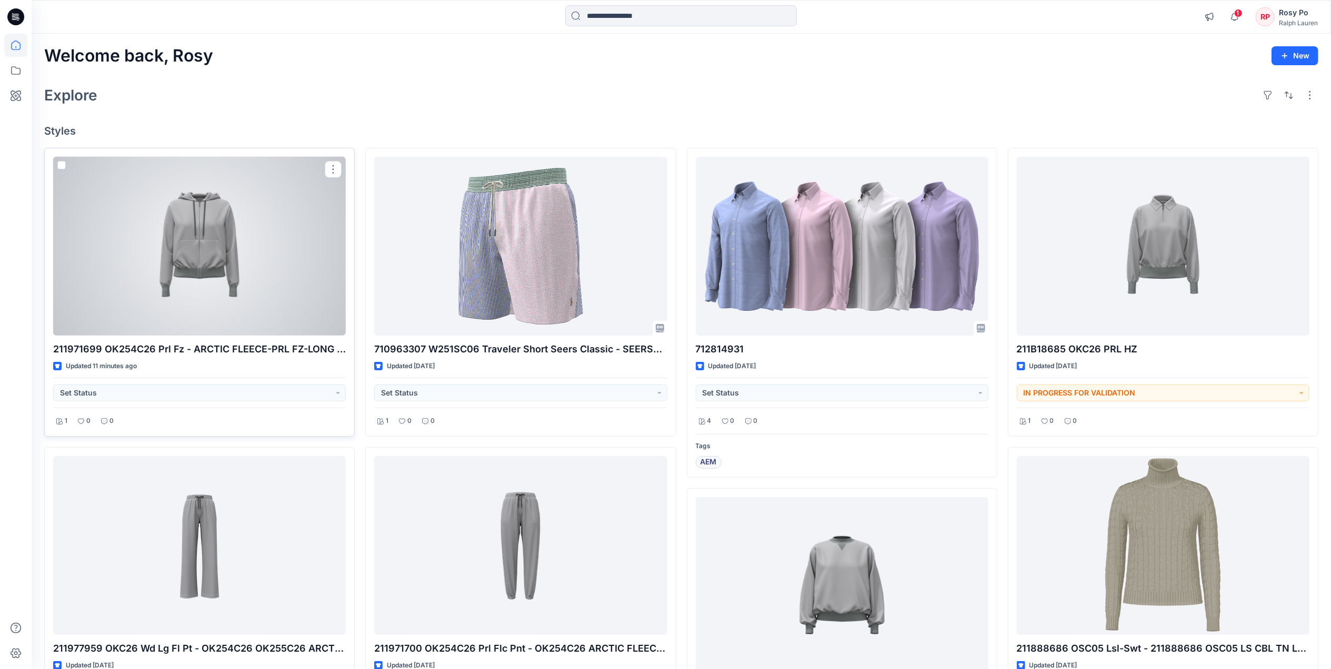
click at [211, 298] on div at bounding box center [199, 246] width 293 height 179
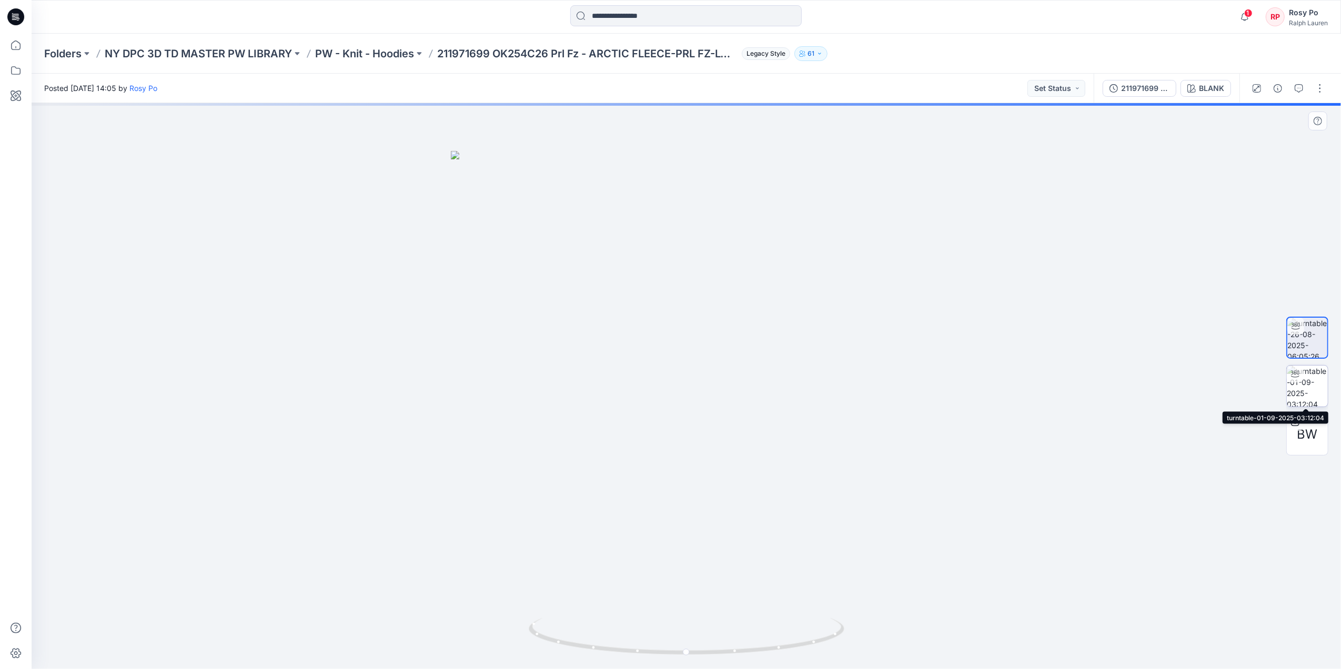
click at [1314, 379] on img at bounding box center [1307, 386] width 41 height 41
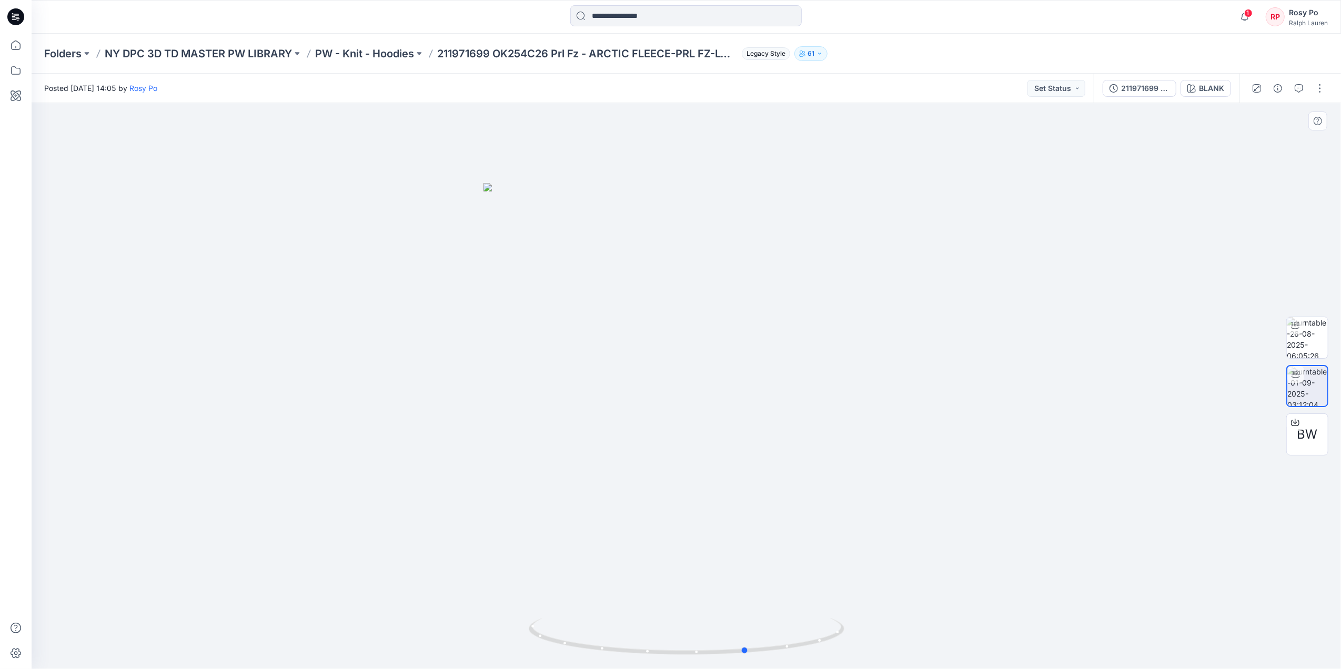
drag, startPoint x: 781, startPoint y: 496, endPoint x: 525, endPoint y: 488, distance: 256.9
click at [525, 489] on div at bounding box center [687, 386] width 1310 height 566
click at [13, 55] on icon at bounding box center [15, 45] width 23 height 23
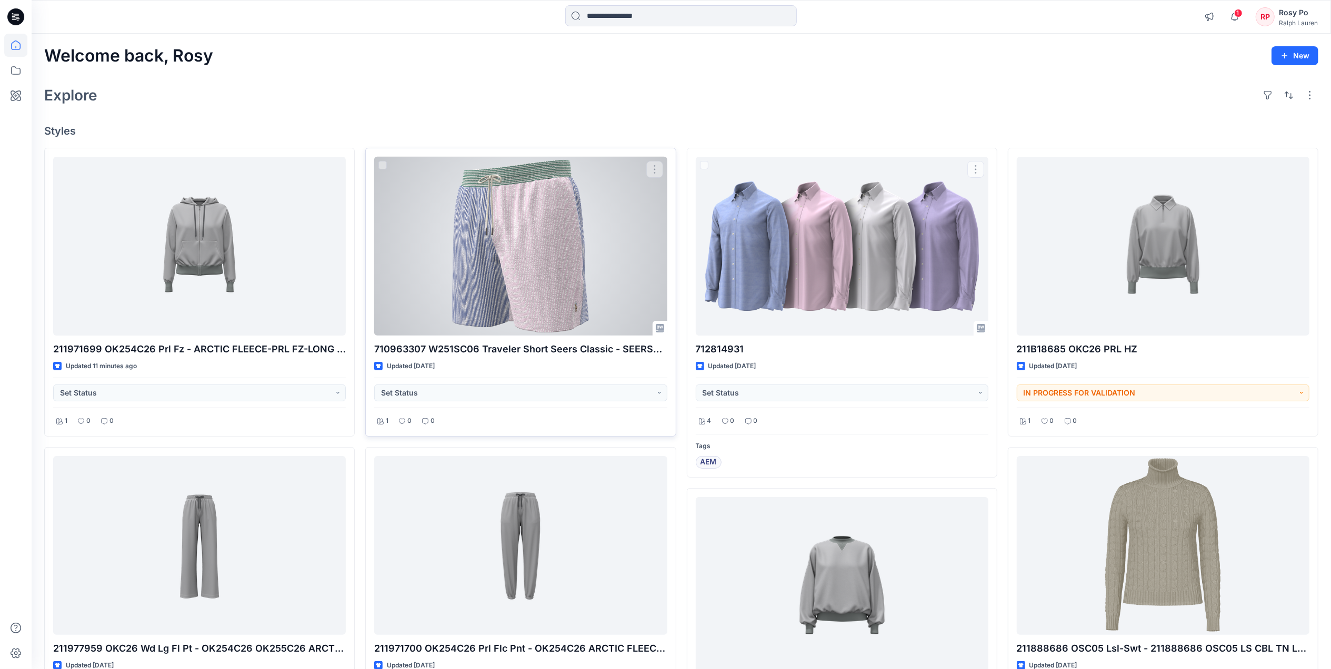
click at [588, 262] on div at bounding box center [520, 246] width 293 height 179
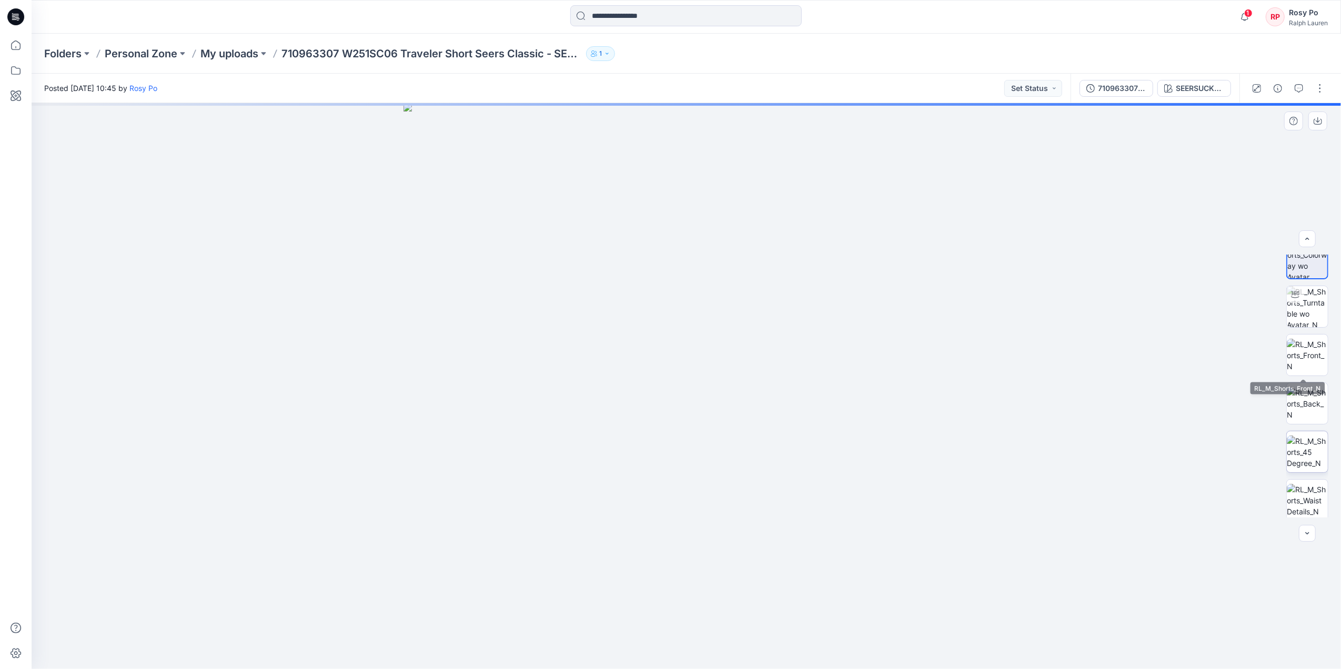
scroll to position [21, 0]
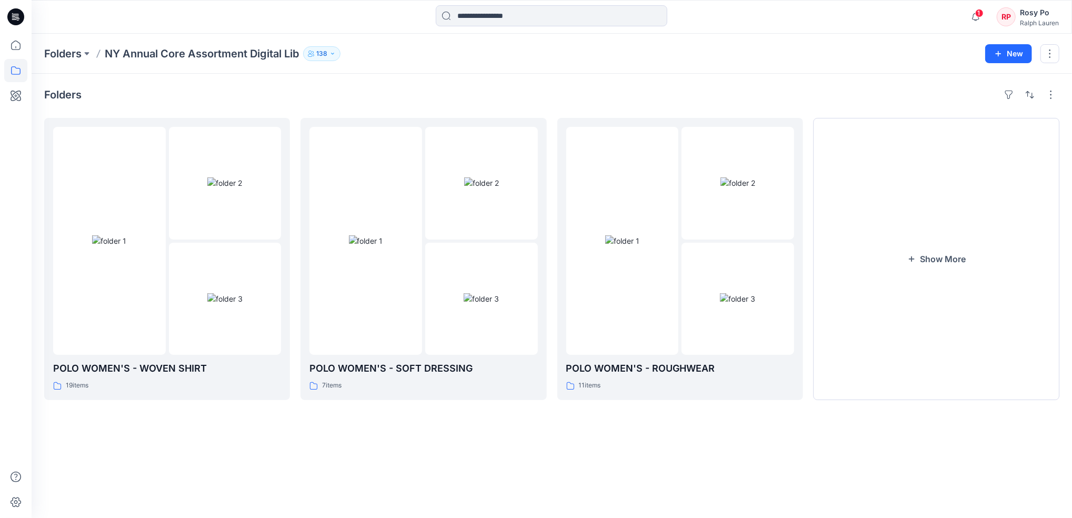
drag, startPoint x: 534, startPoint y: 494, endPoint x: 544, endPoint y: 513, distance: 21.4
click at [534, 494] on div "Folders POLO WOMEN'S - WOVEN SHIRT 19 items POLO WOMEN'S - SOFT DRESSING 7 item…" at bounding box center [552, 296] width 1040 height 444
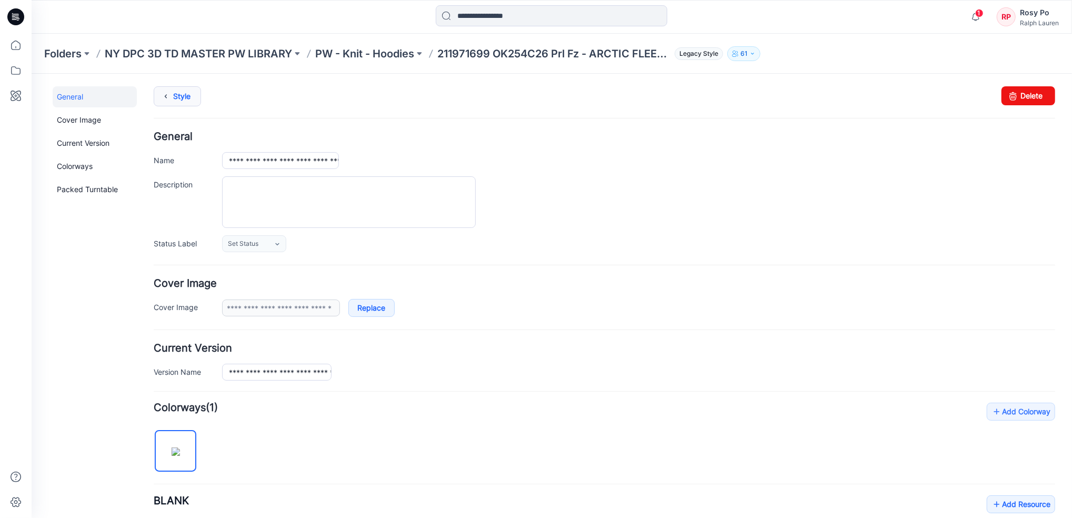
click at [189, 94] on link "Style" at bounding box center [176, 96] width 47 height 20
